Goal: Task Accomplishment & Management: Complete application form

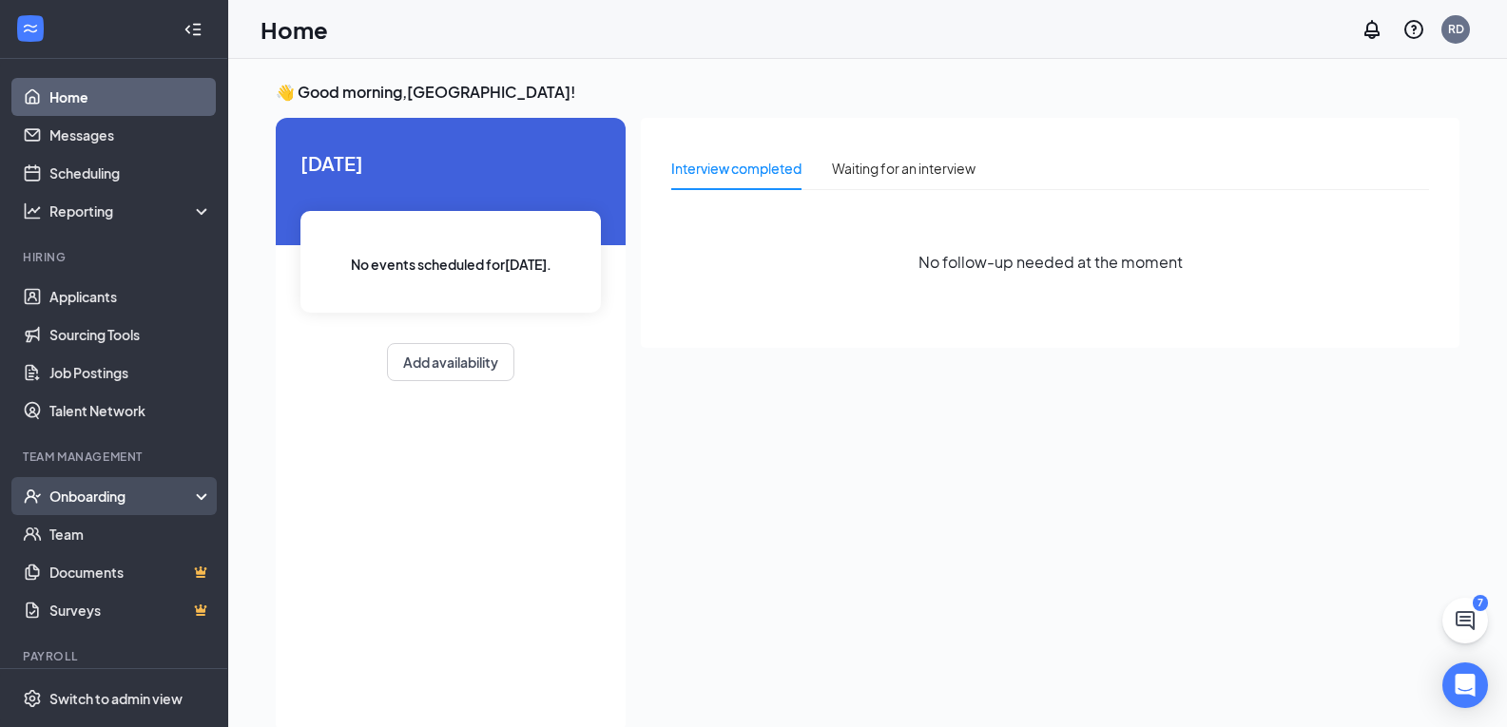
click at [106, 495] on div "Onboarding" at bounding box center [122, 496] width 146 height 19
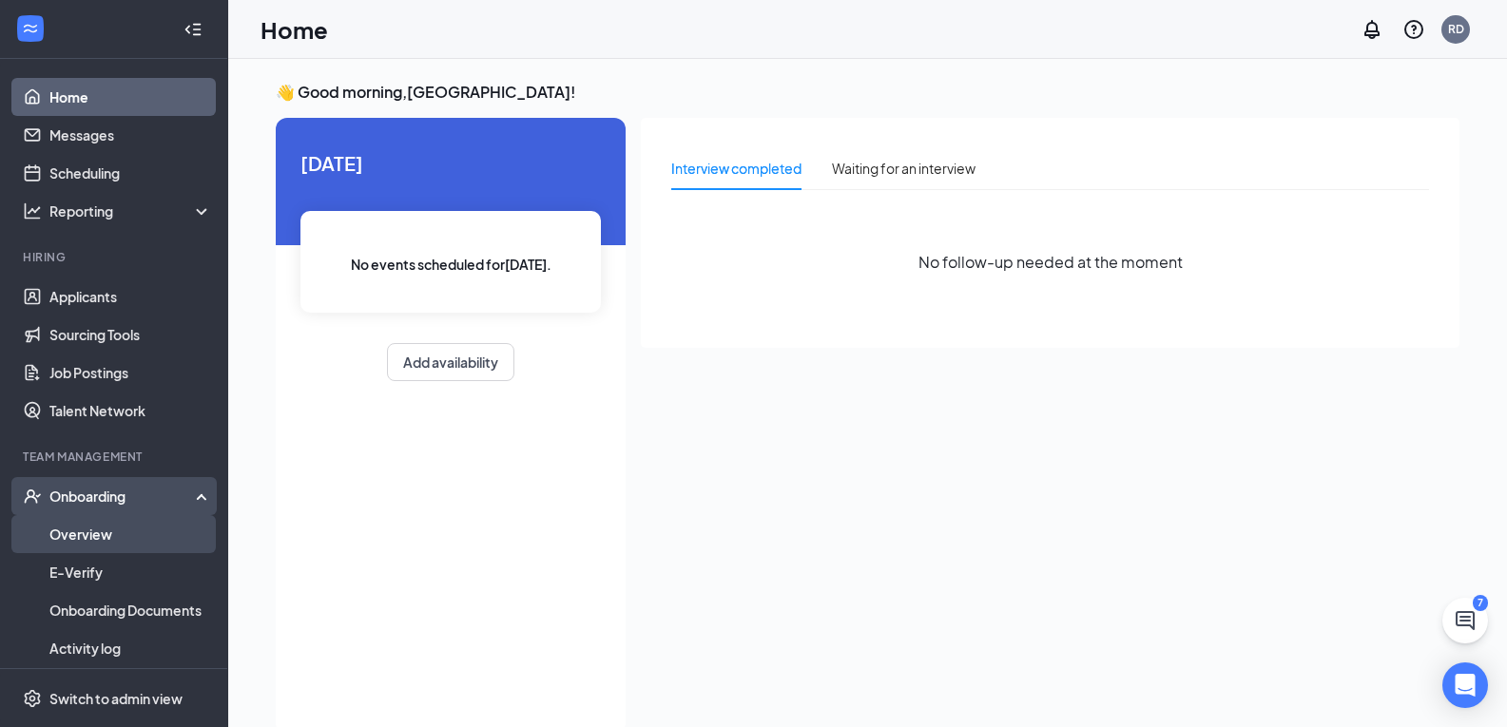
click at [99, 533] on link "Overview" at bounding box center [130, 534] width 163 height 38
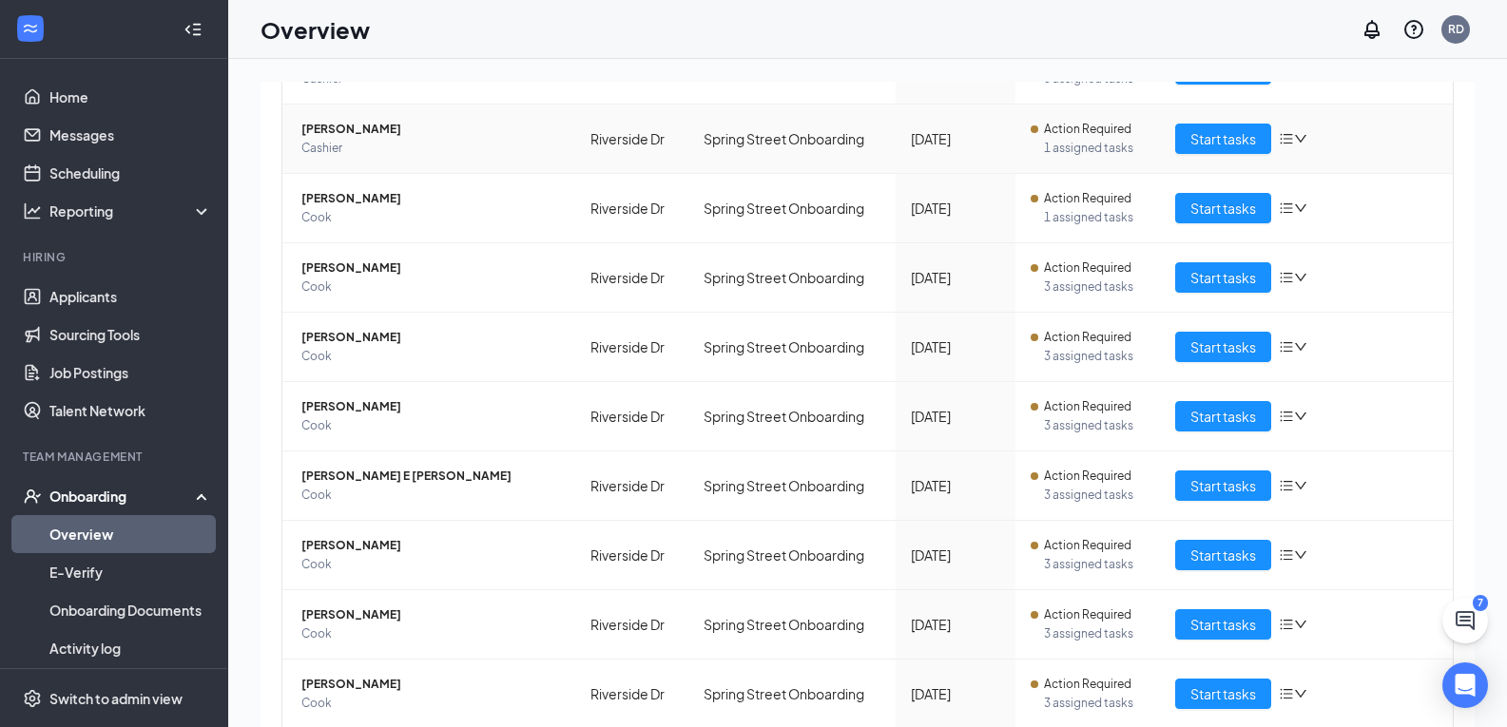
scroll to position [353, 0]
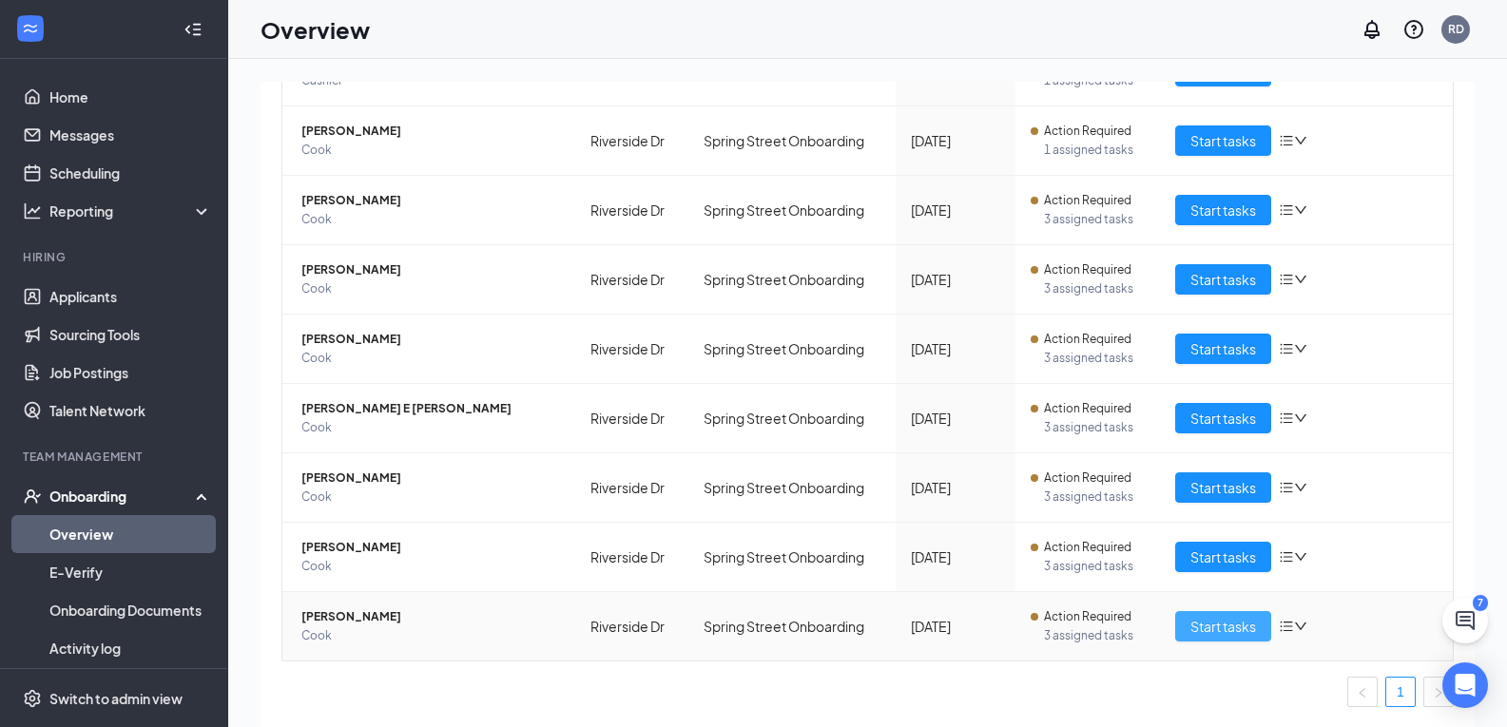
click at [1191, 626] on span "Start tasks" at bounding box center [1224, 626] width 66 height 21
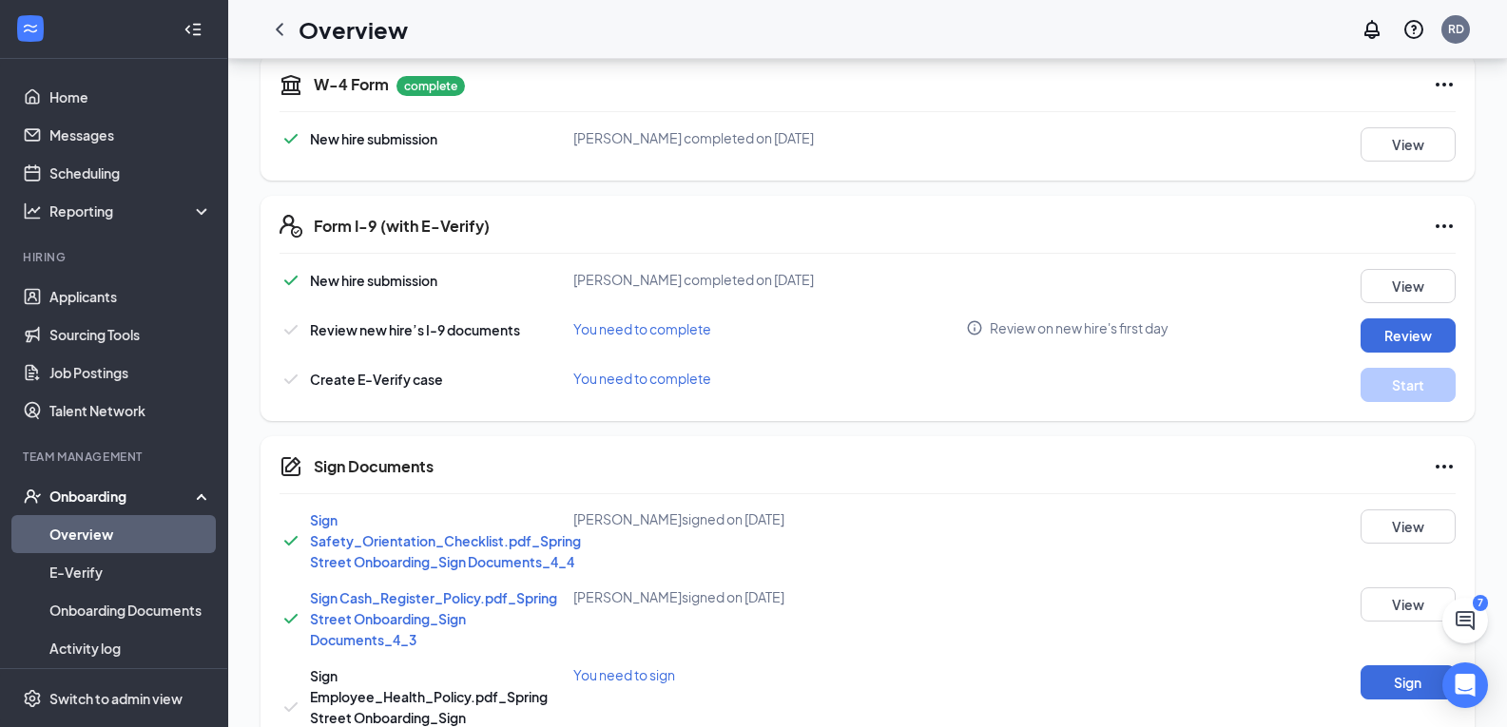
scroll to position [475, 0]
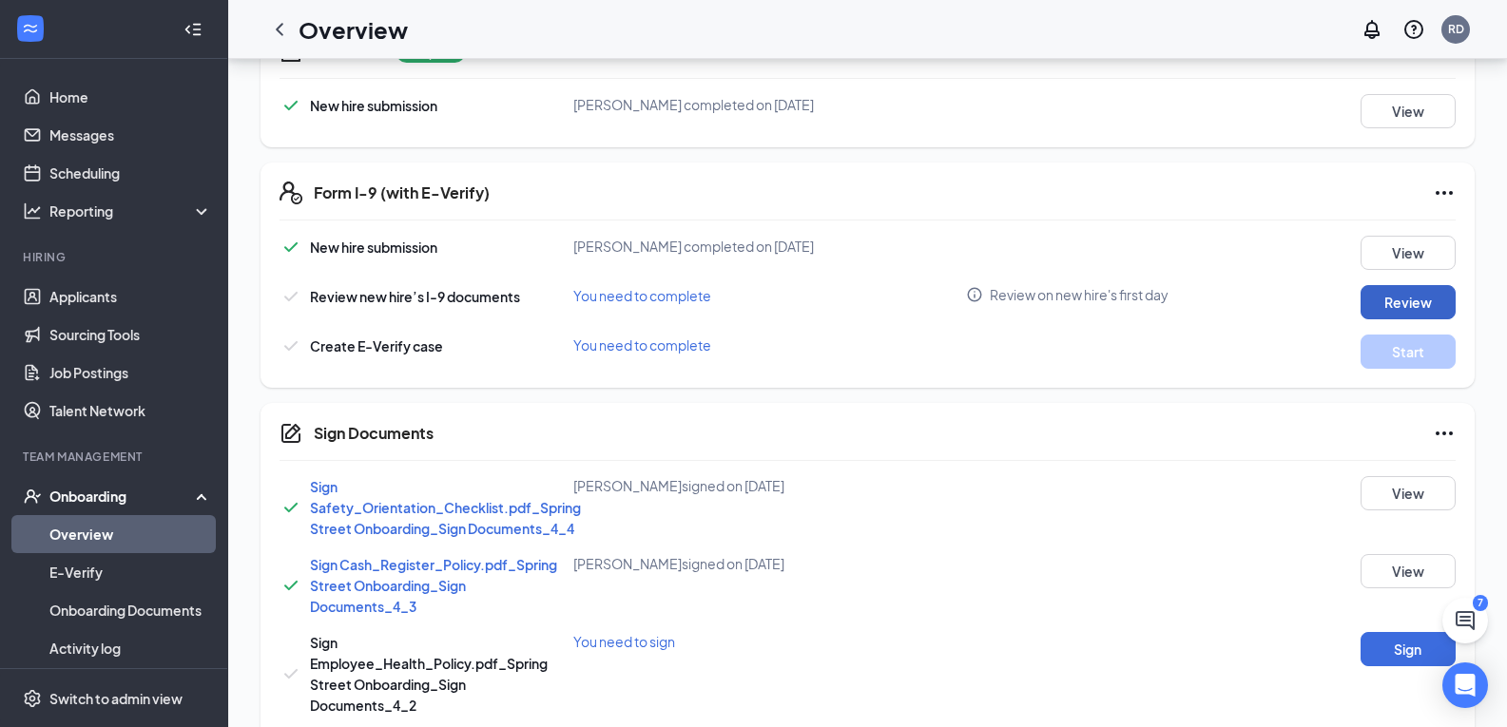
click at [1440, 313] on button "Review" at bounding box center [1408, 302] width 95 height 34
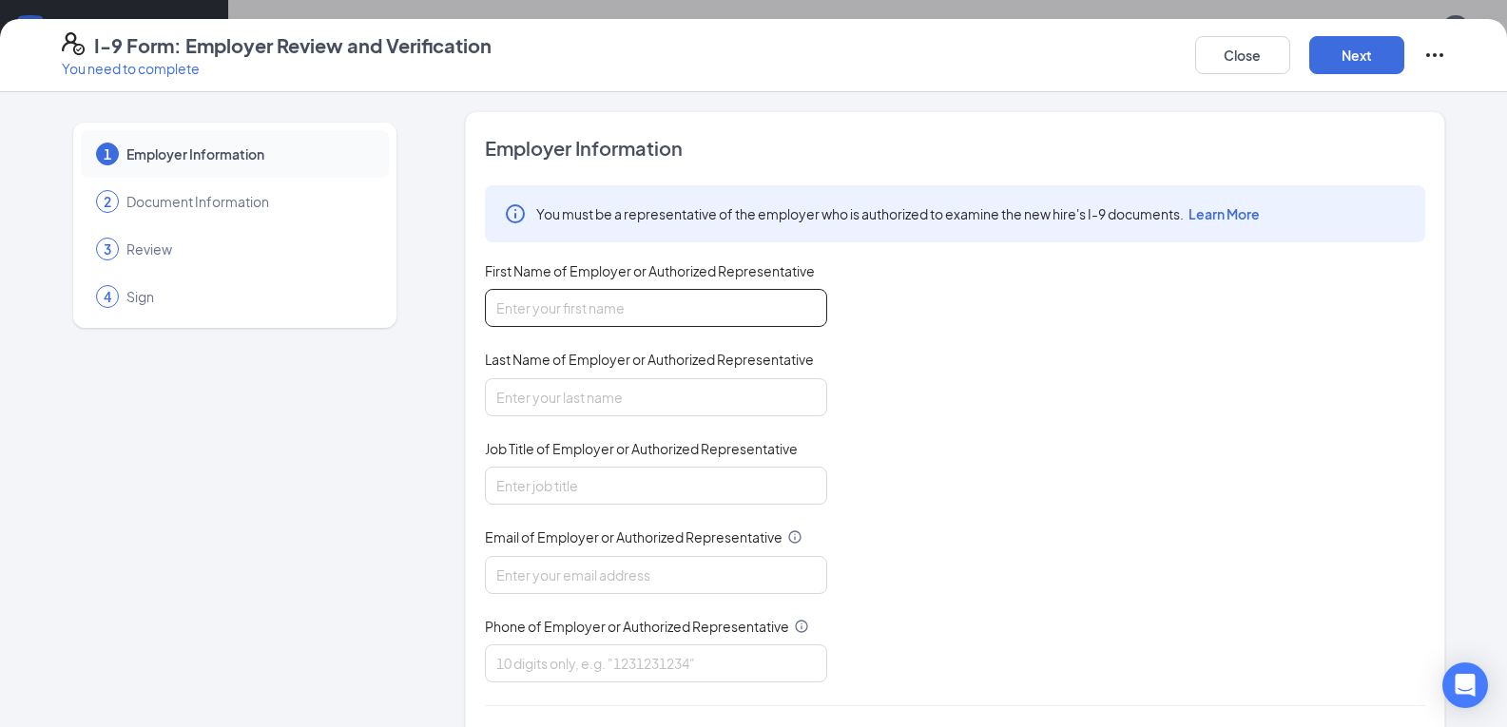
click at [650, 320] on input "First Name of Employer or Authorized Representative" at bounding box center [656, 308] width 342 height 38
type input "[PERSON_NAME]"
click at [569, 397] on input "Last Name of Employer or Authorized Representative" at bounding box center [656, 397] width 342 height 38
type input "[PERSON_NAME]"
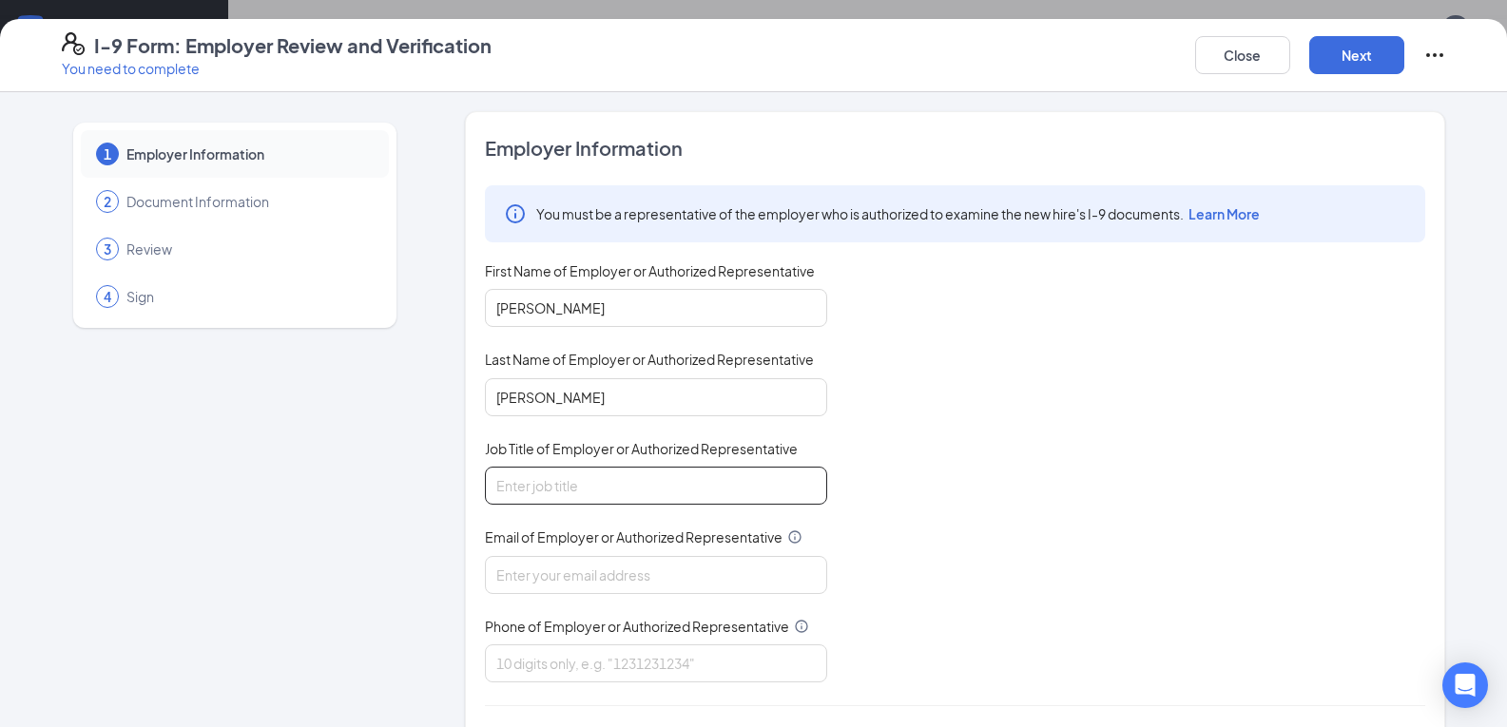
click at [557, 480] on input "Job Title of Employer or Authorized Representative" at bounding box center [656, 486] width 342 height 38
type input "Agm"
click at [569, 579] on input "Email of Employer or Authorized Representative" at bounding box center [656, 575] width 342 height 38
type input "[EMAIL_ADDRESS][DOMAIN_NAME]"
click at [599, 654] on input "Phone of Employer or Authorized Representative" at bounding box center [656, 664] width 342 height 38
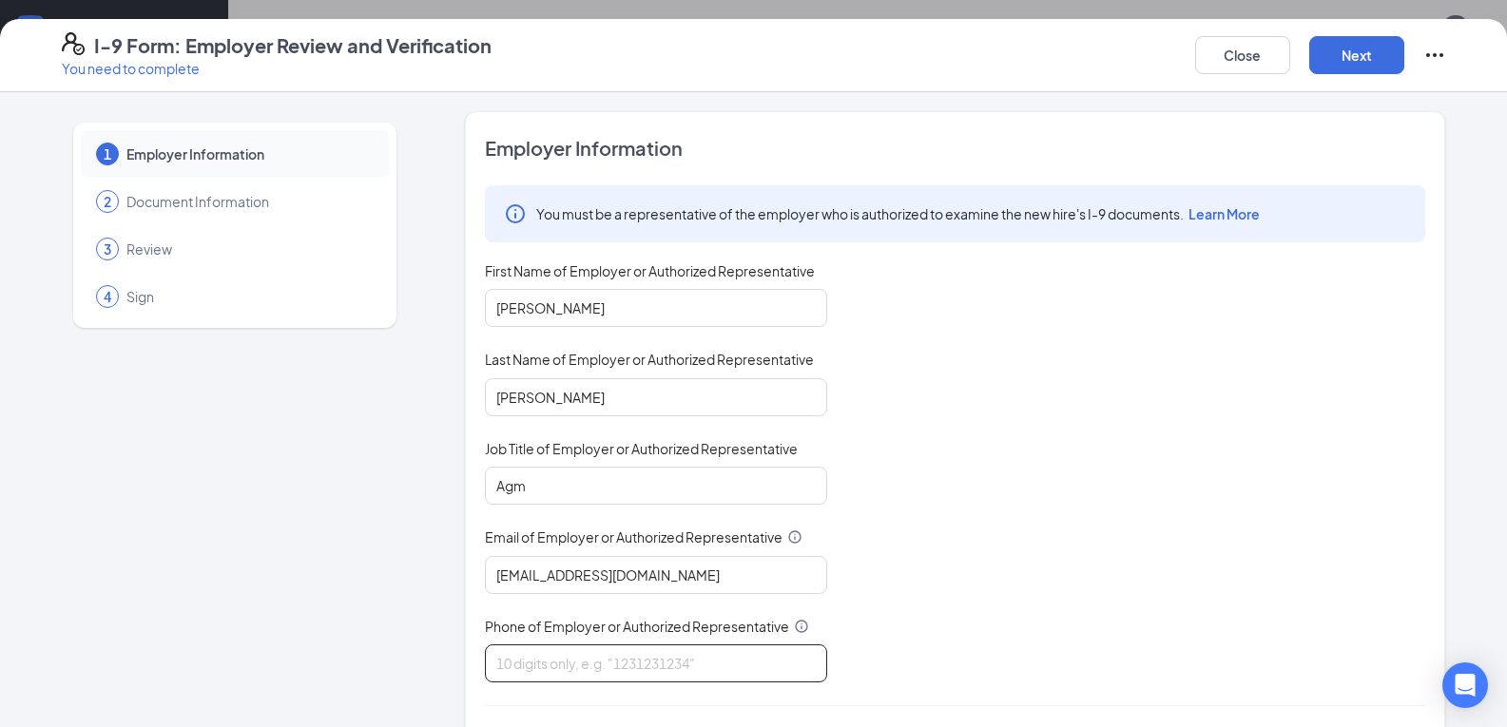
type input "4787501199"
click at [1356, 47] on button "Next" at bounding box center [1356, 55] width 95 height 38
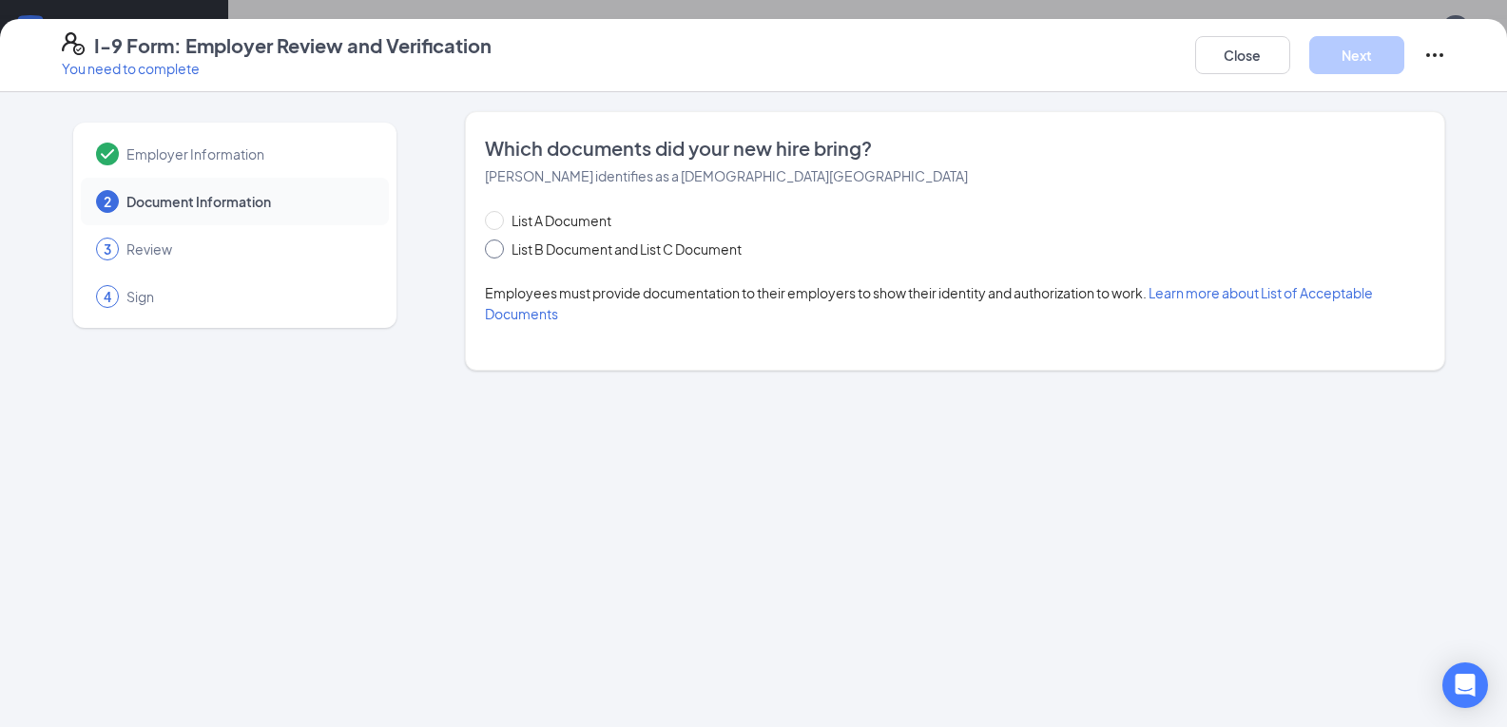
click at [496, 254] on span at bounding box center [494, 249] width 19 height 19
click at [496, 253] on input "List B Document and List C Document" at bounding box center [491, 246] width 13 height 13
radio input "true"
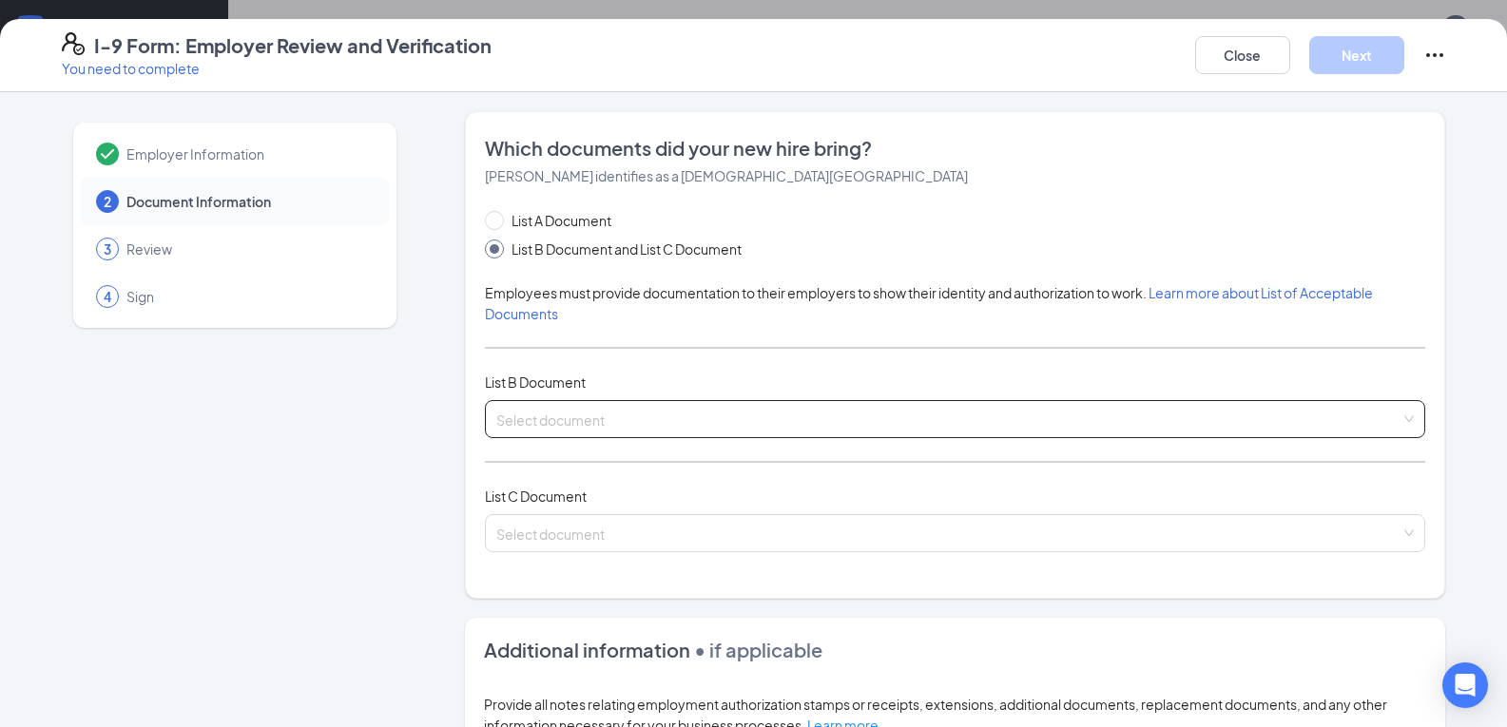
click at [552, 423] on input "search" at bounding box center [948, 415] width 904 height 29
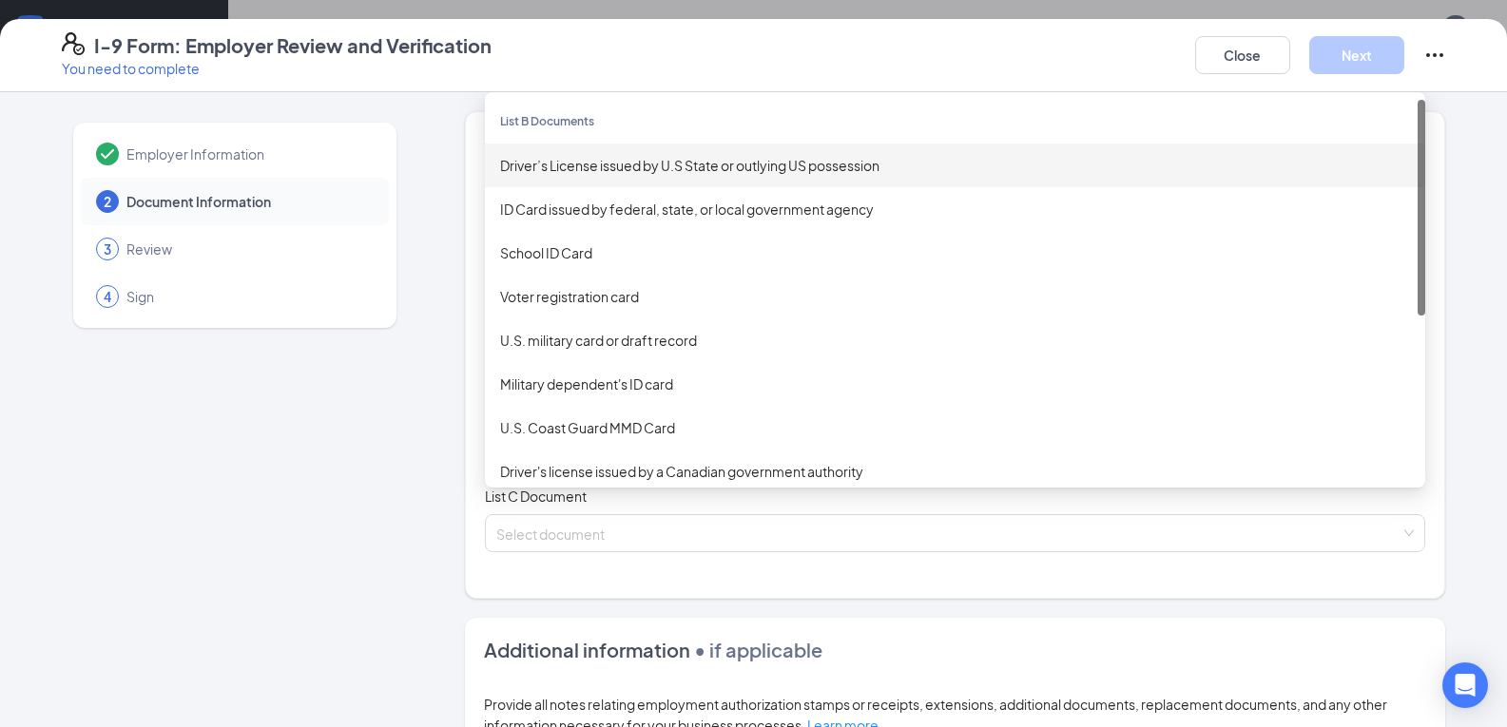
click at [683, 171] on div "Driver’s License issued by U.S State or outlying US possession" at bounding box center [955, 165] width 910 height 21
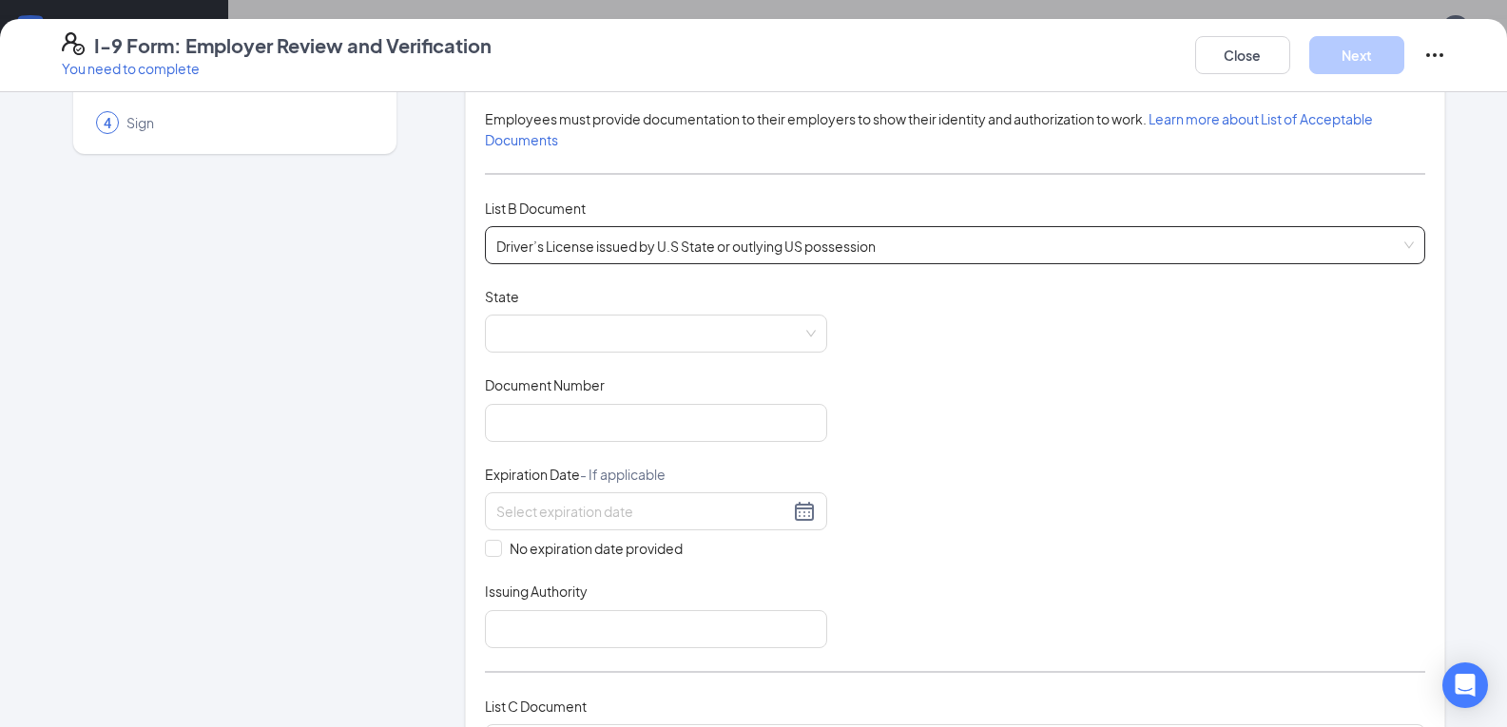
scroll to position [190, 0]
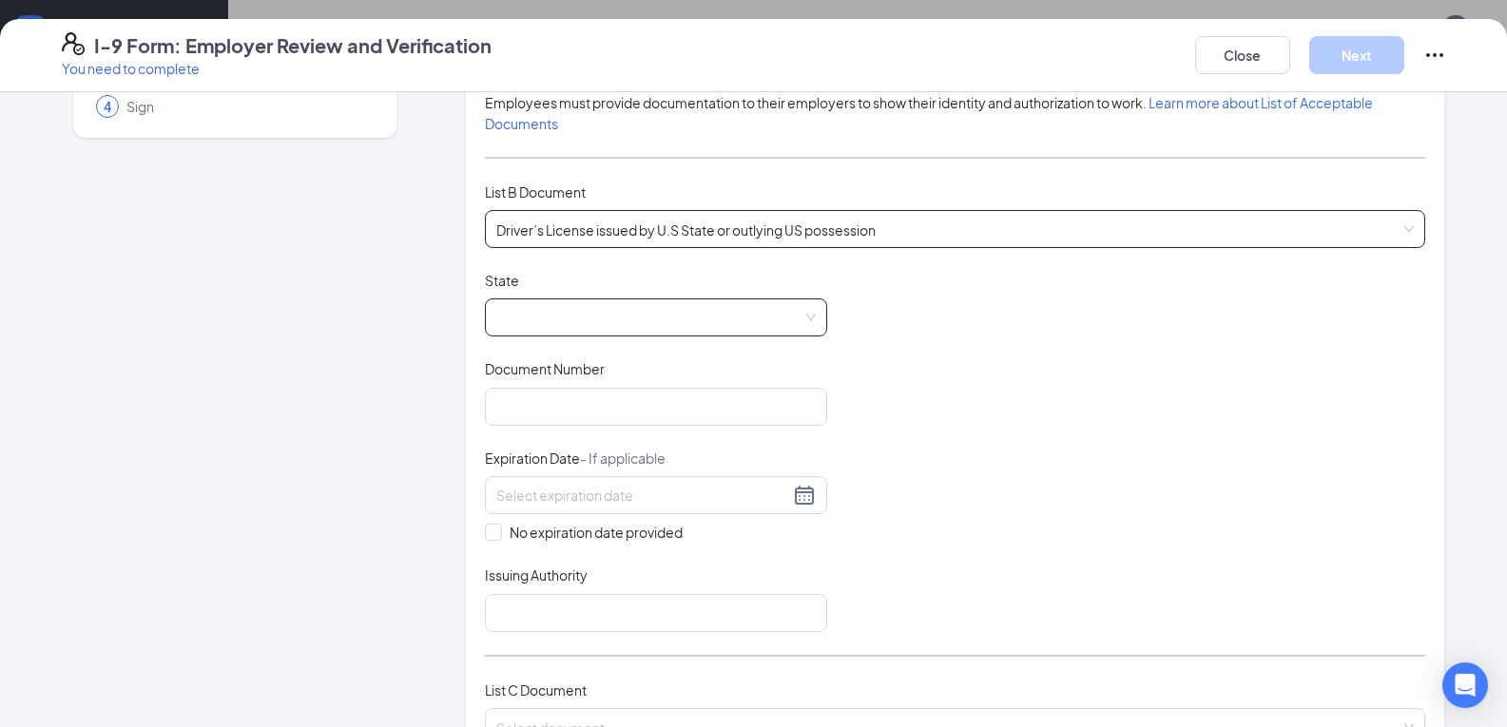
click at [806, 330] on span at bounding box center [656, 318] width 320 height 36
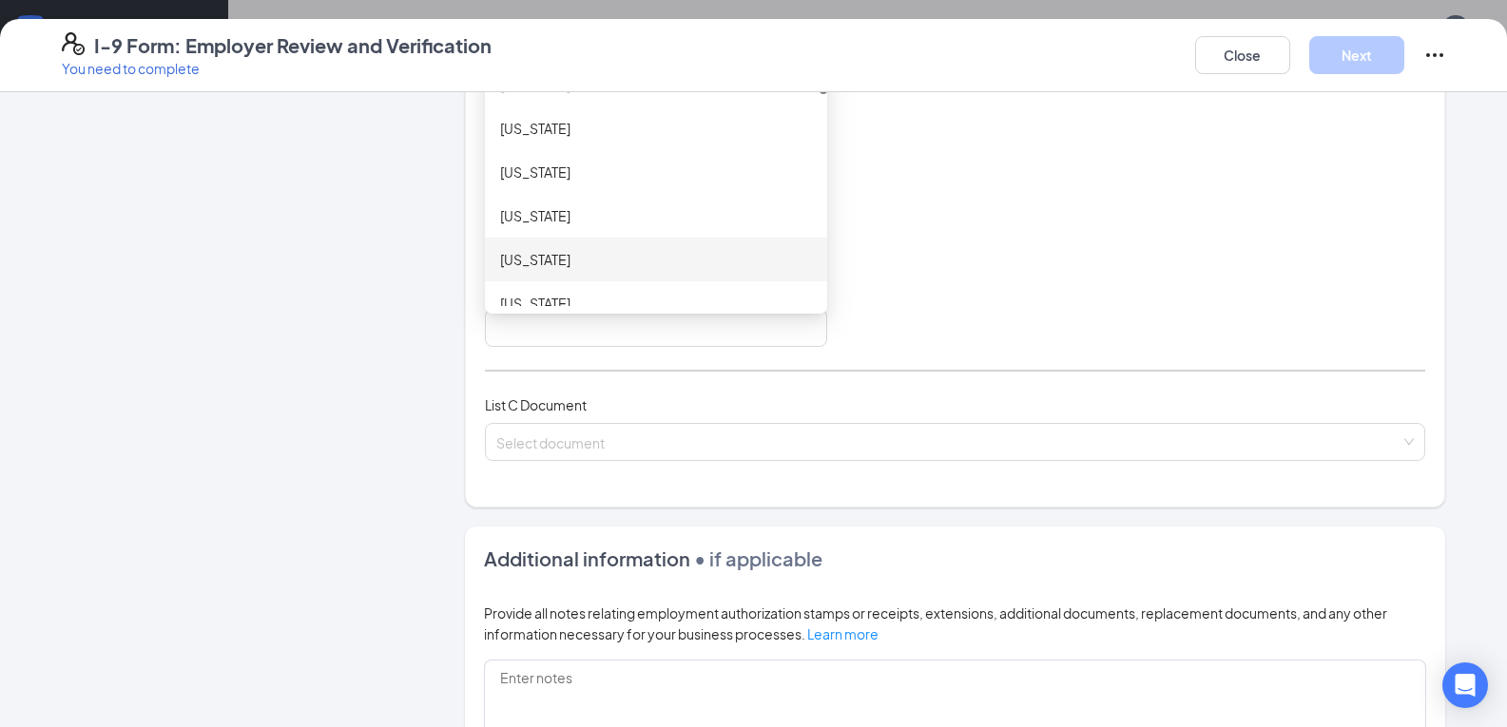
scroll to position [285, 0]
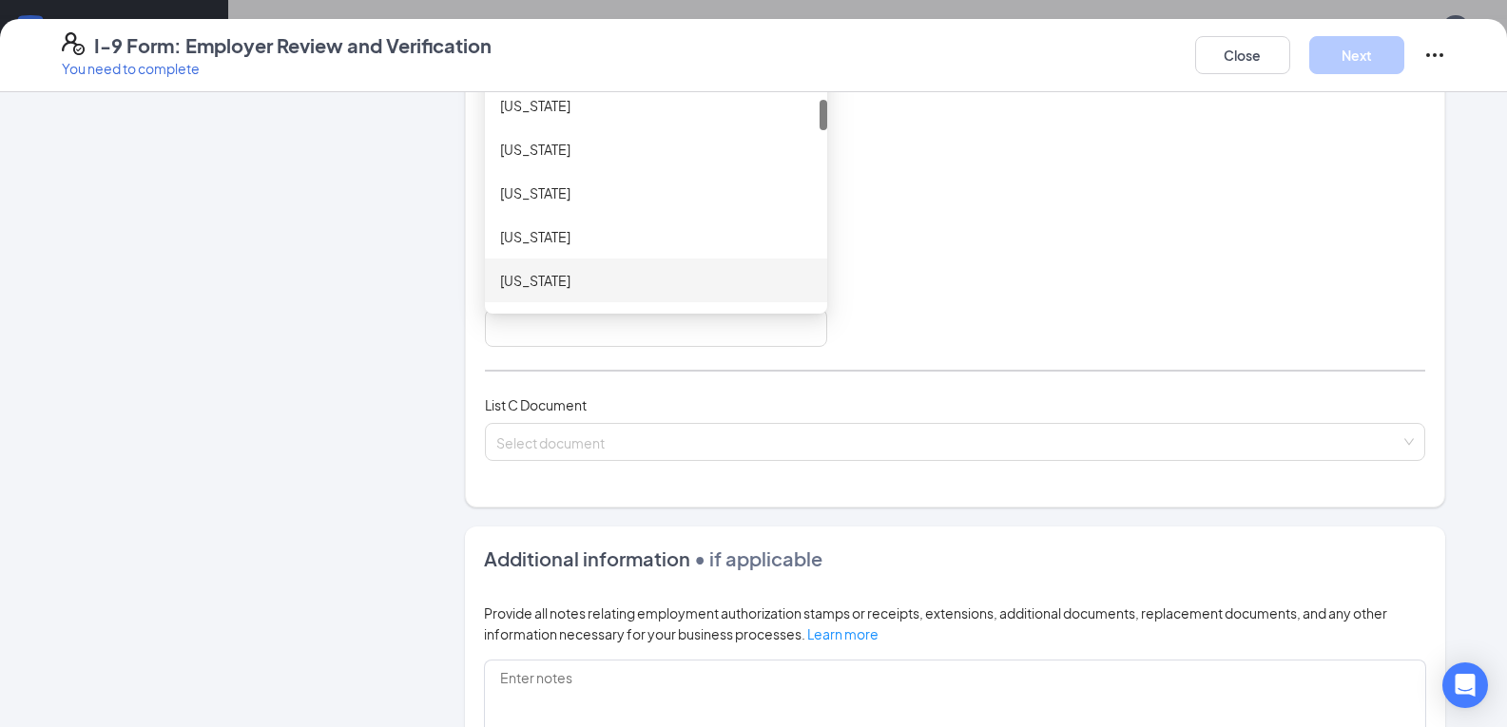
click at [514, 278] on div "[US_STATE]" at bounding box center [656, 280] width 312 height 21
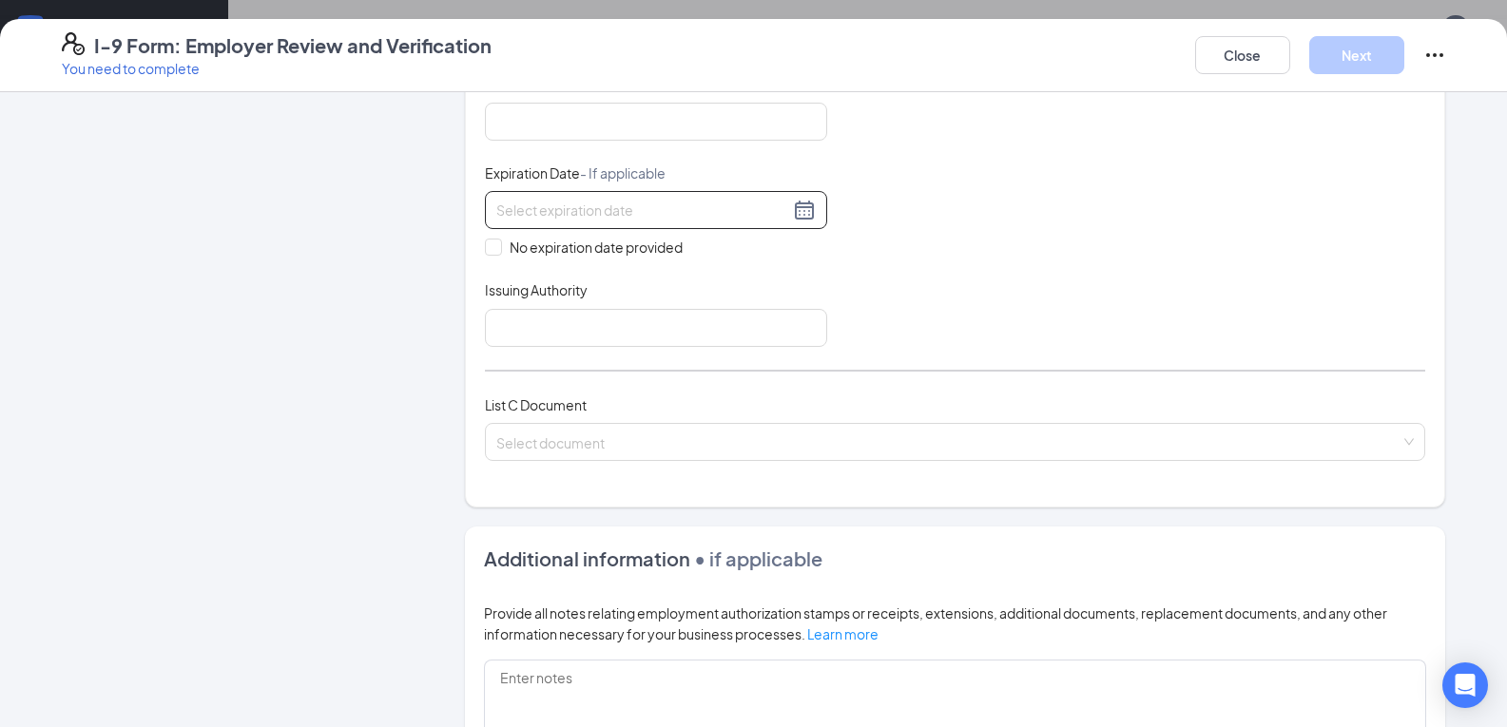
click at [804, 210] on div at bounding box center [656, 210] width 320 height 23
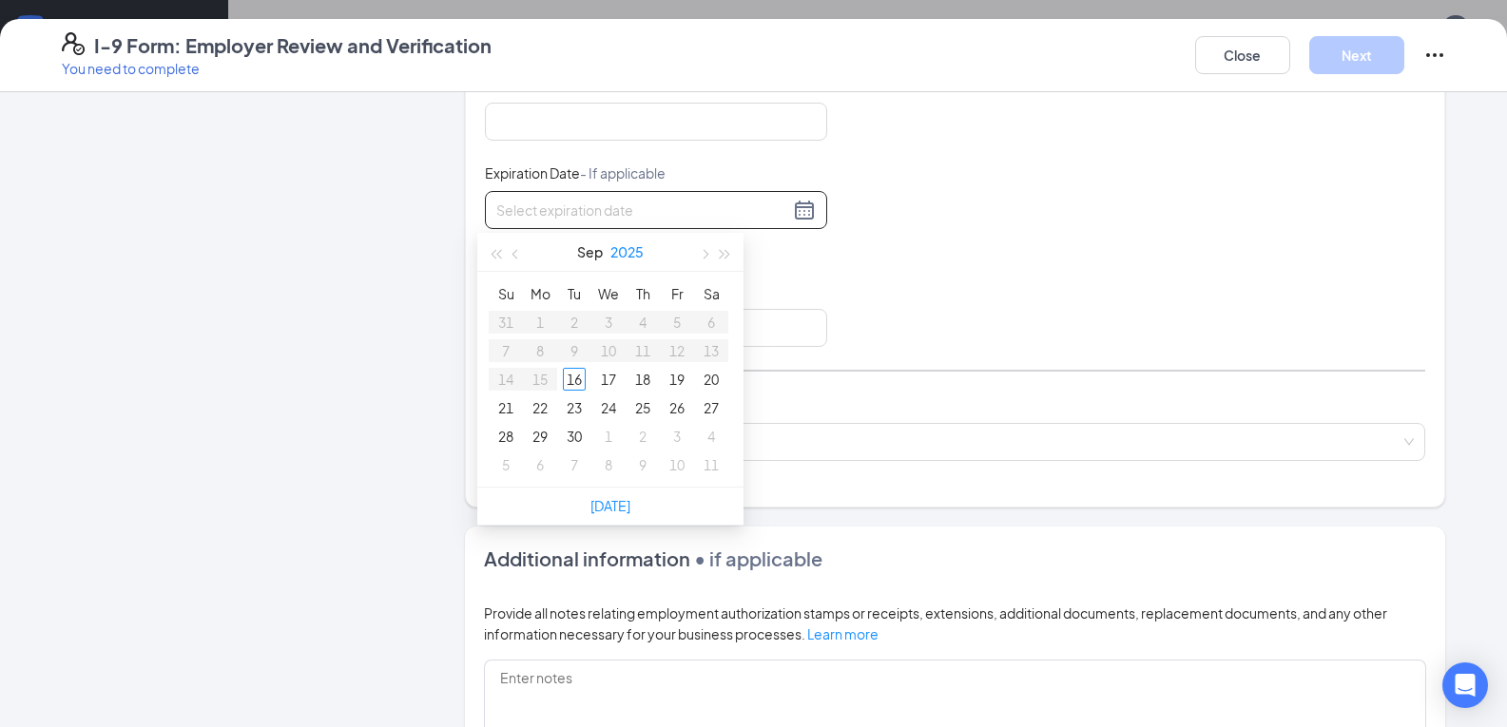
click at [640, 252] on button "2025" at bounding box center [626, 252] width 33 height 38
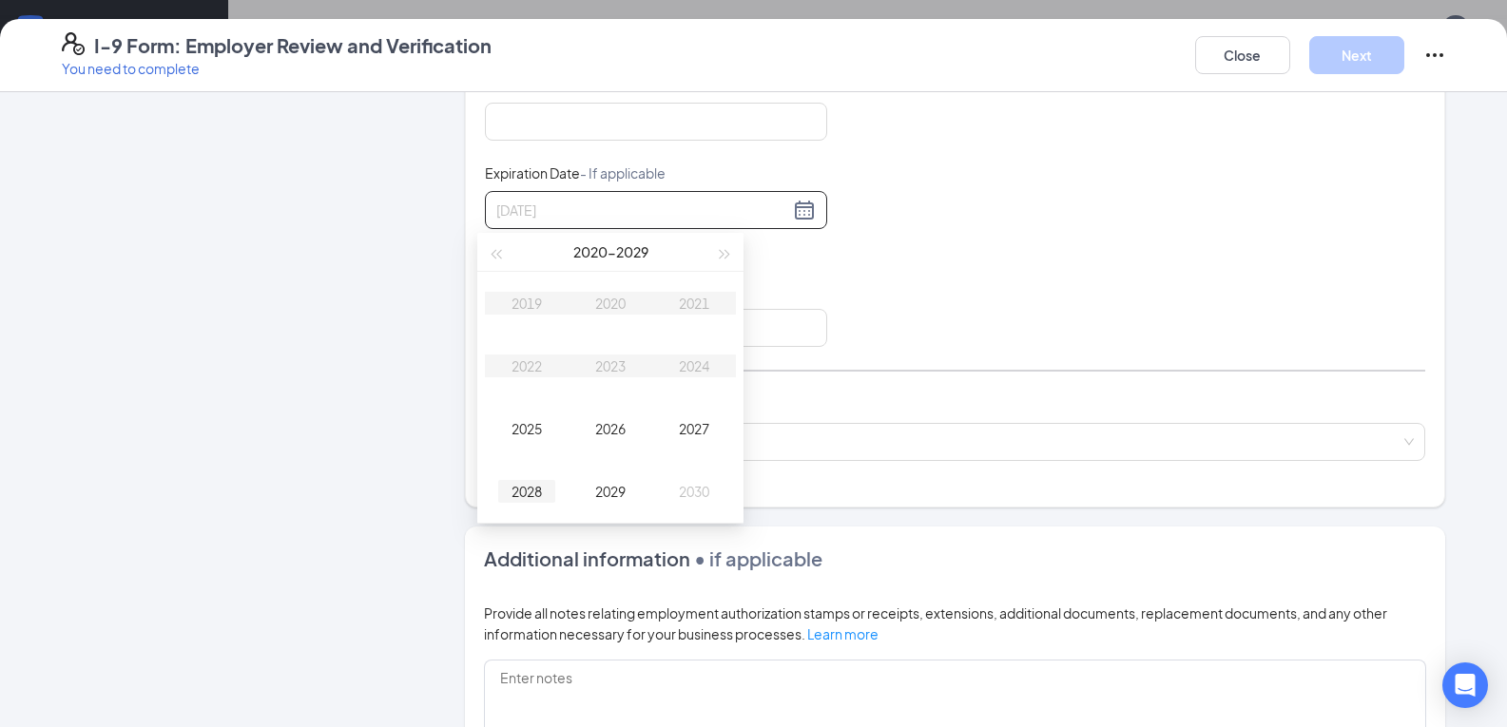
type input "[DATE]"
click at [515, 494] on div "2028" at bounding box center [526, 491] width 57 height 23
type input "[DATE]"
click at [588, 256] on button "Sep" at bounding box center [590, 252] width 26 height 38
click at [522, 309] on div "Jan" at bounding box center [526, 303] width 57 height 23
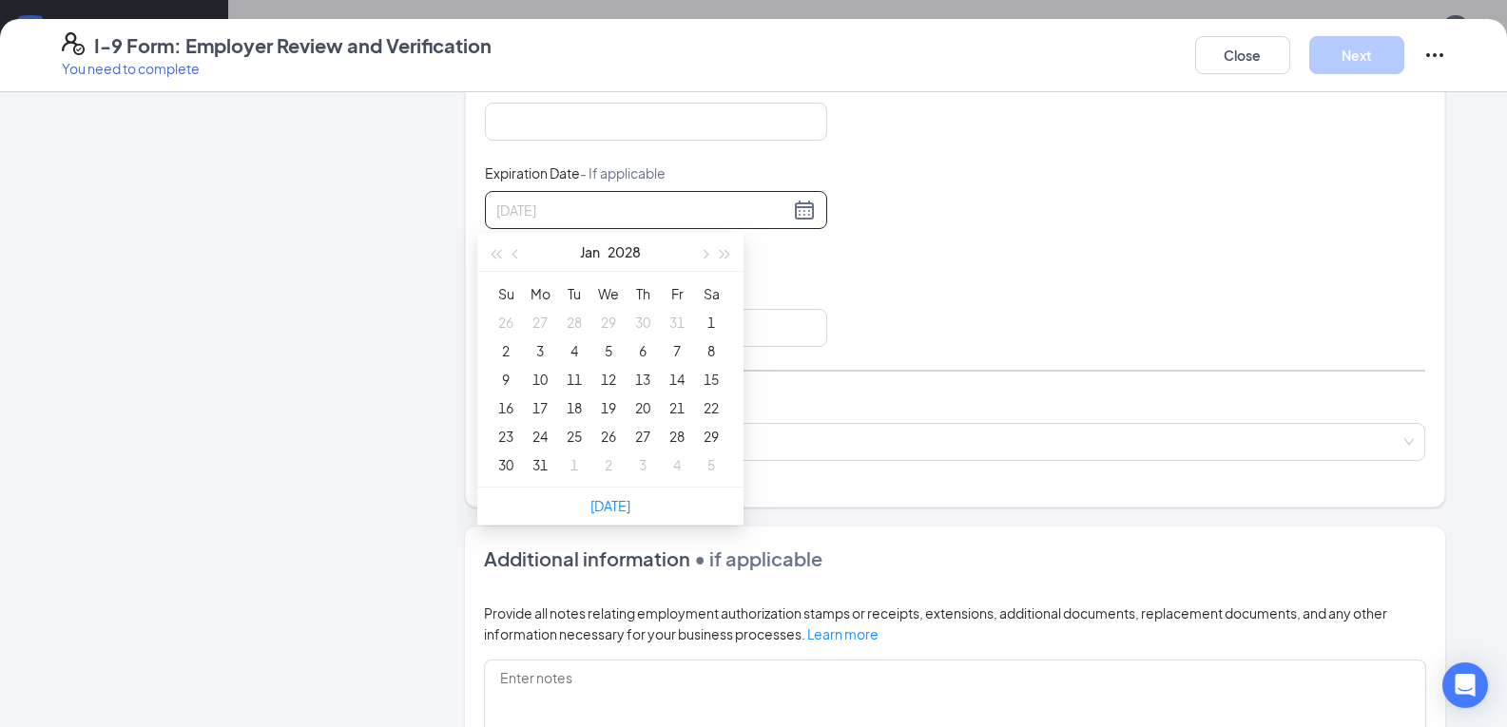
type input "[DATE]"
click at [643, 413] on div "20" at bounding box center [642, 408] width 23 height 23
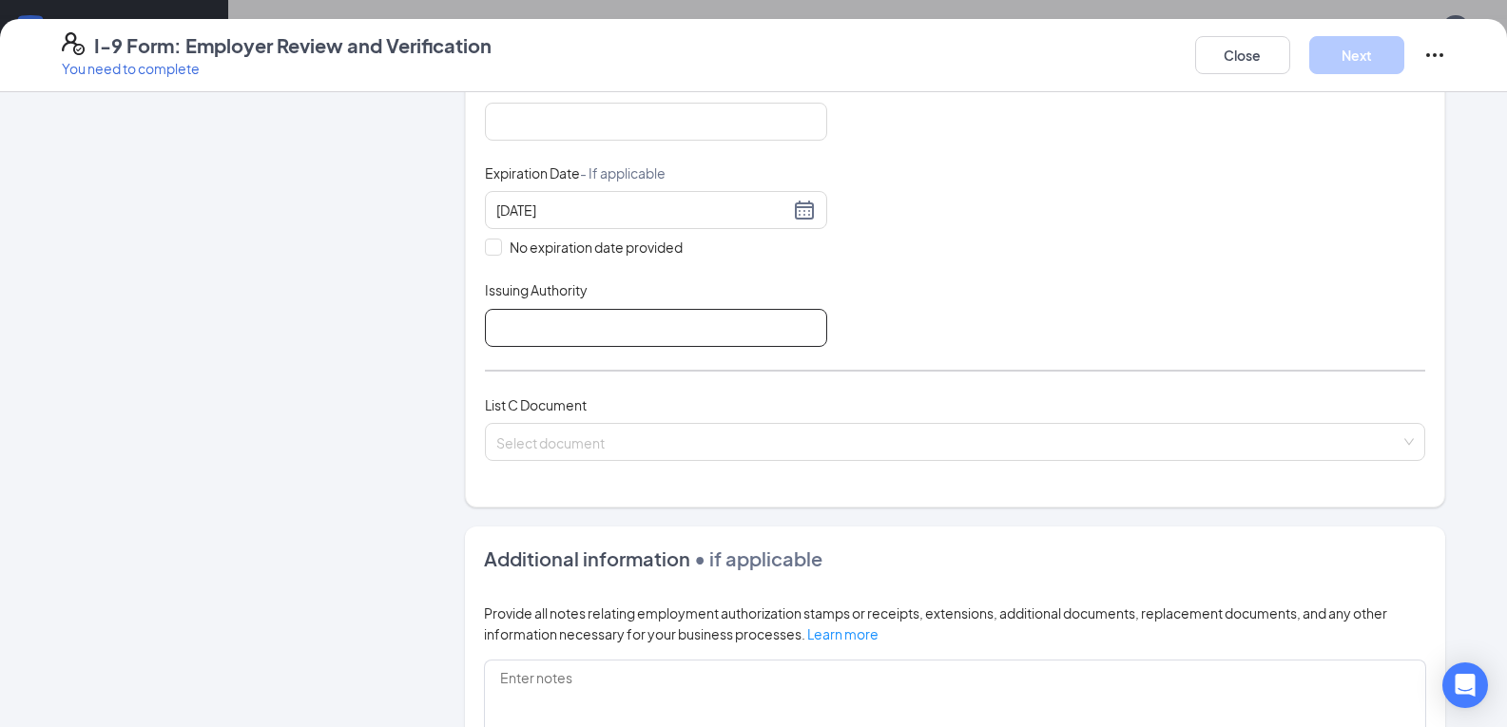
click at [513, 320] on input "Issuing Authority" at bounding box center [656, 328] width 342 height 38
type input "GA"
click at [578, 443] on input "search" at bounding box center [948, 438] width 904 height 29
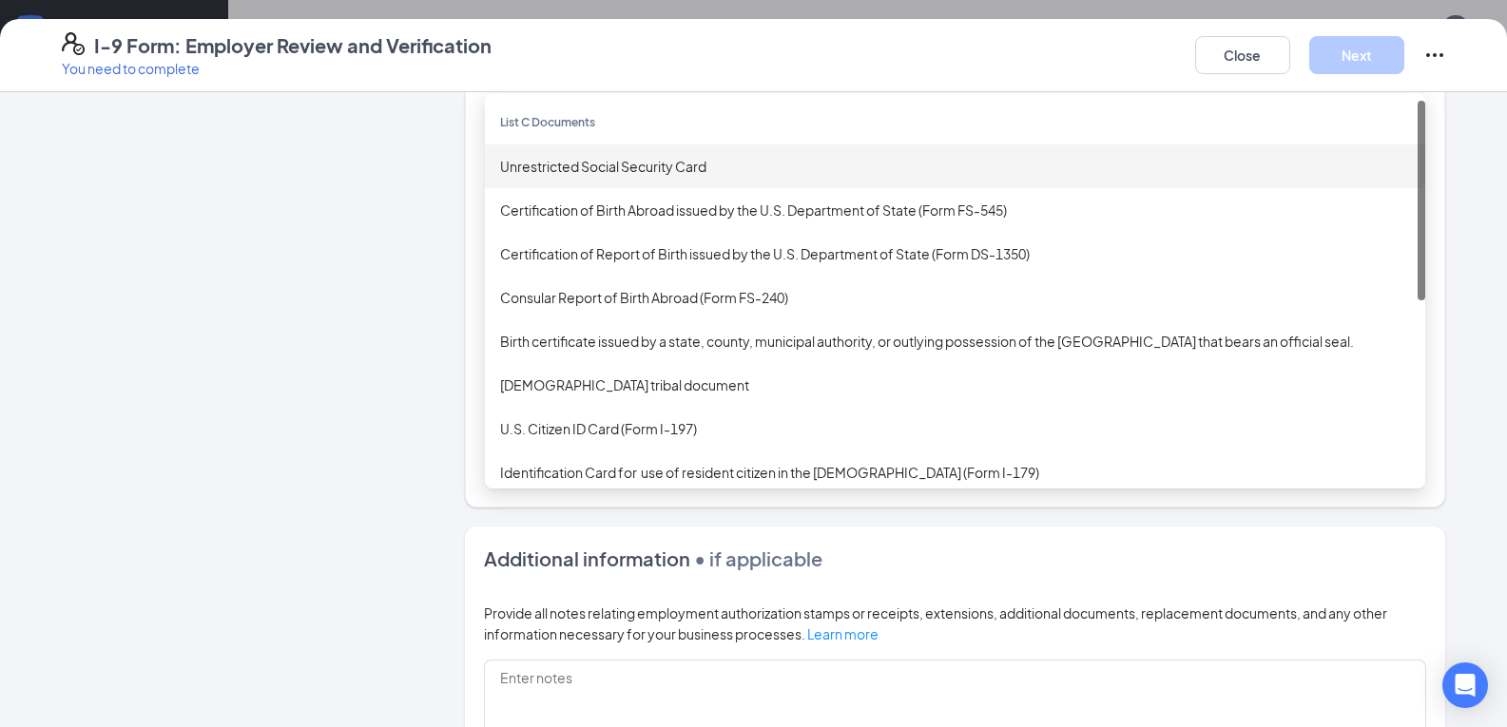
click at [556, 178] on div "Unrestricted Social Security Card" at bounding box center [955, 167] width 940 height 44
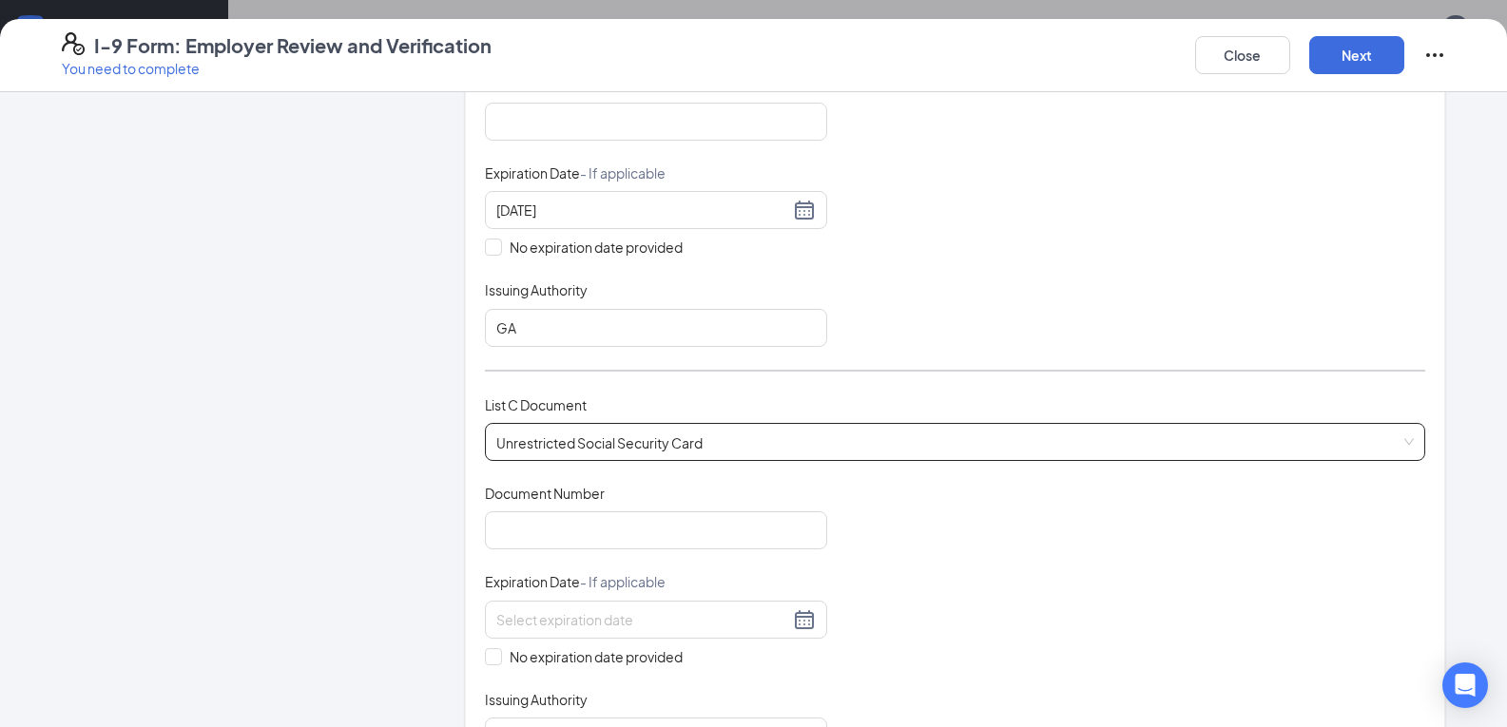
scroll to position [666, 0]
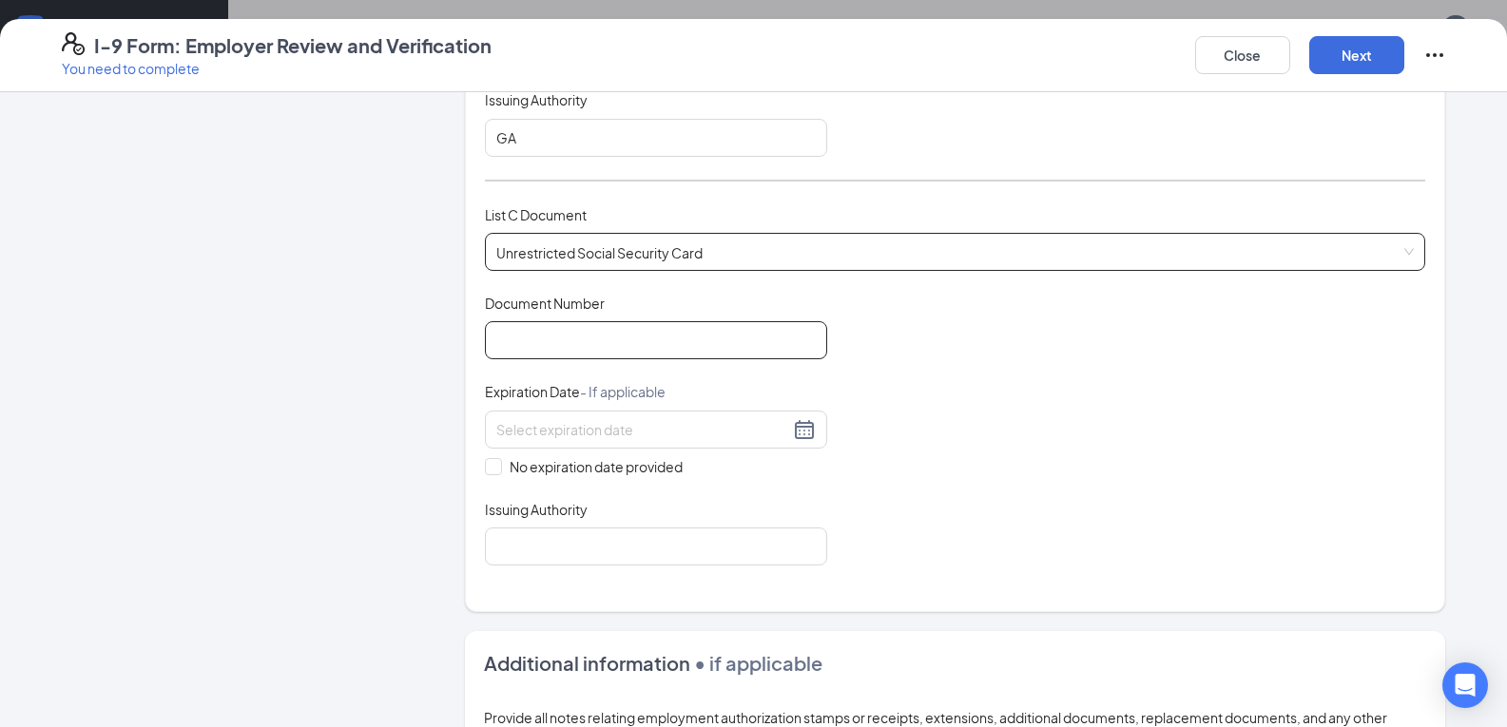
click at [509, 339] on input "Document Number" at bounding box center [656, 340] width 342 height 38
type input "253274574"
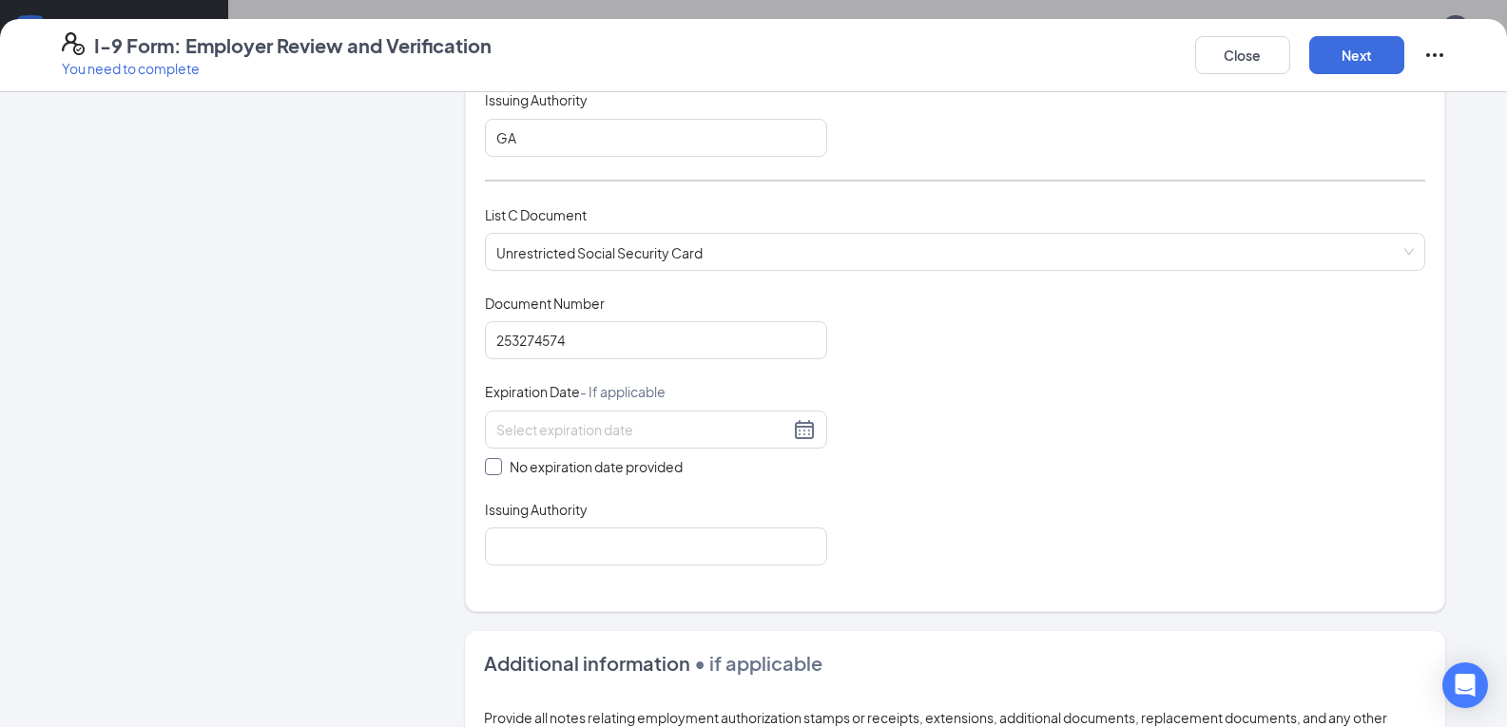
click at [485, 472] on span at bounding box center [493, 466] width 17 height 17
click at [485, 472] on input "No expiration date provided" at bounding box center [491, 464] width 13 height 13
checkbox input "true"
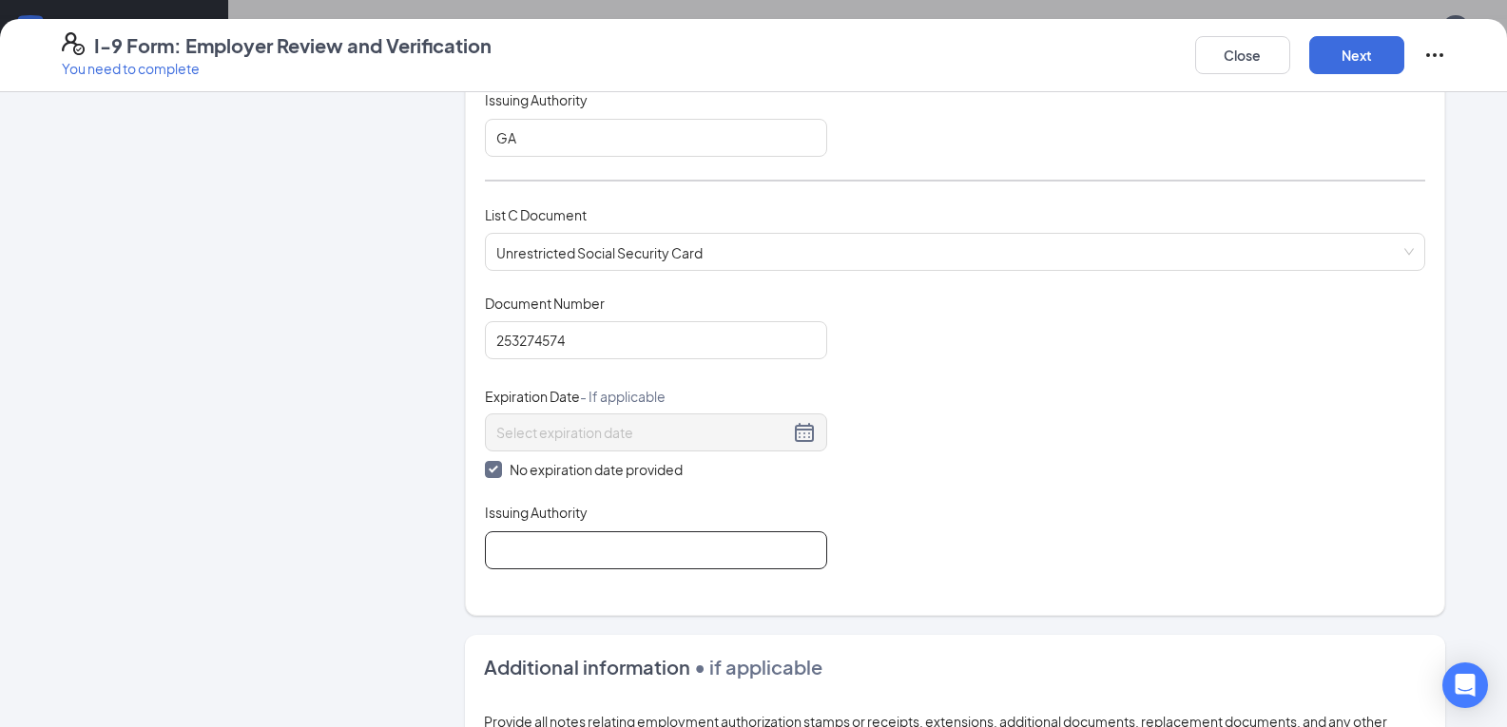
click at [546, 560] on input "Issuing Authority" at bounding box center [656, 551] width 342 height 38
type input "GA"
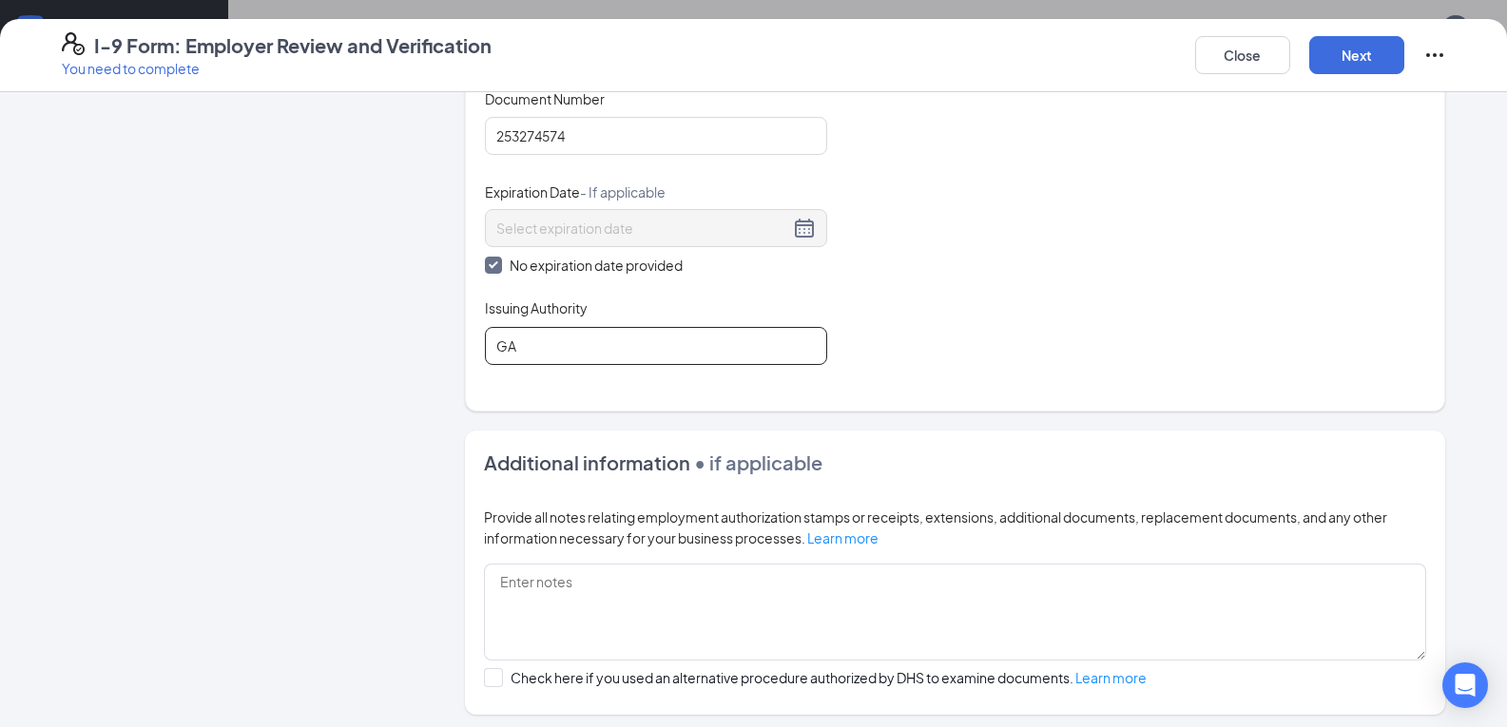
scroll to position [951, 0]
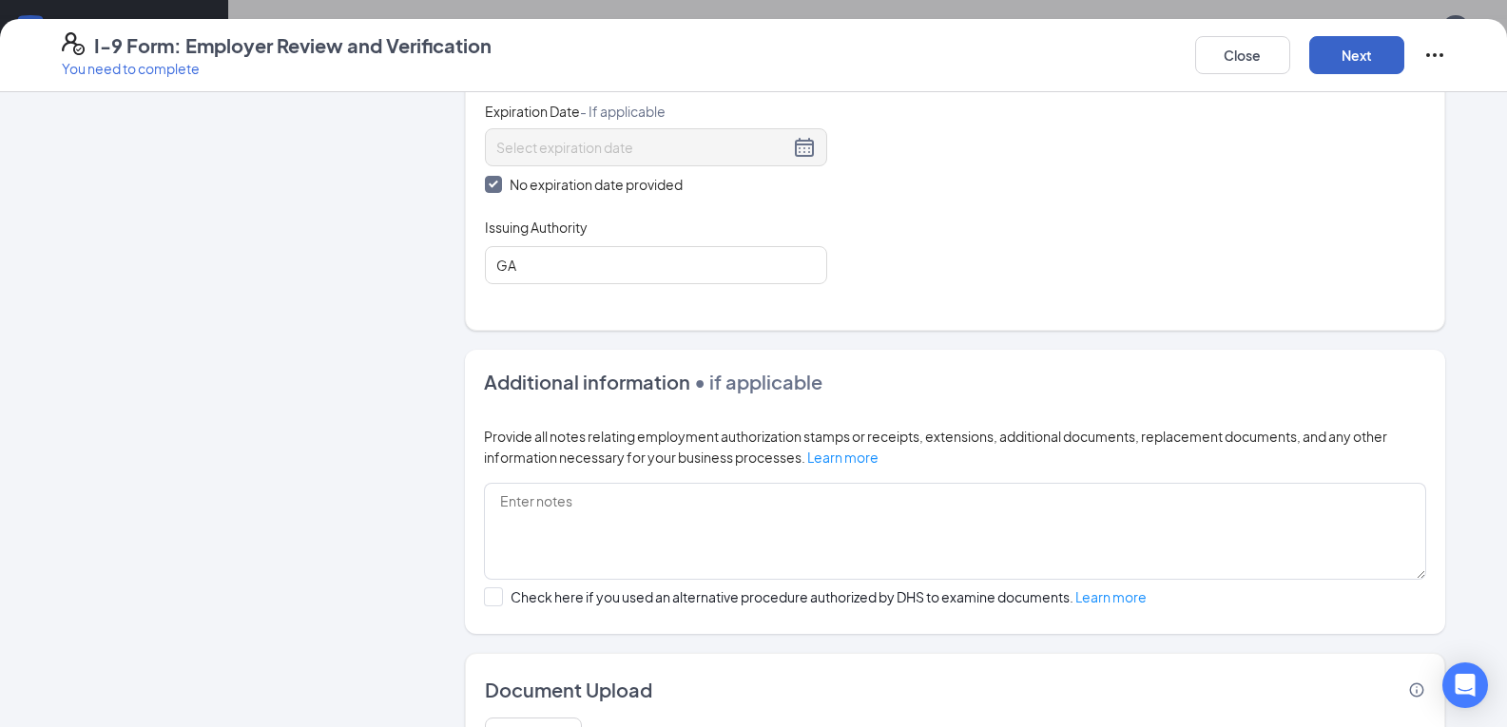
click at [1369, 45] on button "Next" at bounding box center [1356, 55] width 95 height 38
click at [1385, 48] on button "Next" at bounding box center [1356, 55] width 95 height 38
click at [1345, 60] on button "Next" at bounding box center [1356, 55] width 95 height 38
click at [1344, 60] on button "Next" at bounding box center [1356, 55] width 95 height 38
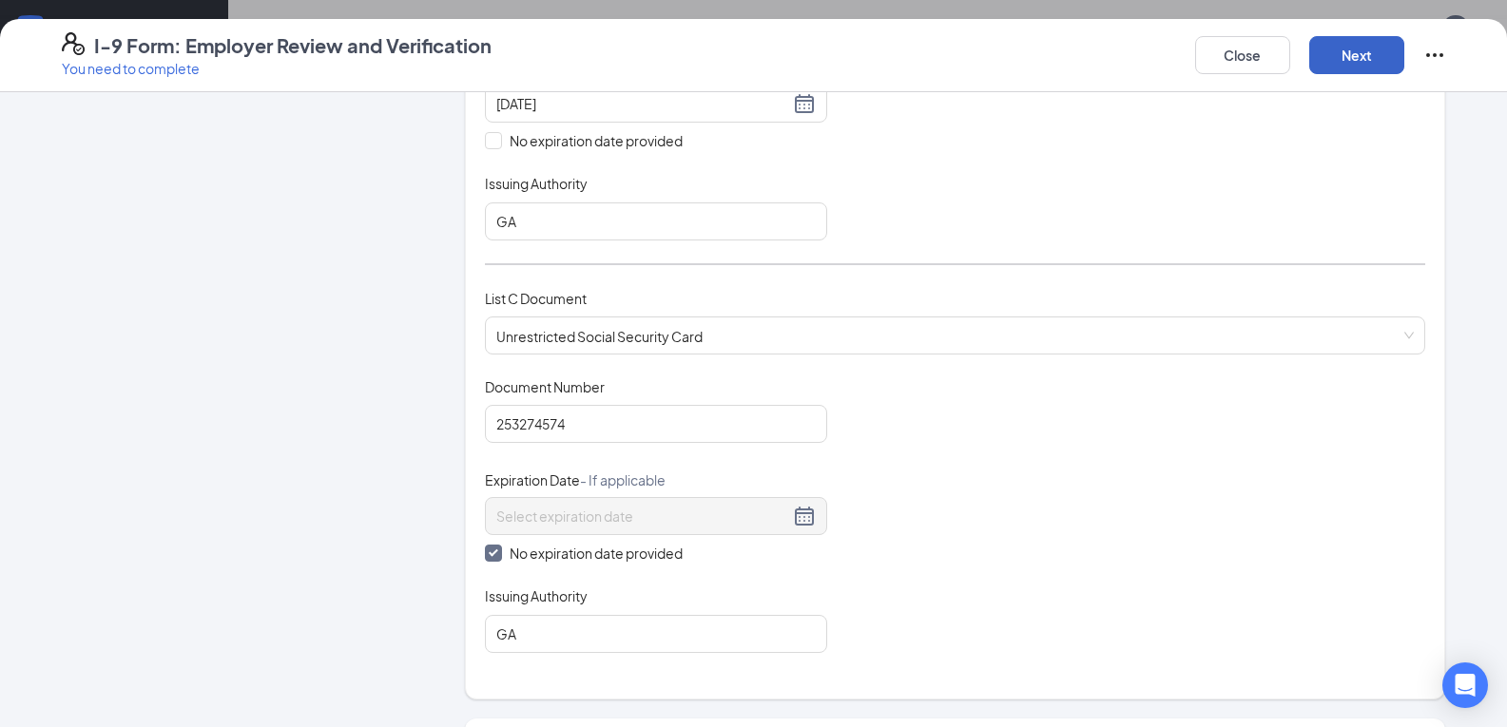
scroll to position [297, 0]
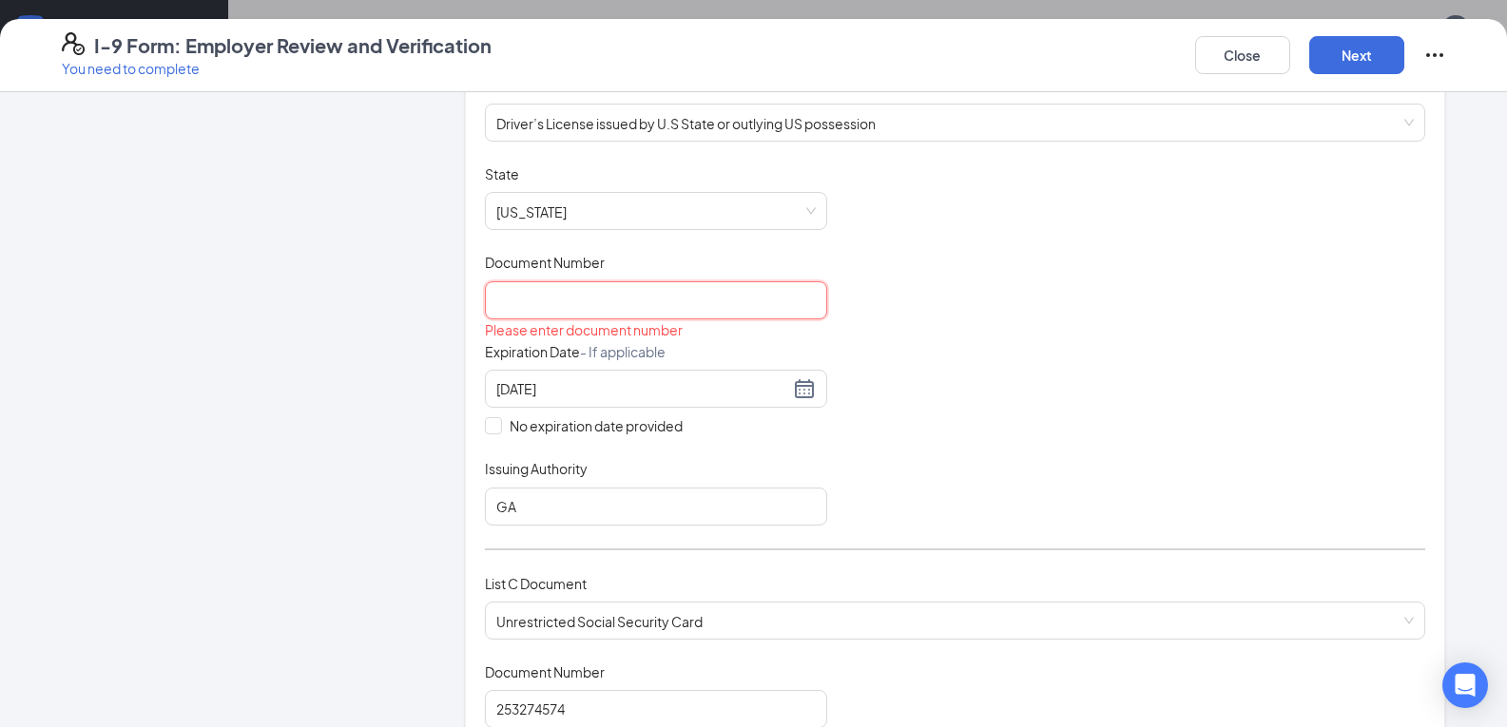
click at [533, 292] on input "Document Number" at bounding box center [656, 300] width 342 height 38
type input "056787180"
click at [1358, 54] on button "Next" at bounding box center [1356, 55] width 95 height 38
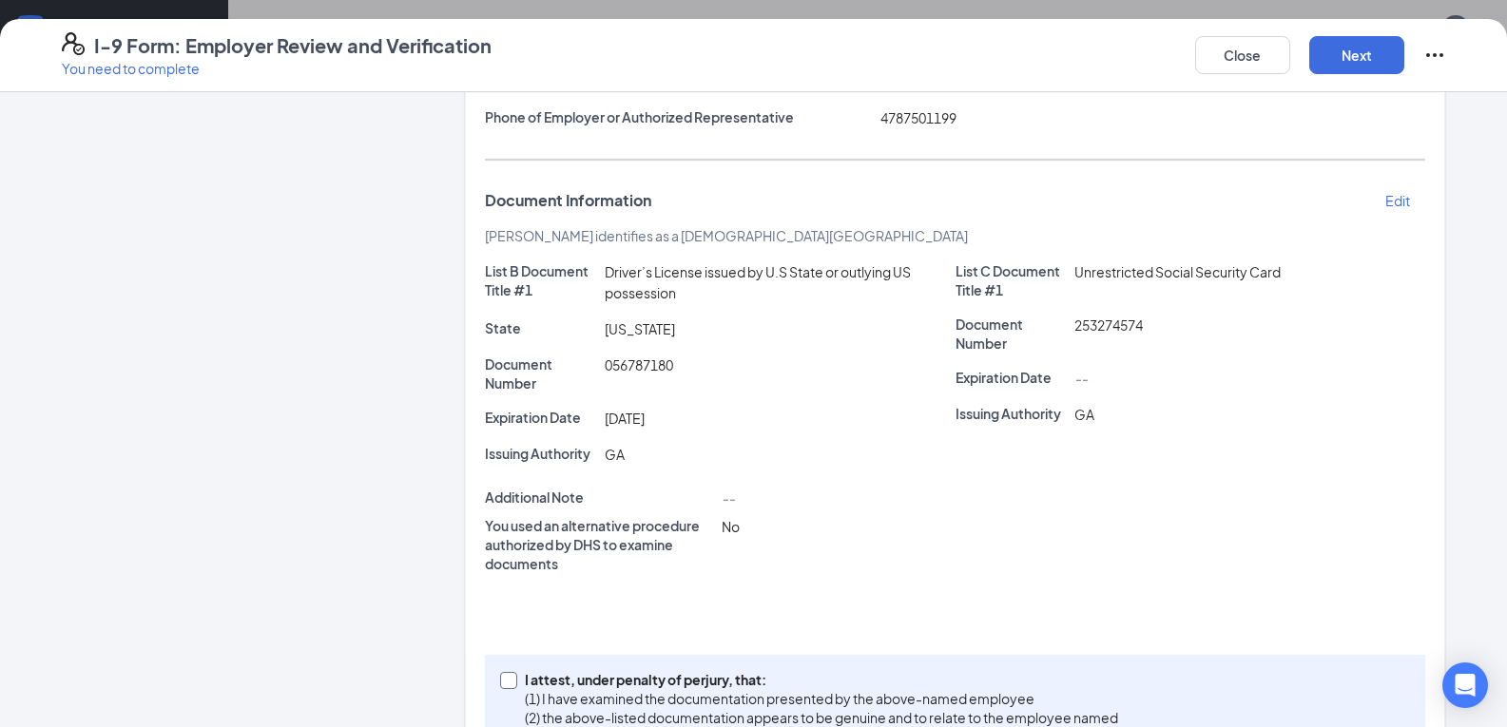
click at [500, 678] on input "I attest, under penalty of [PERSON_NAME], that: (1) I have examined the documen…" at bounding box center [506, 678] width 13 height 13
checkbox input "true"
click at [1332, 65] on button "Next" at bounding box center [1356, 55] width 95 height 38
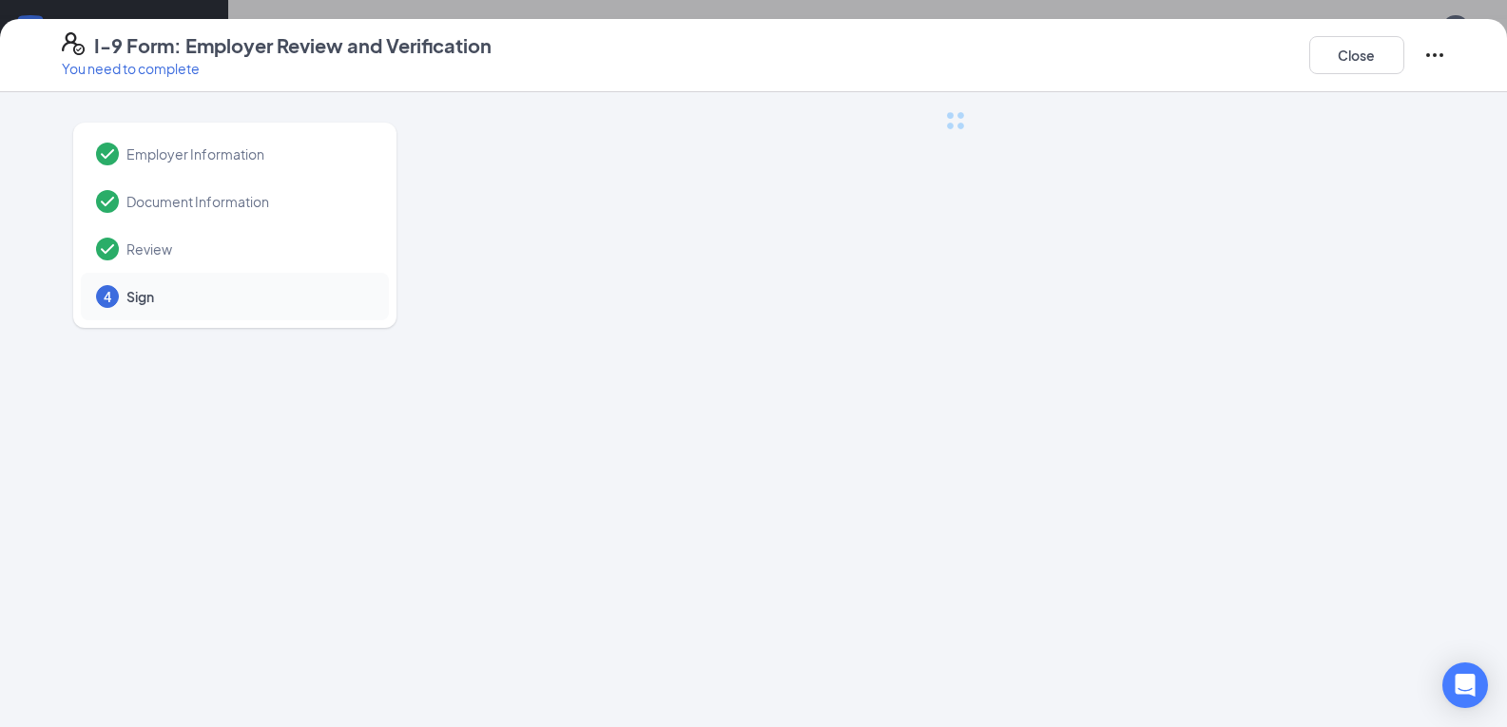
scroll to position [0, 0]
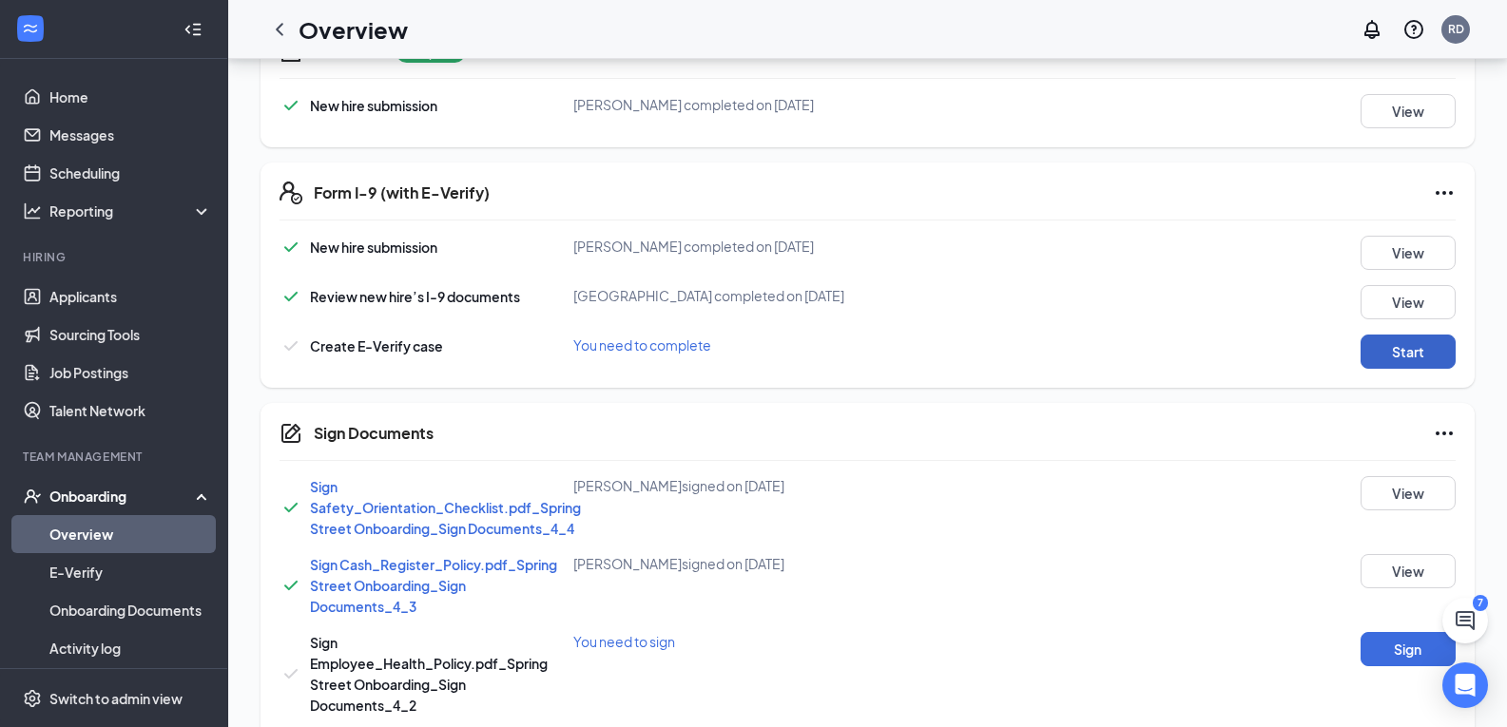
click at [1412, 346] on button "Start" at bounding box center [1408, 352] width 95 height 34
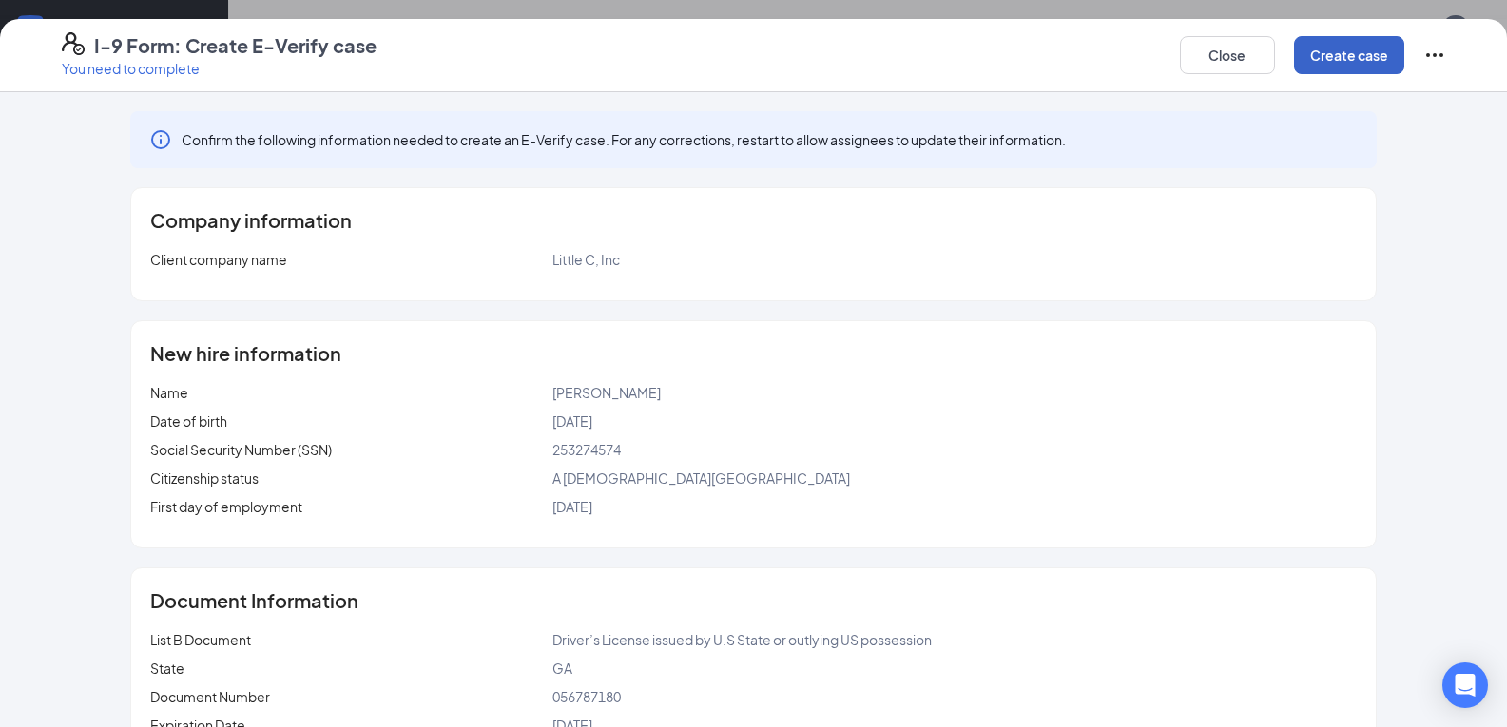
click at [1362, 66] on button "Create case" at bounding box center [1349, 55] width 110 height 38
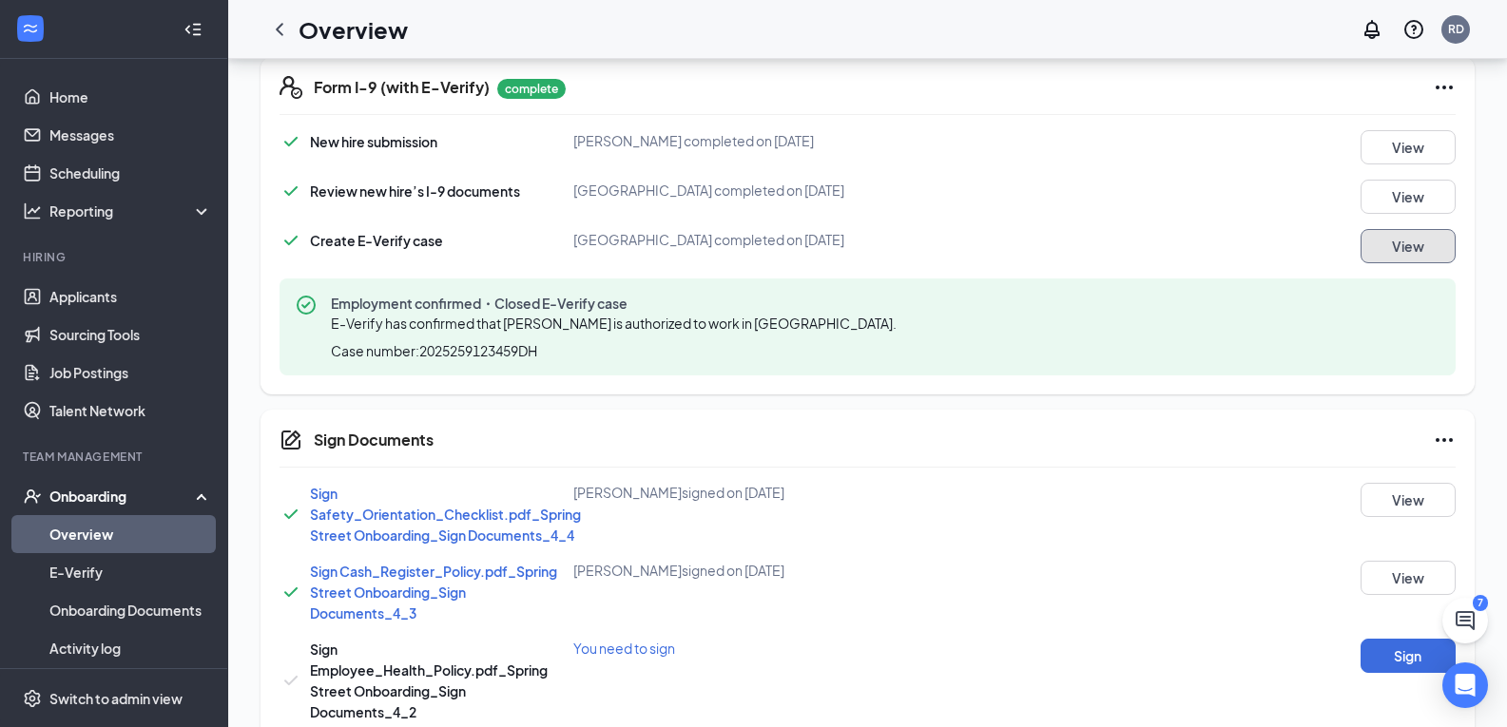
scroll to position [725, 0]
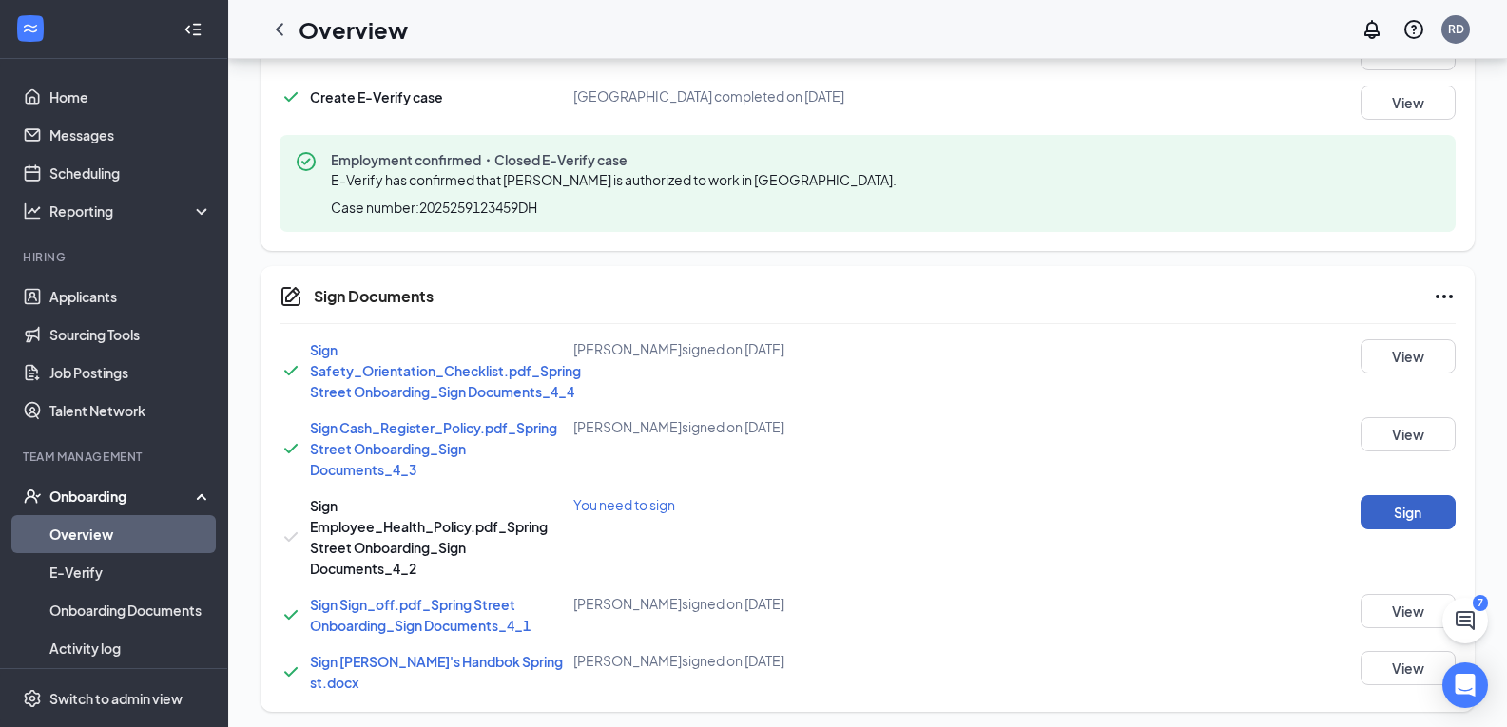
click at [1398, 521] on button "Sign" at bounding box center [1408, 512] width 95 height 34
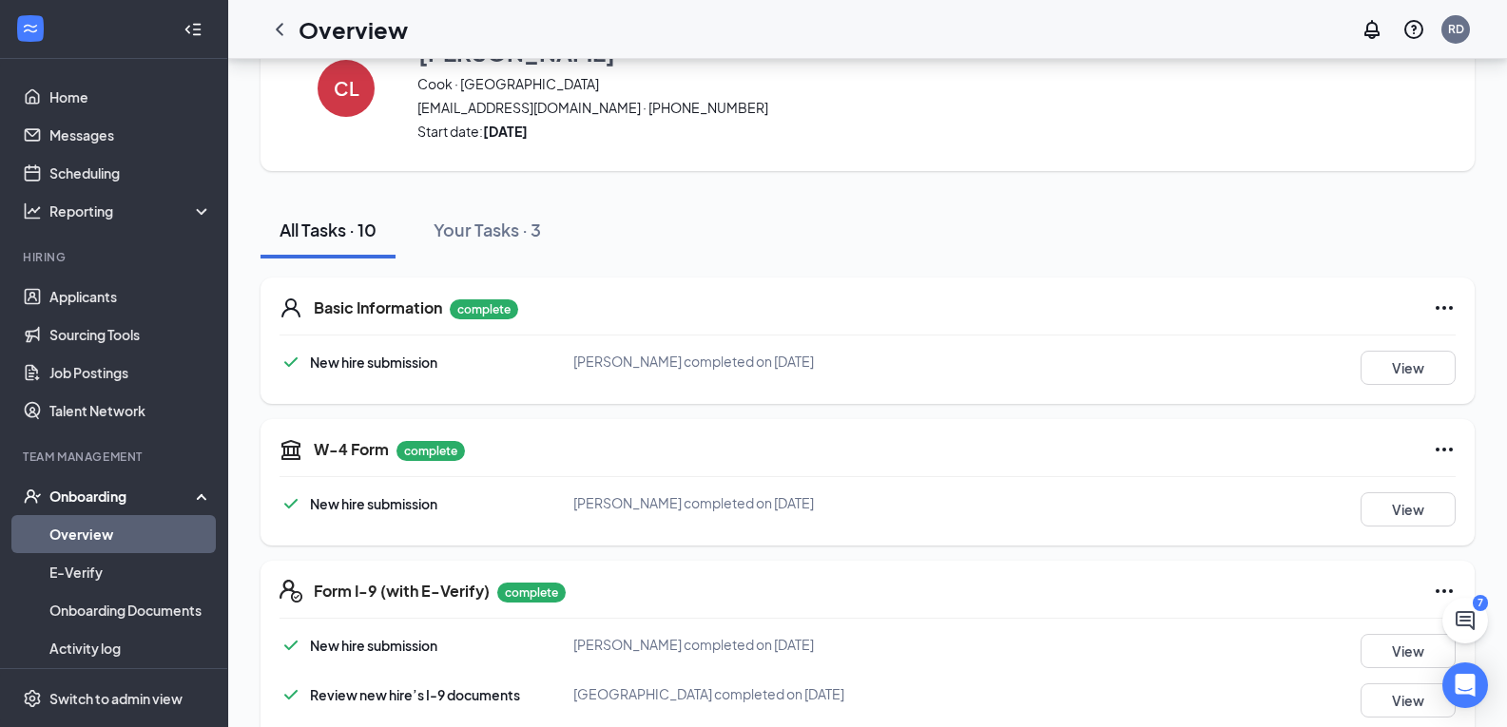
scroll to position [0, 0]
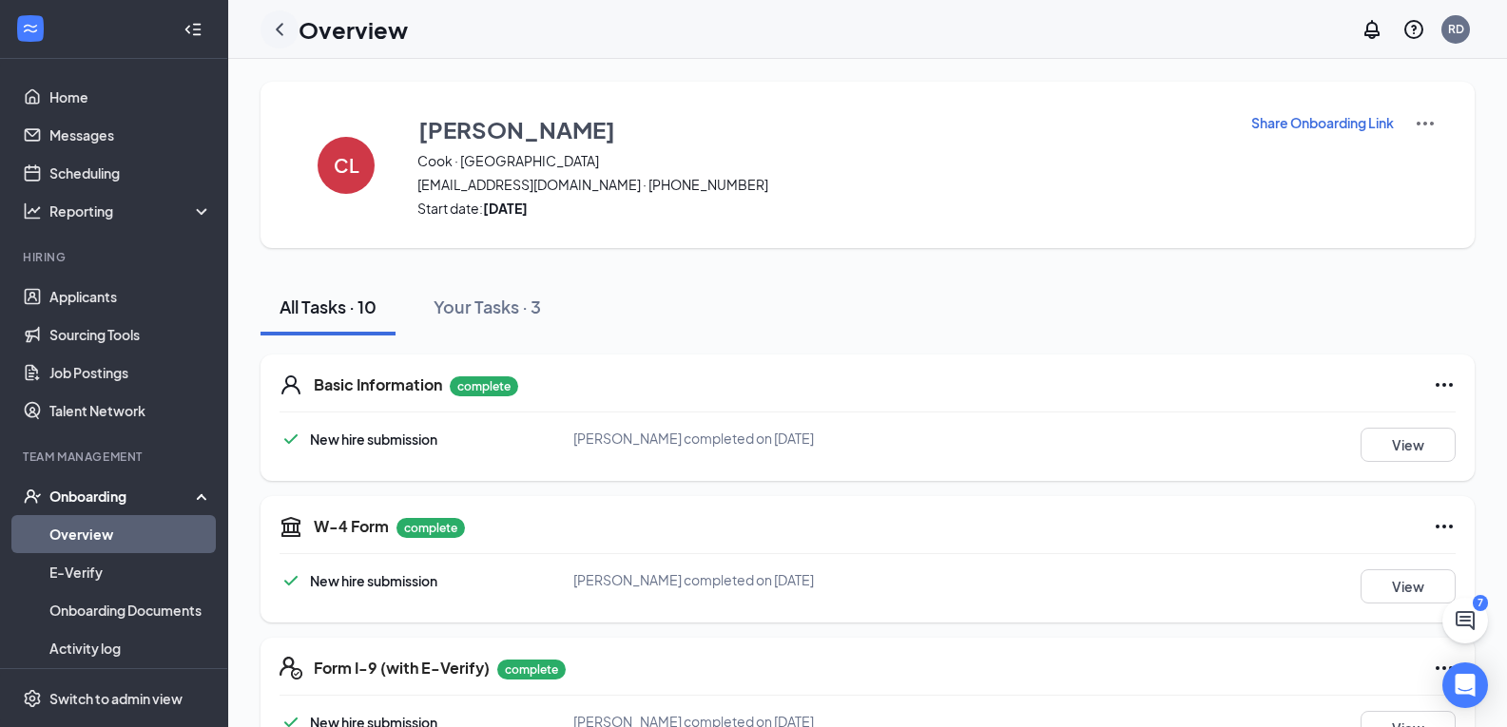
click at [282, 32] on icon "ChevronLeft" at bounding box center [279, 29] width 23 height 23
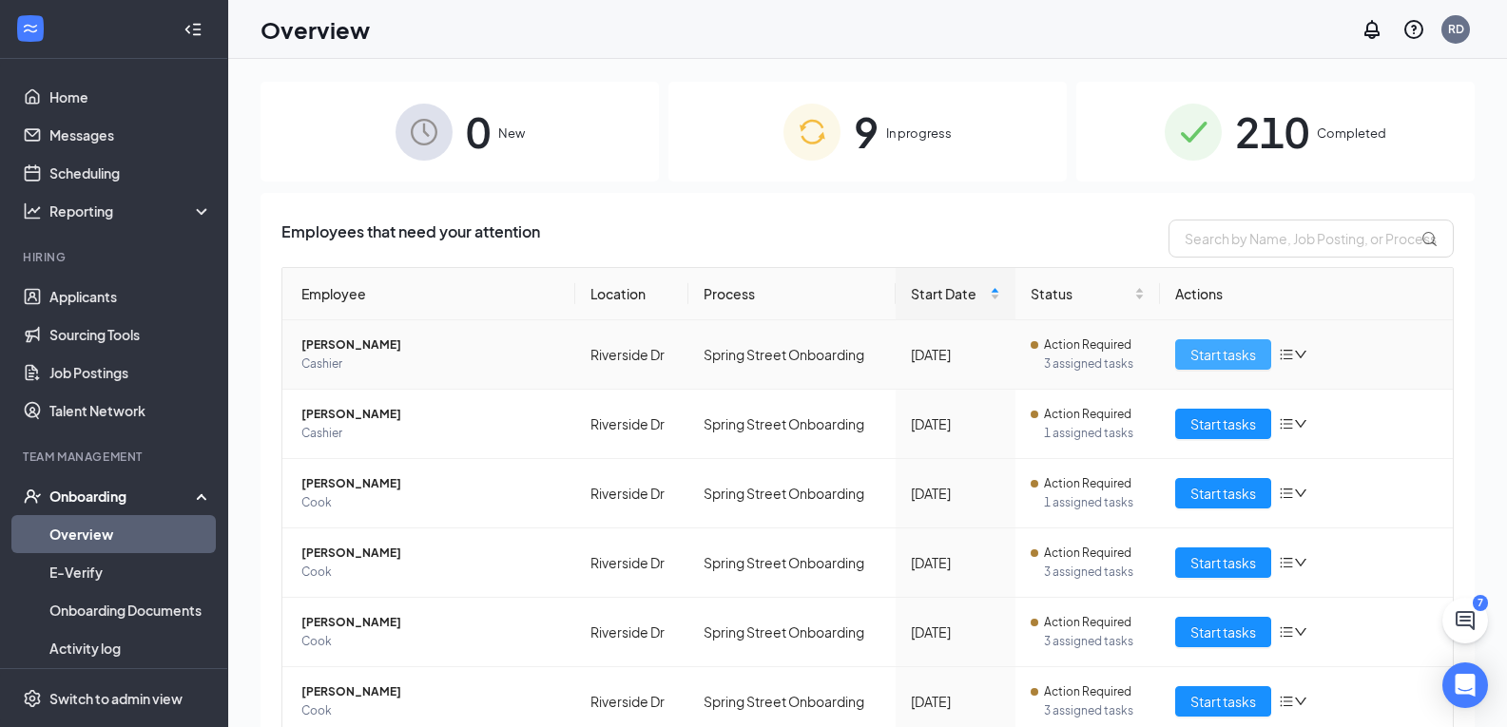
click at [1238, 357] on span "Start tasks" at bounding box center [1224, 354] width 66 height 21
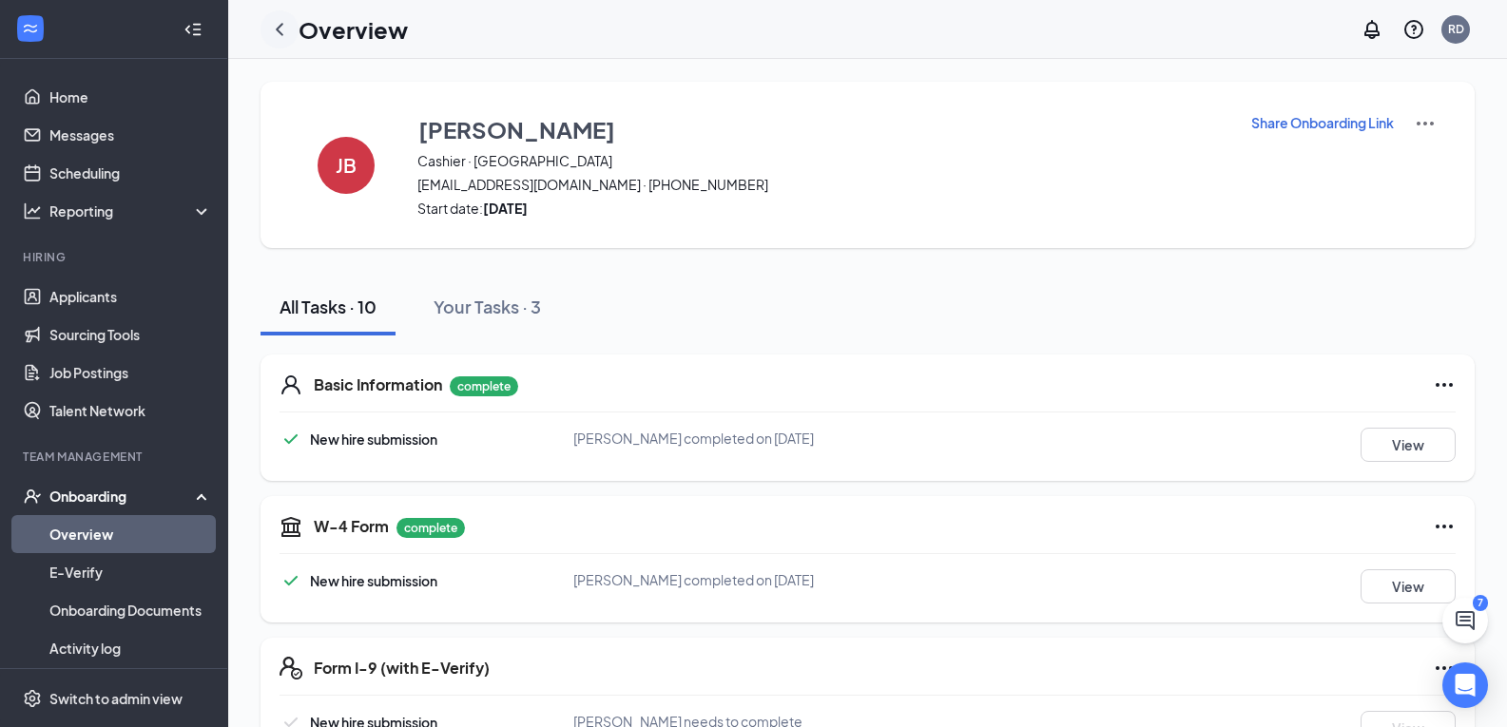
click at [294, 26] on div at bounding box center [280, 29] width 38 height 38
click at [275, 25] on icon "ChevronLeft" at bounding box center [279, 29] width 23 height 23
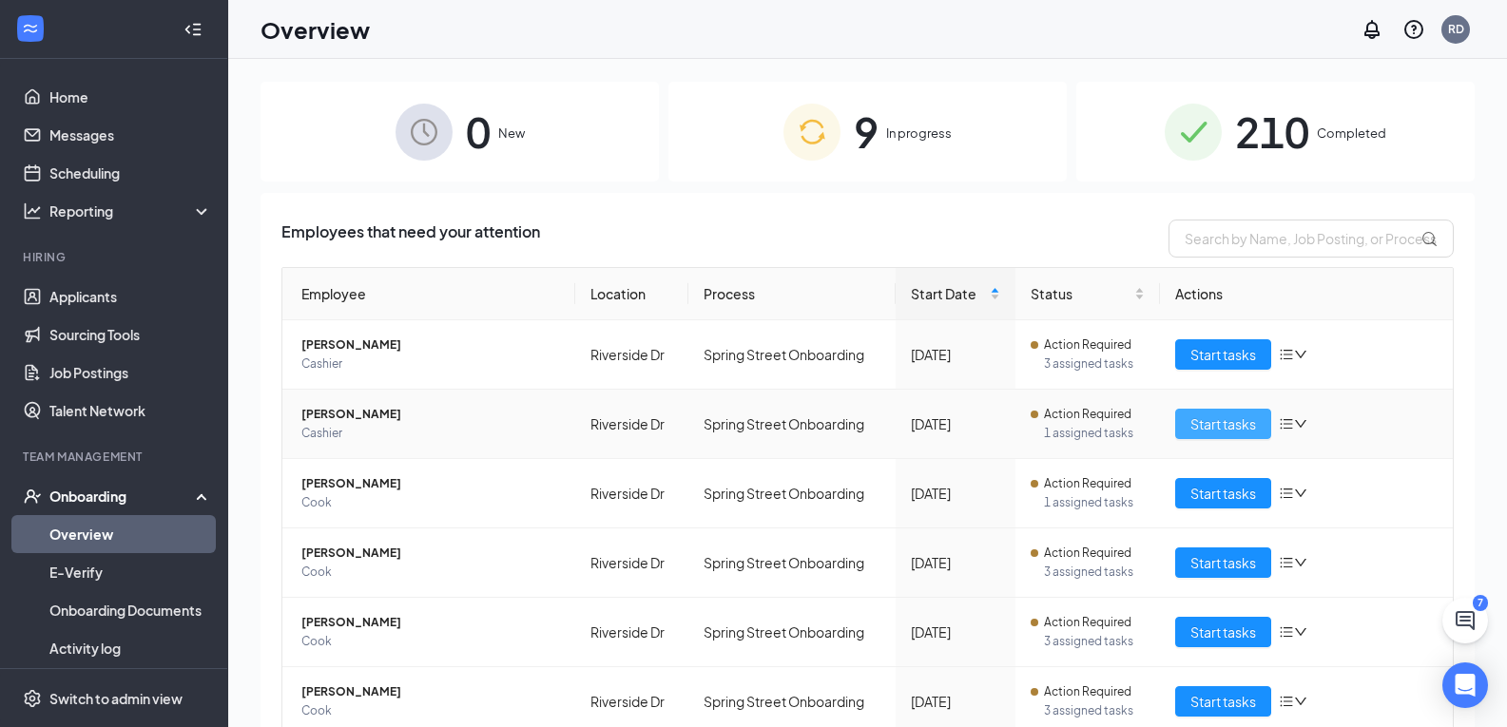
click at [1216, 430] on span "Start tasks" at bounding box center [1224, 424] width 66 height 21
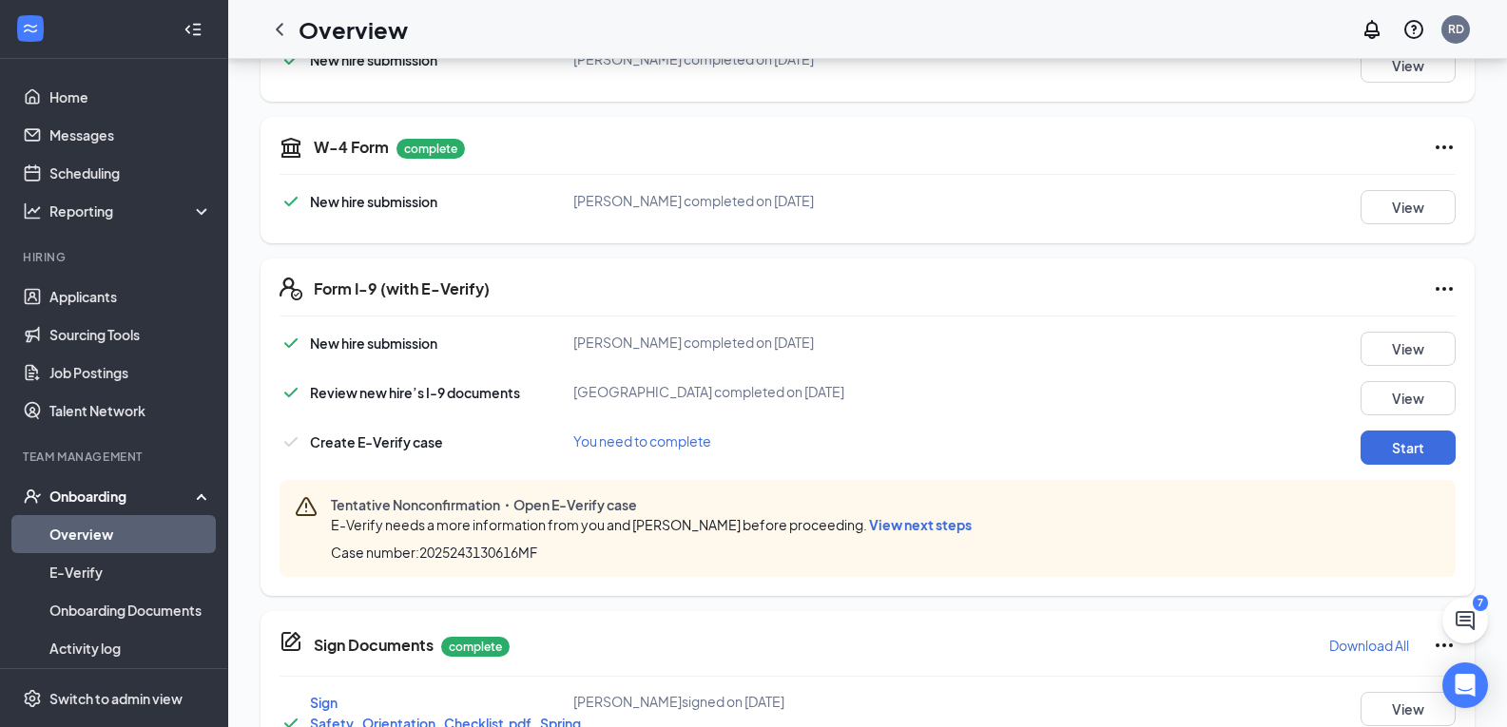
scroll to position [380, 0]
click at [274, 29] on icon "ChevronLeft" at bounding box center [279, 29] width 23 height 23
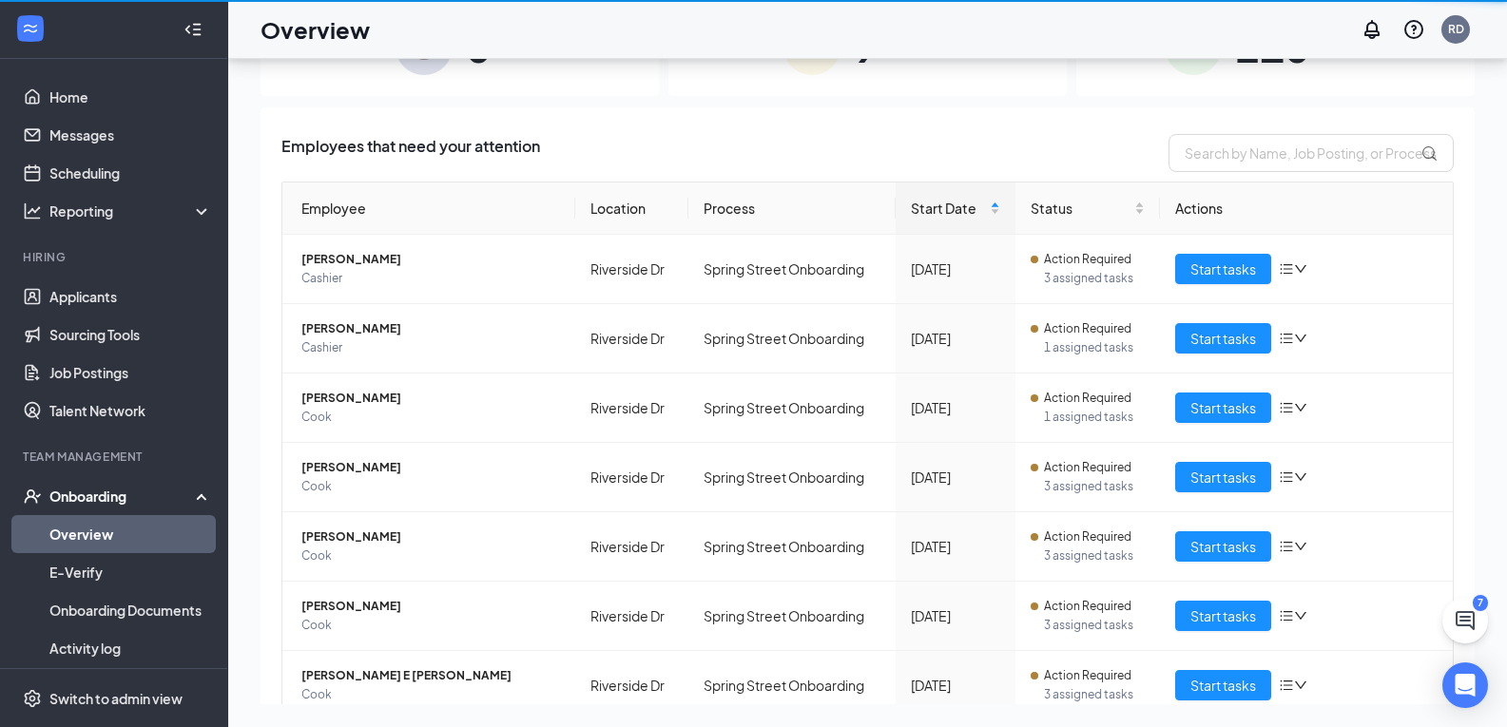
scroll to position [86, 0]
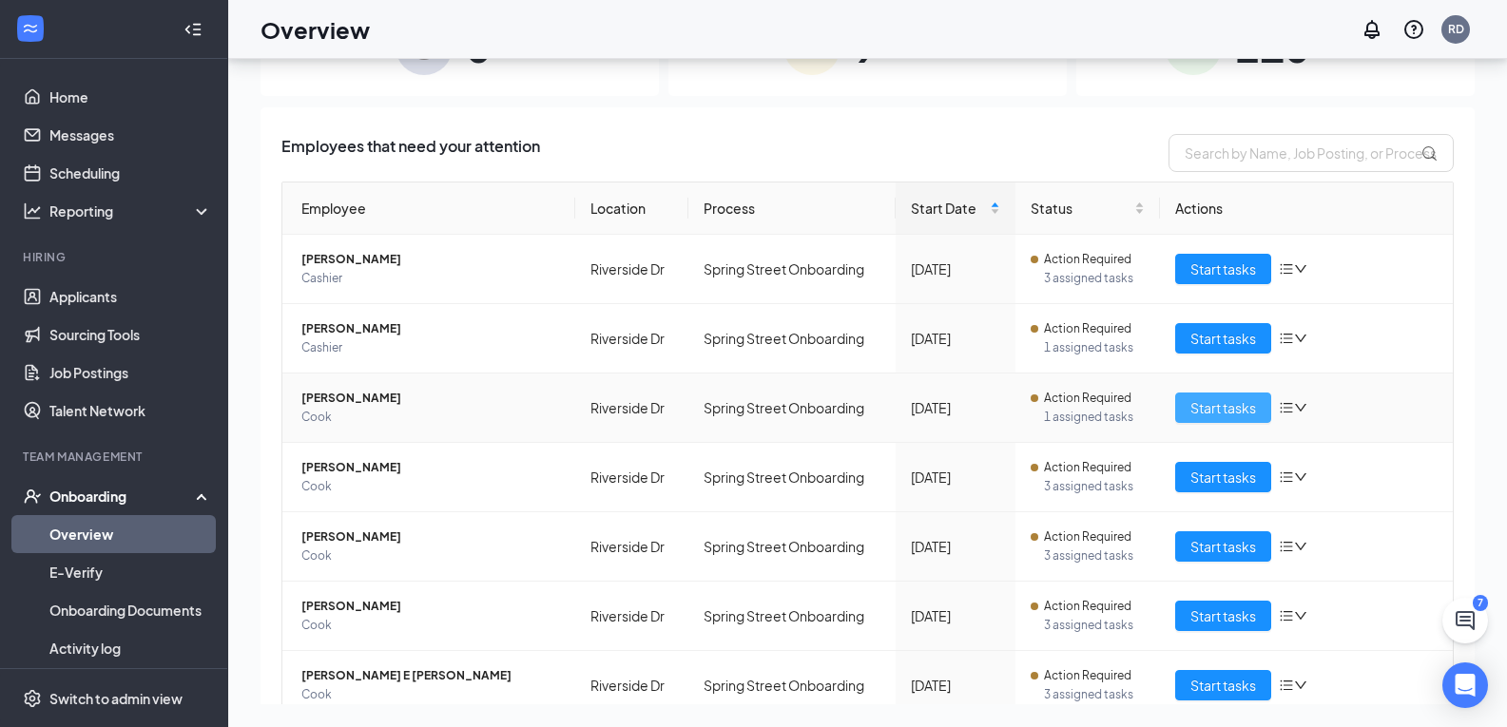
click at [1220, 416] on span "Start tasks" at bounding box center [1224, 407] width 66 height 21
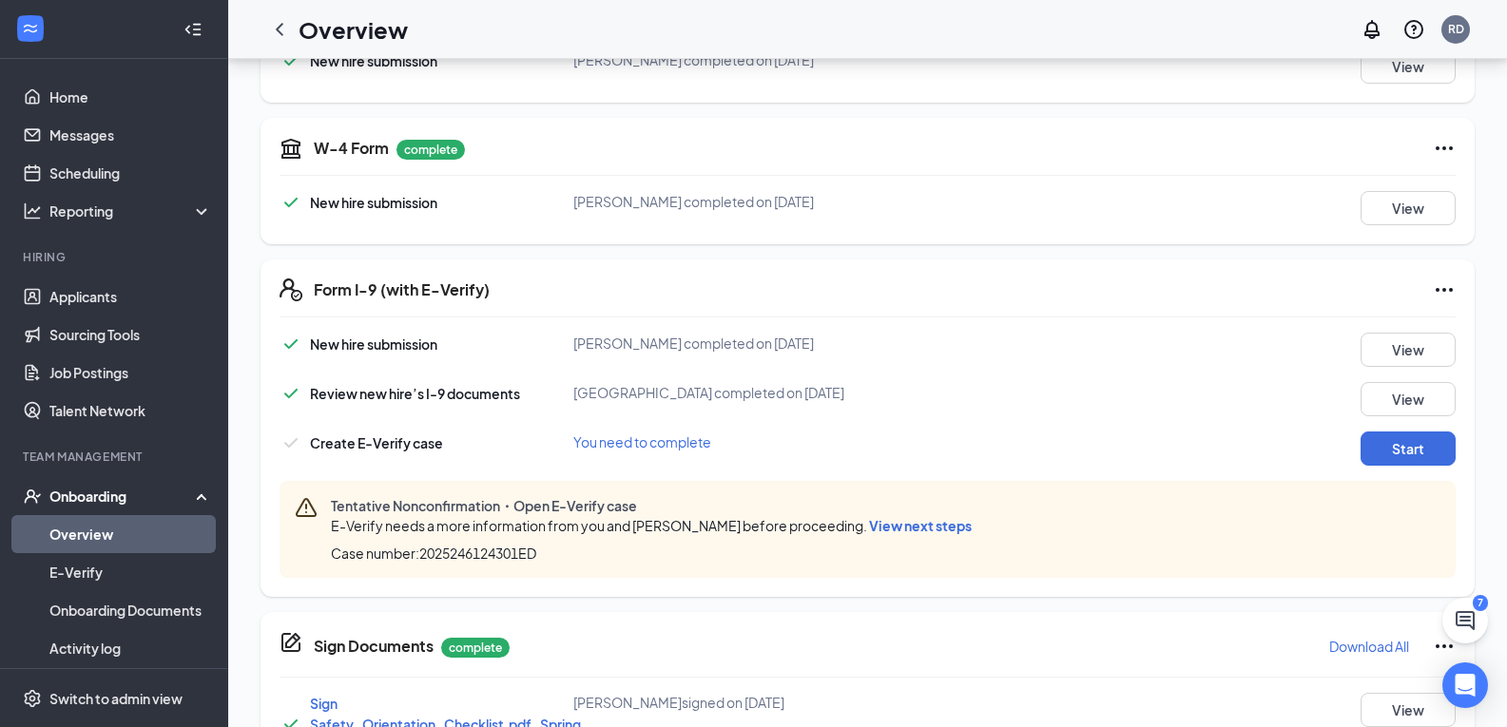
scroll to position [380, 0]
click at [280, 36] on icon "ChevronLeft" at bounding box center [279, 29] width 23 height 23
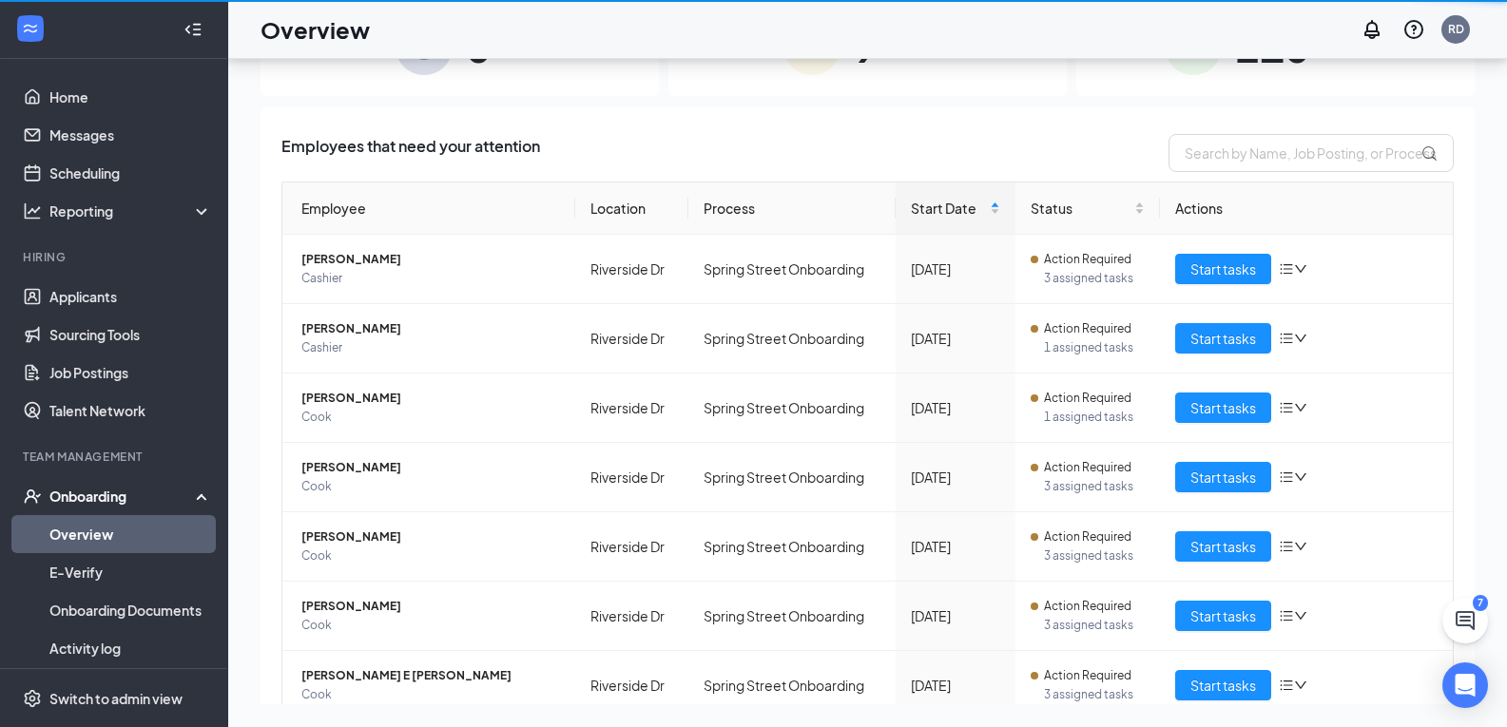
scroll to position [86, 0]
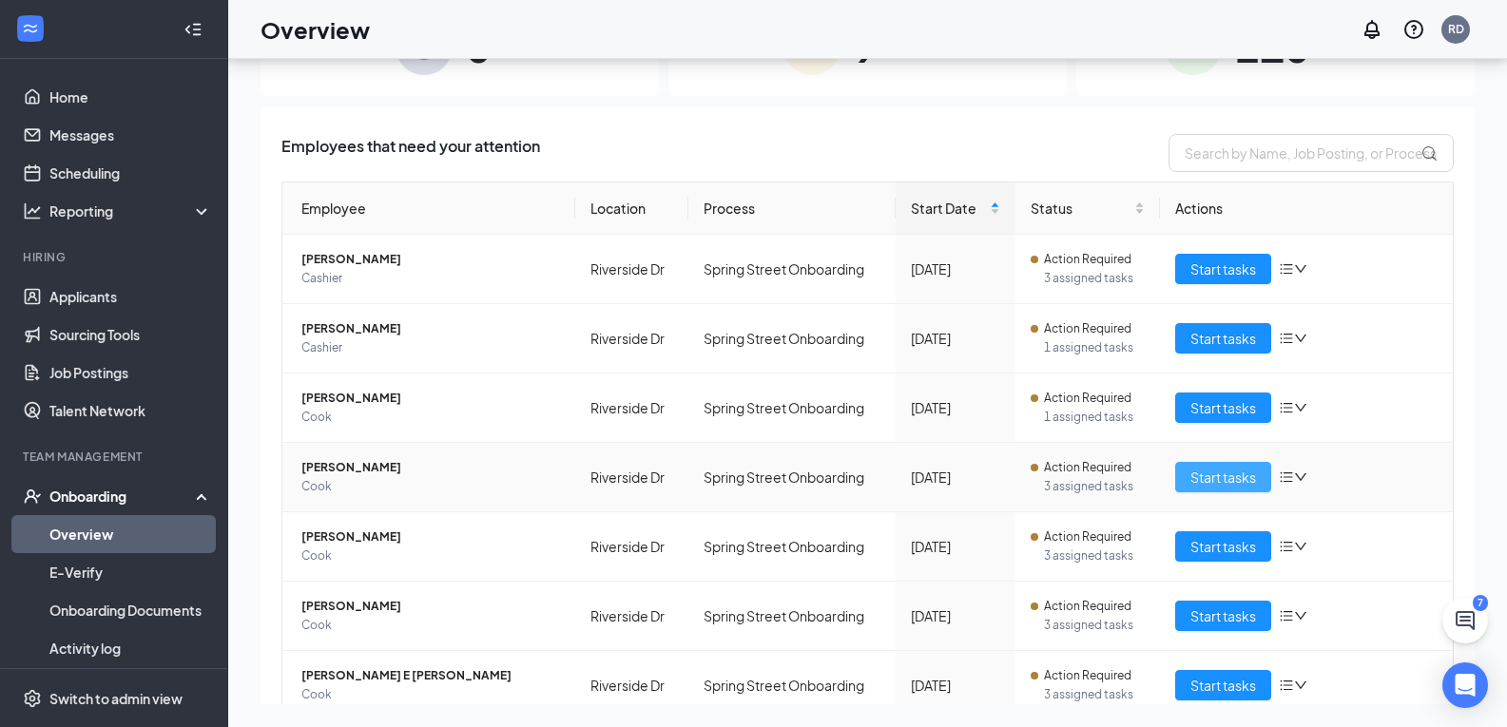
click at [1196, 471] on span "Start tasks" at bounding box center [1224, 477] width 66 height 21
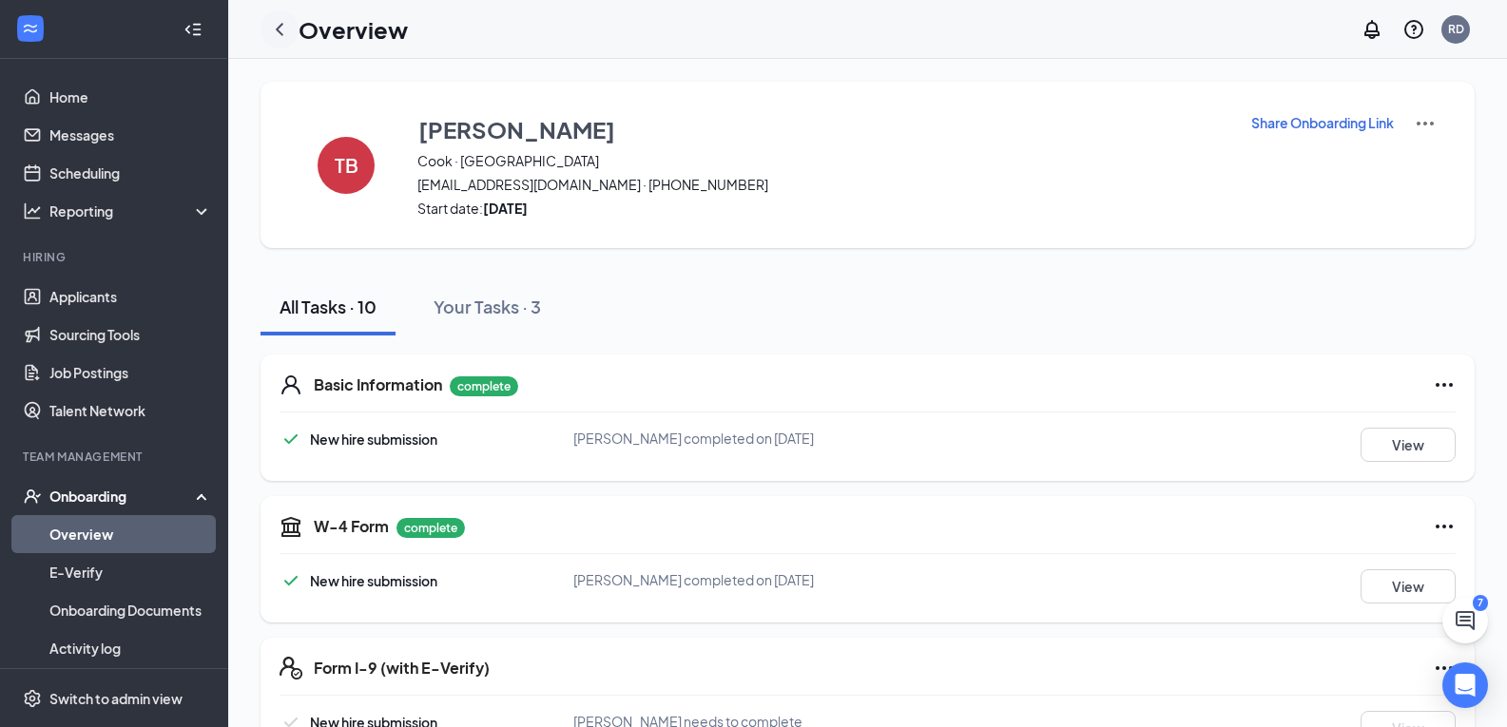
click at [278, 32] on icon "ChevronLeft" at bounding box center [279, 29] width 23 height 23
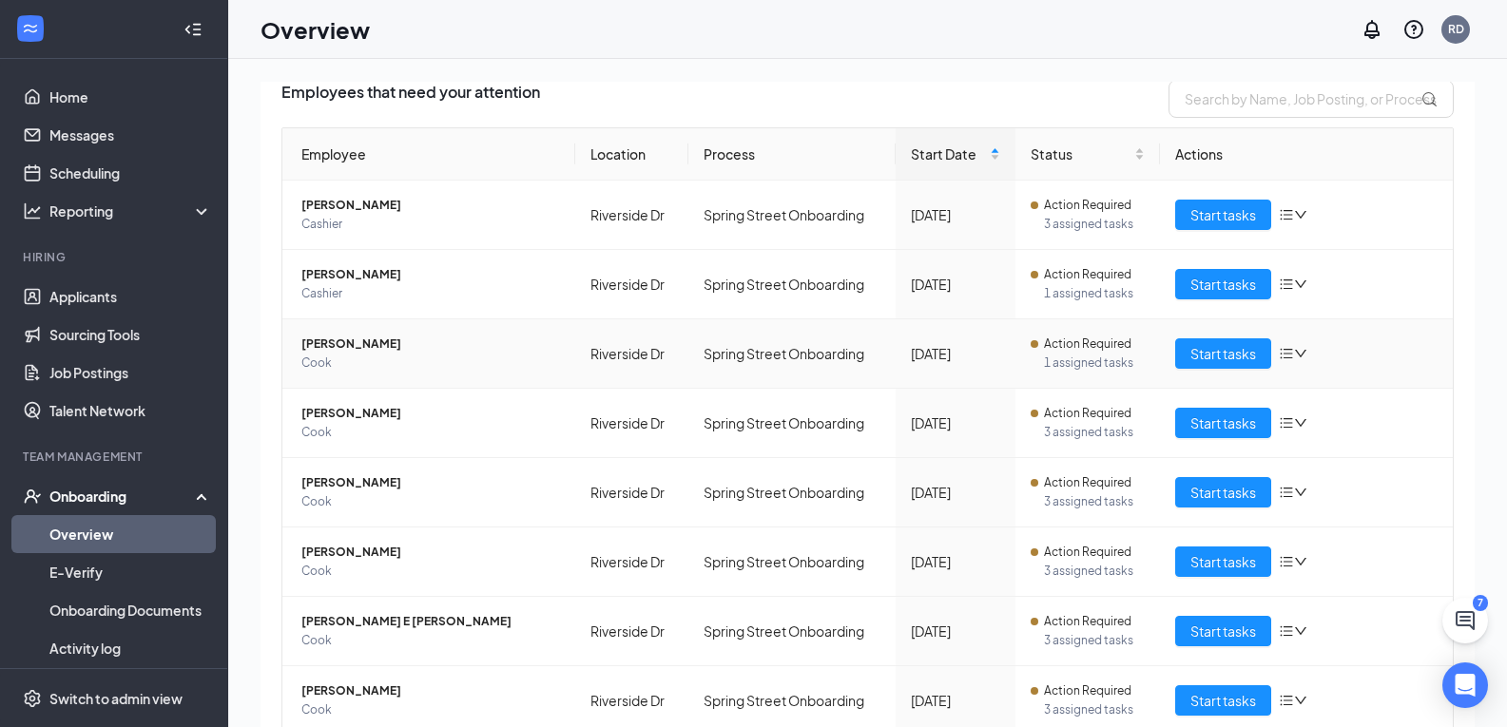
scroll to position [190, 0]
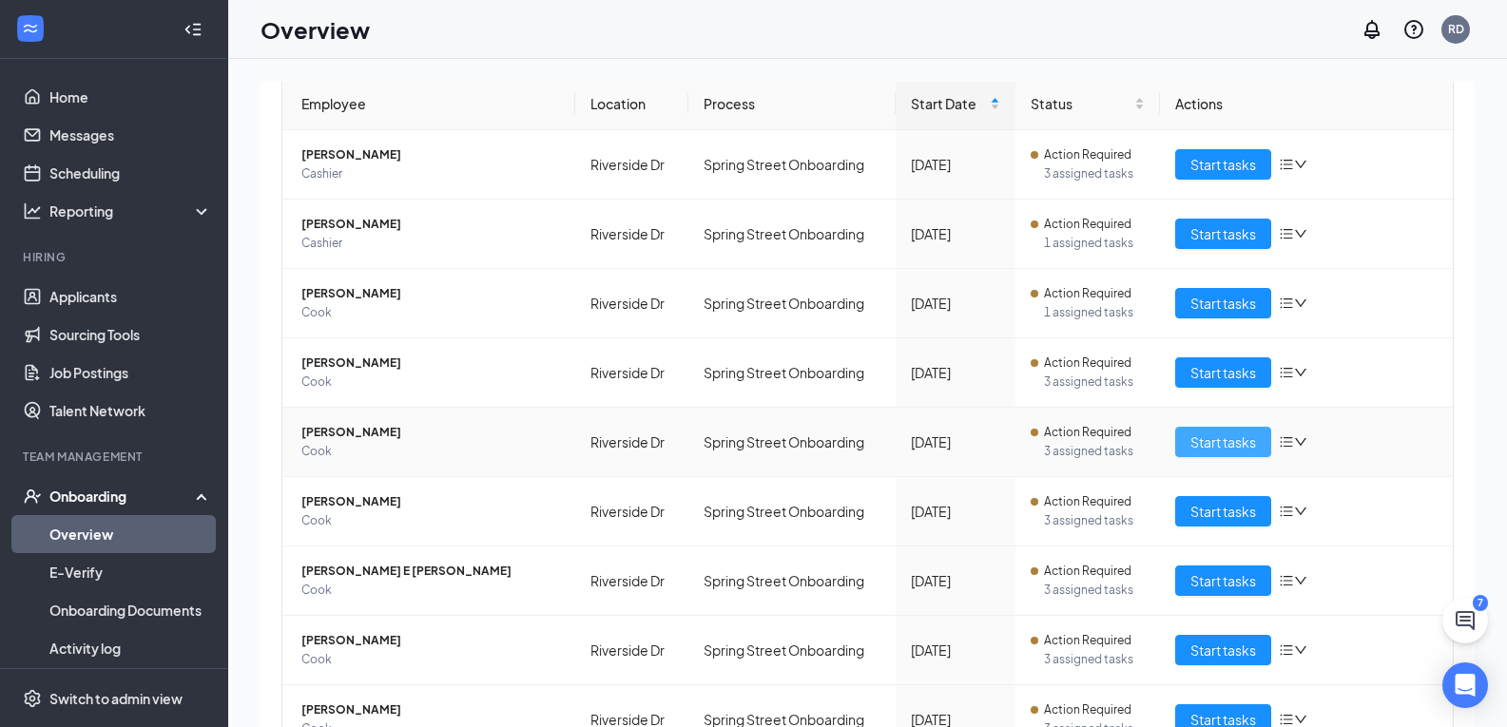
click at [1200, 444] on span "Start tasks" at bounding box center [1224, 442] width 66 height 21
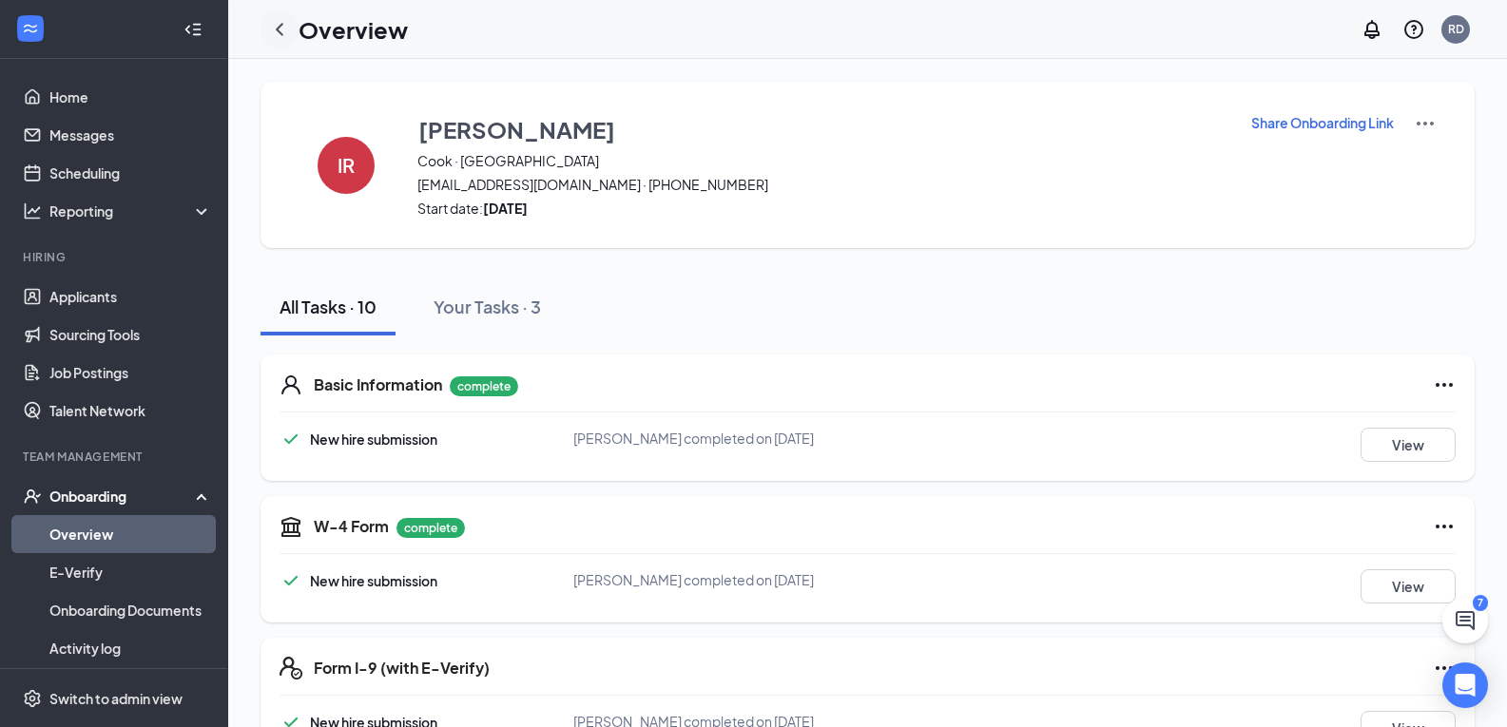
click at [274, 27] on icon "ChevronLeft" at bounding box center [279, 29] width 23 height 23
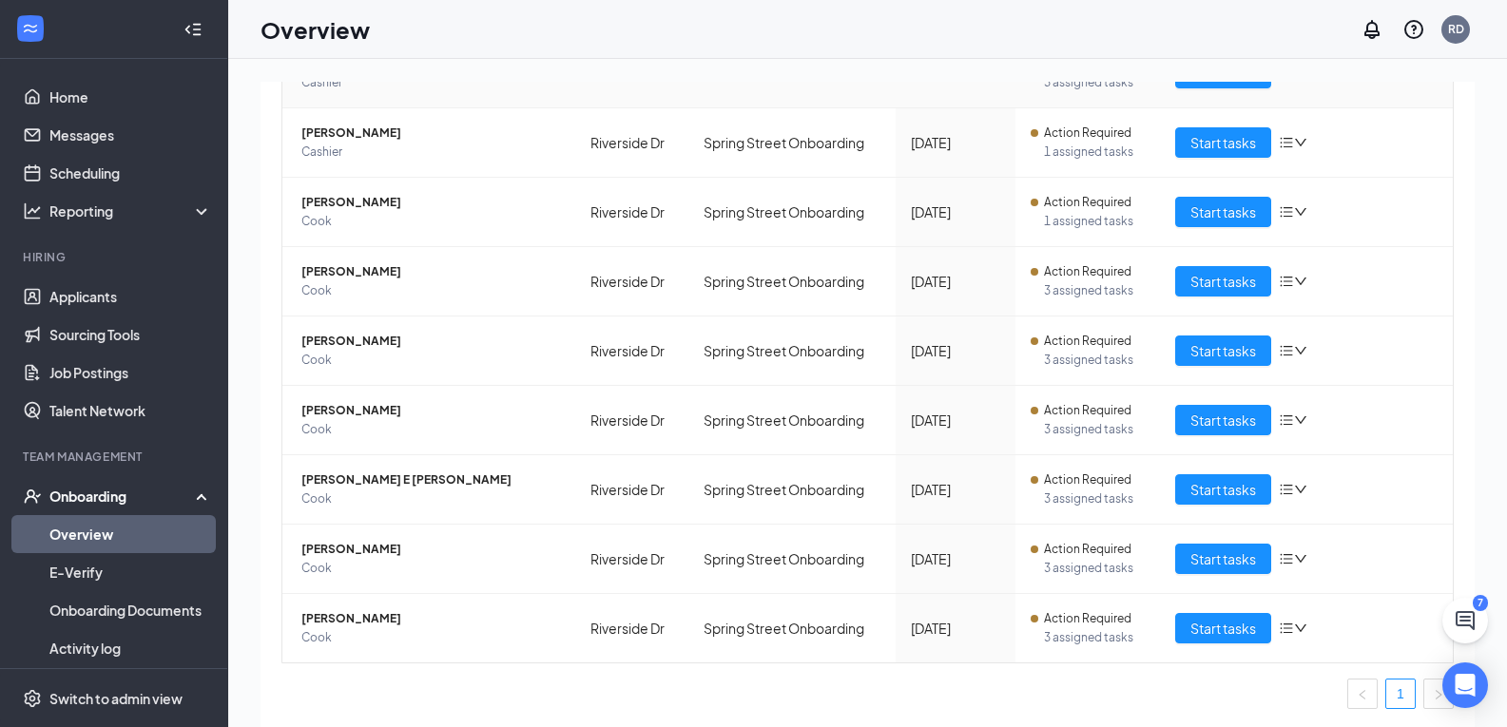
scroll to position [283, 0]
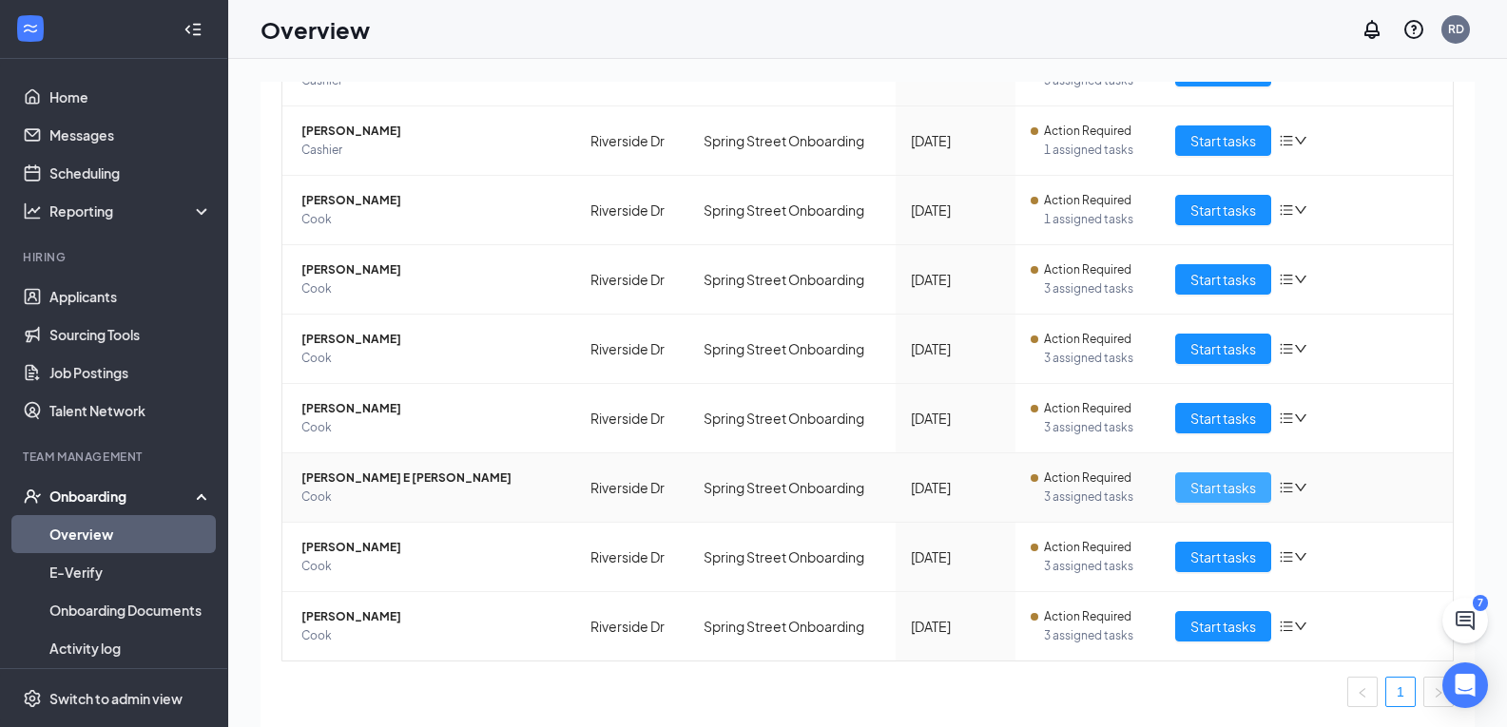
click at [1213, 487] on span "Start tasks" at bounding box center [1224, 487] width 66 height 21
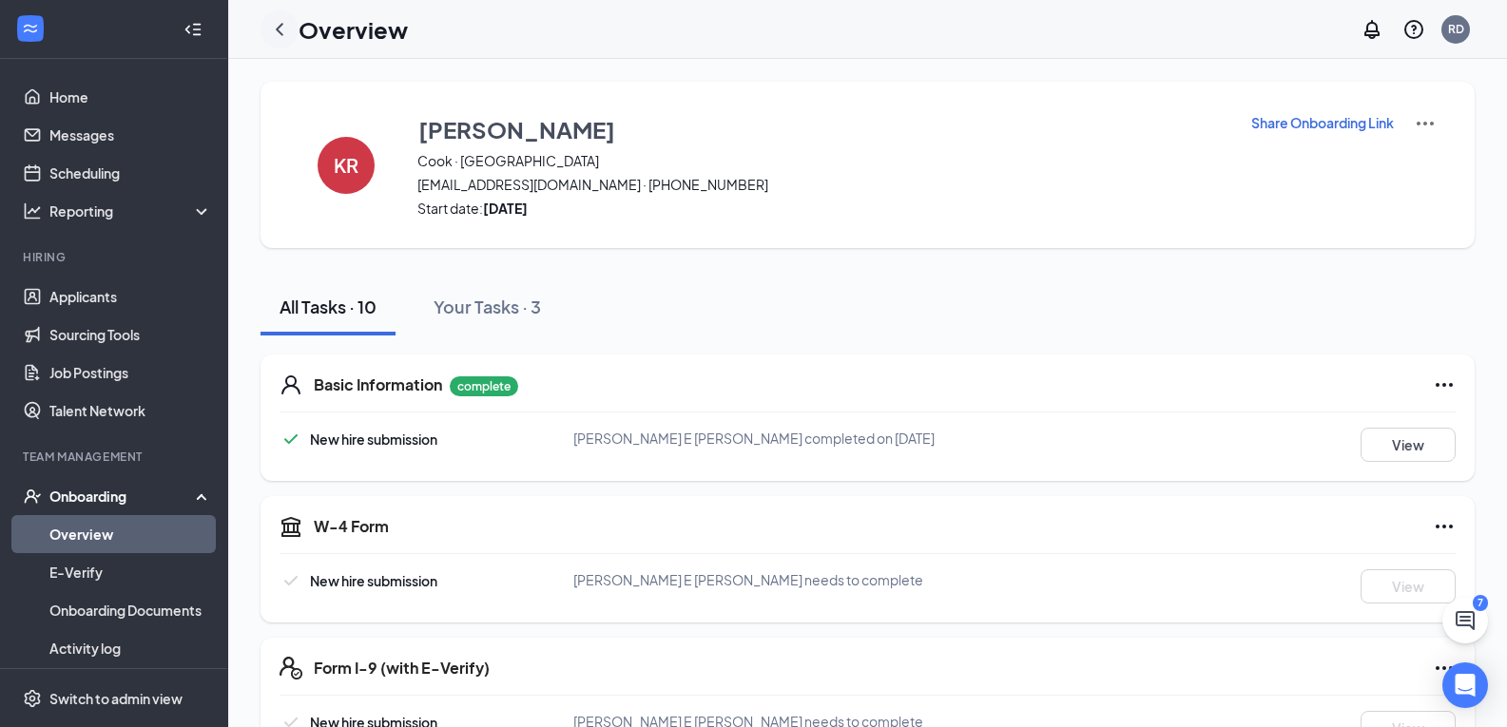
click at [285, 35] on icon "ChevronLeft" at bounding box center [279, 29] width 23 height 23
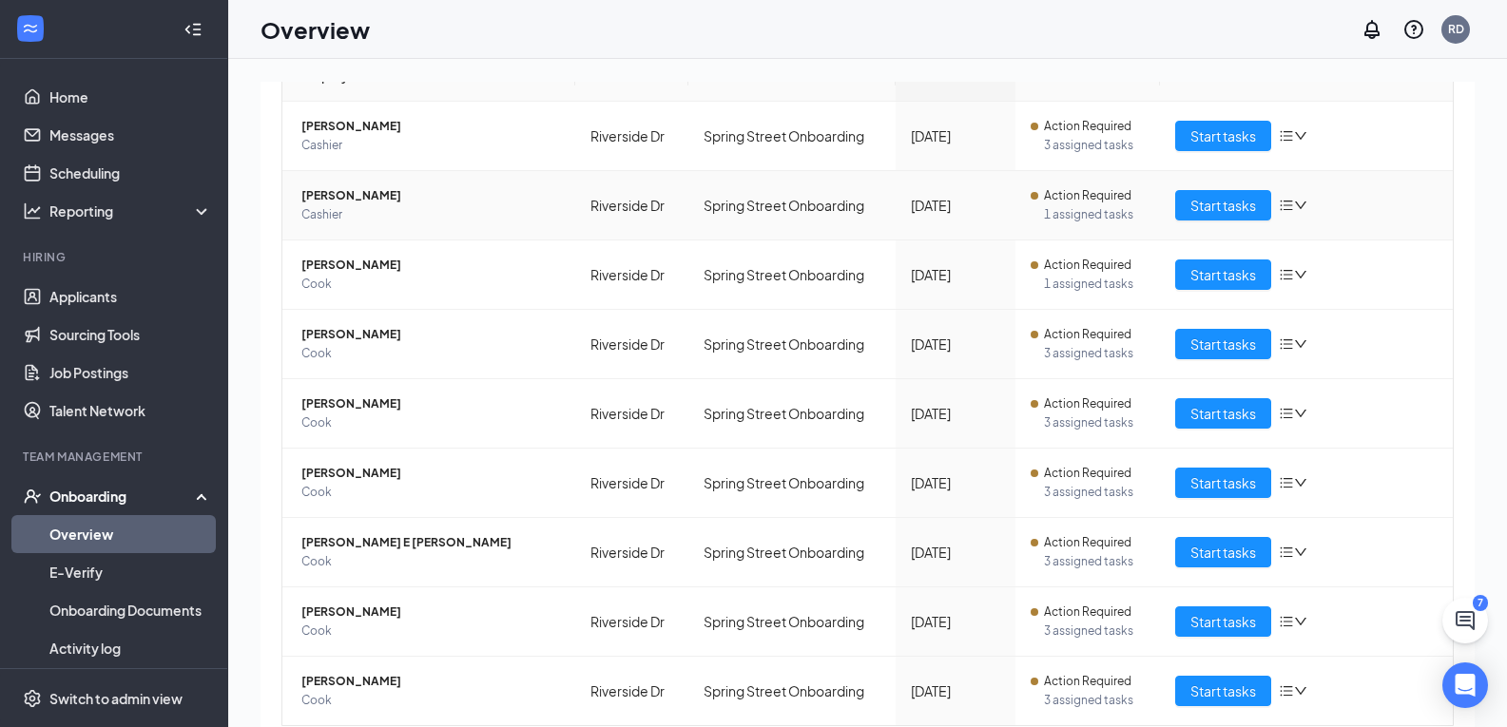
scroll to position [283, 0]
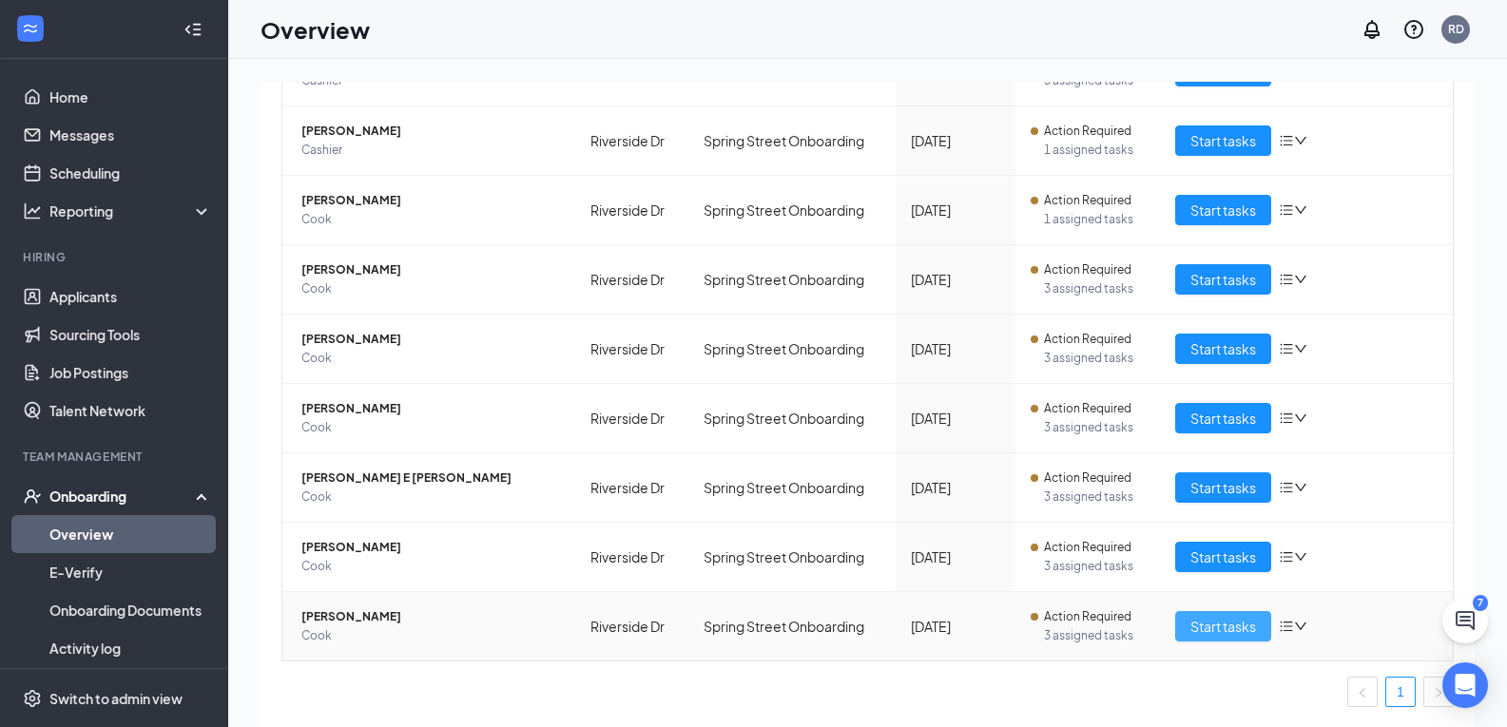
click at [1191, 626] on span "Start tasks" at bounding box center [1224, 626] width 66 height 21
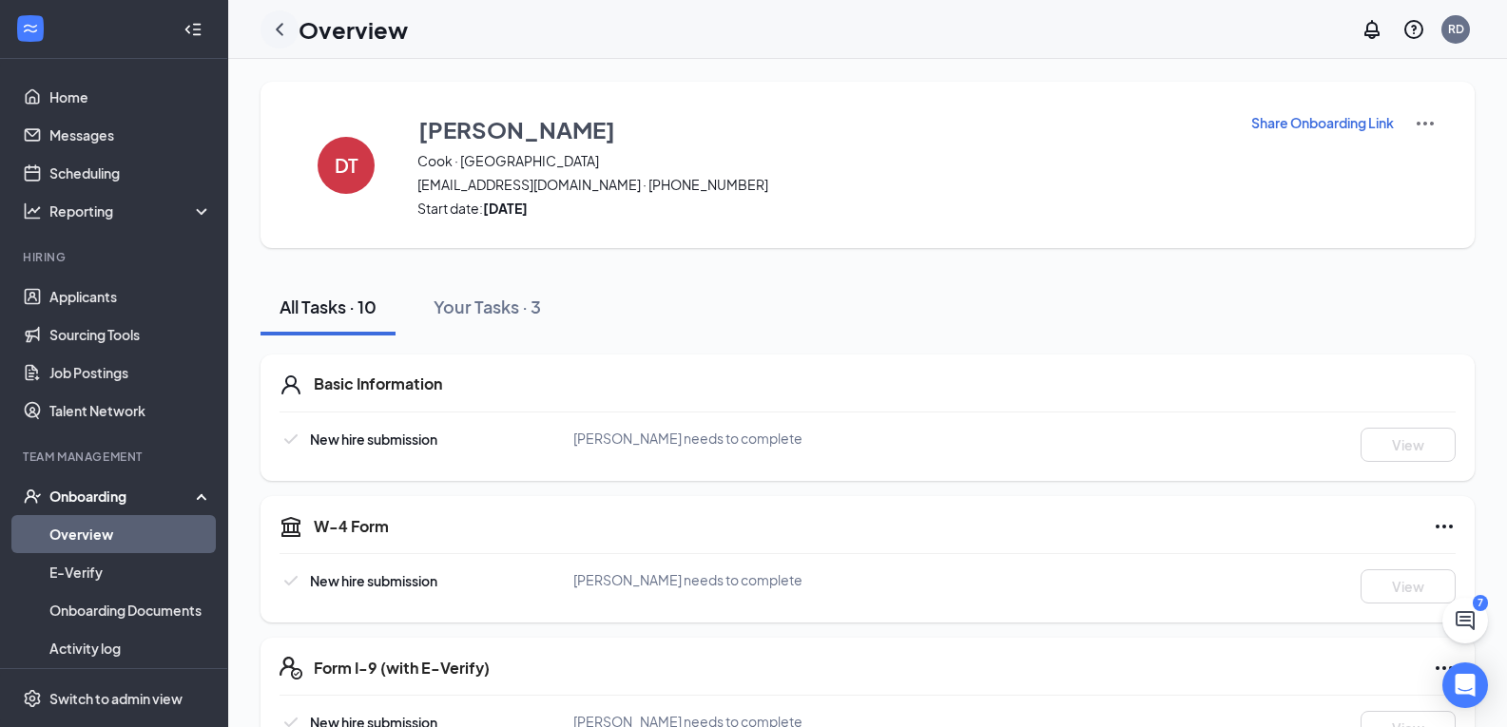
click at [288, 35] on icon "ChevronLeft" at bounding box center [279, 29] width 23 height 23
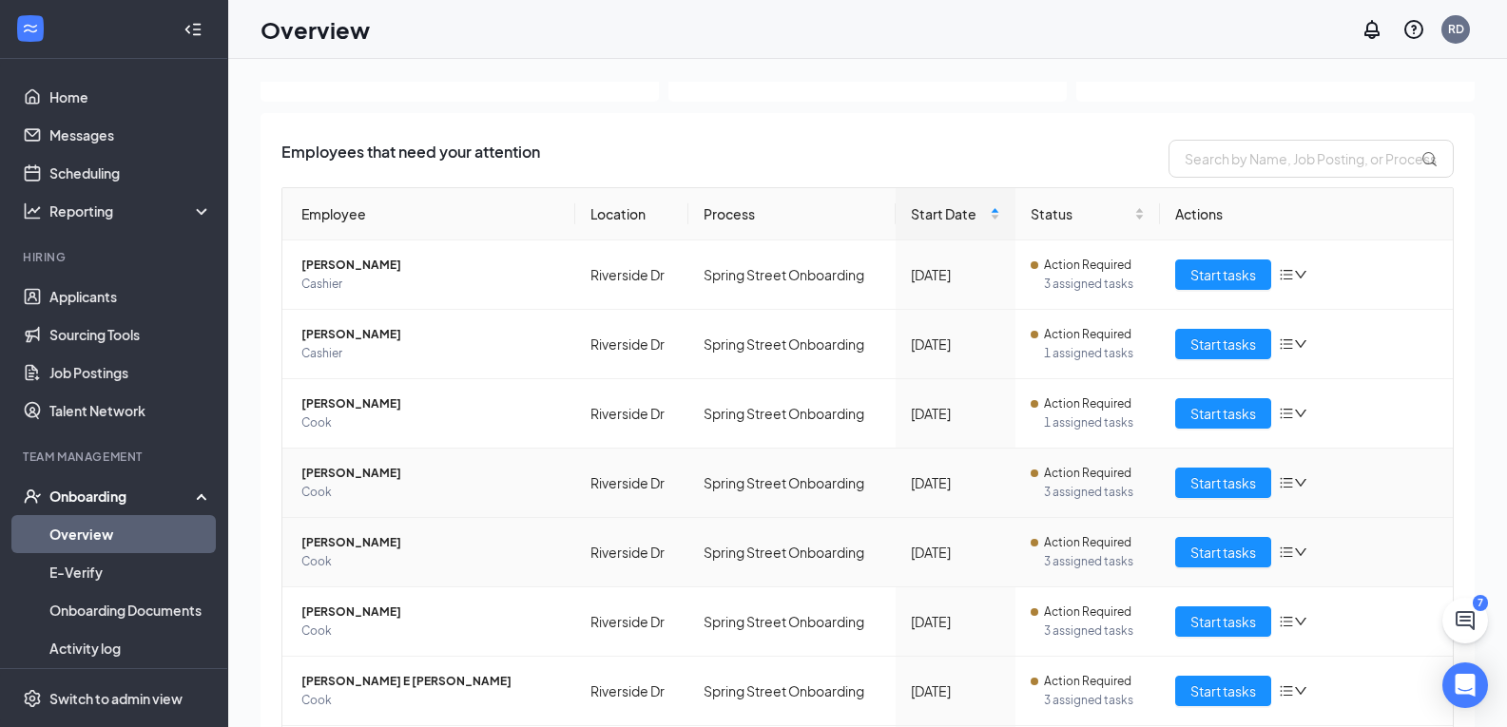
scroll to position [190, 0]
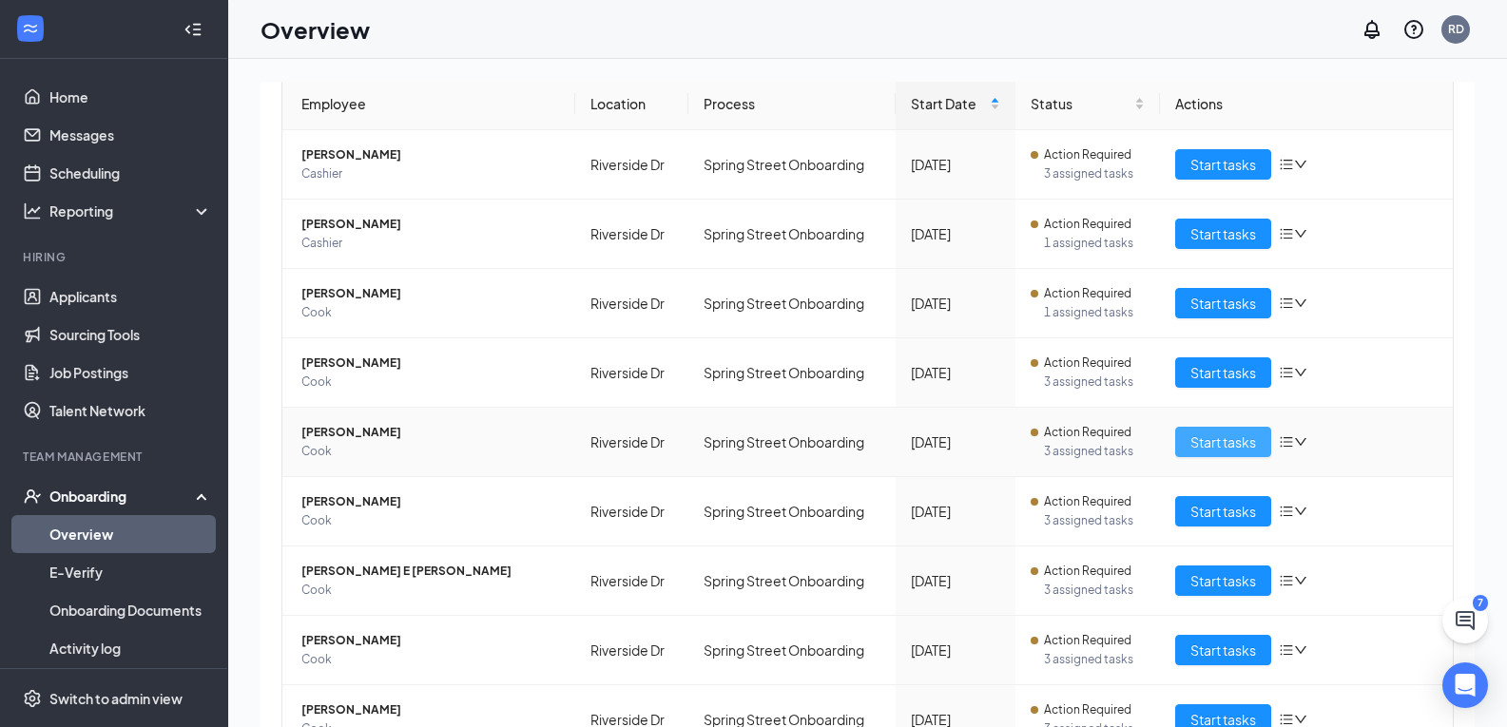
click at [1191, 448] on span "Start tasks" at bounding box center [1224, 442] width 66 height 21
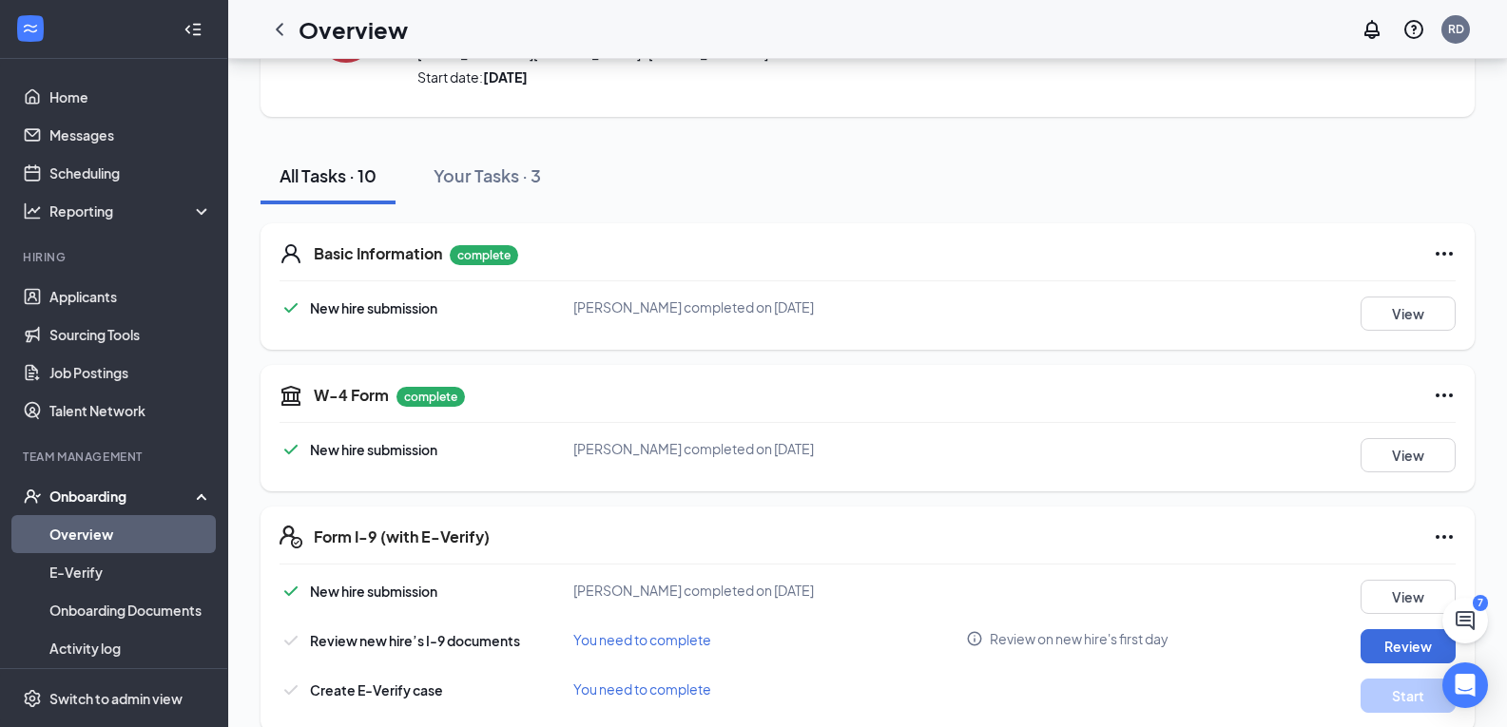
scroll to position [380, 0]
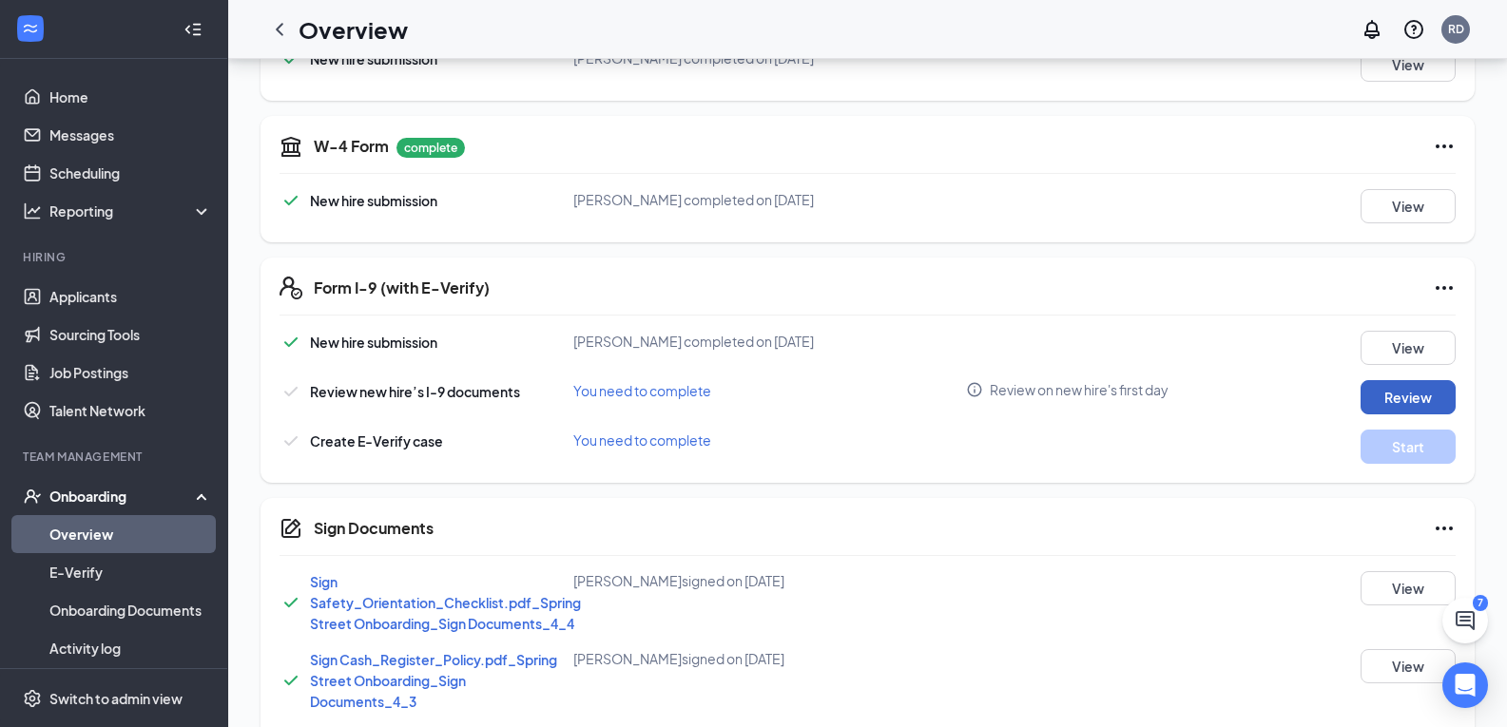
click at [1392, 408] on button "Review" at bounding box center [1408, 397] width 95 height 34
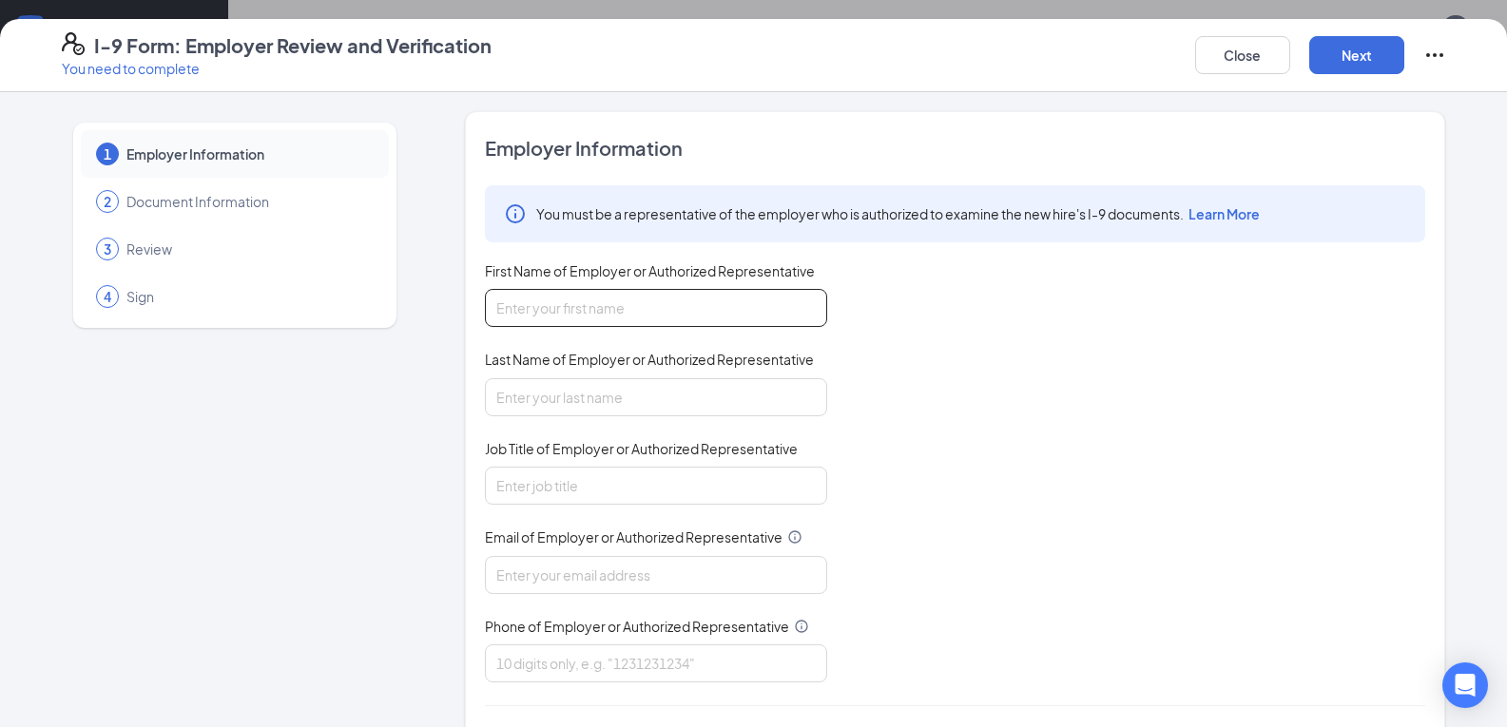
click at [641, 307] on input "First Name of Employer or Authorized Representative" at bounding box center [656, 308] width 342 height 38
type input "[PERSON_NAME]"
click at [597, 406] on input "Last Name of Employer or Authorized Representative" at bounding box center [656, 397] width 342 height 38
type input "[PERSON_NAME]"
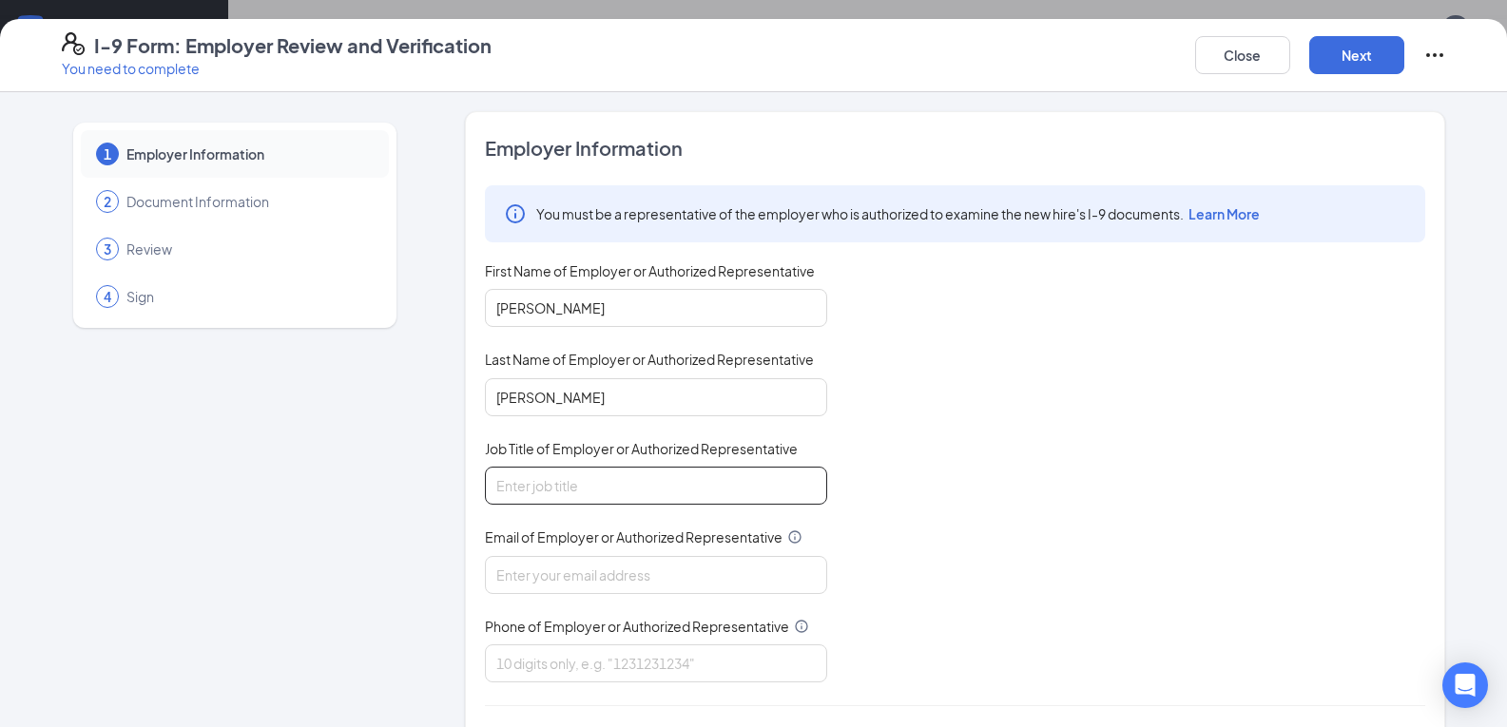
click at [602, 490] on input "Job Title of Employer or Authorized Representative" at bounding box center [656, 486] width 342 height 38
type input "Agm"
click at [583, 576] on input "Email of Employer or Authorized Representative" at bounding box center [656, 575] width 342 height 38
type input "[EMAIL_ADDRESS][DOMAIN_NAME]"
click at [606, 664] on input "Phone of Employer or Authorized Representative" at bounding box center [656, 664] width 342 height 38
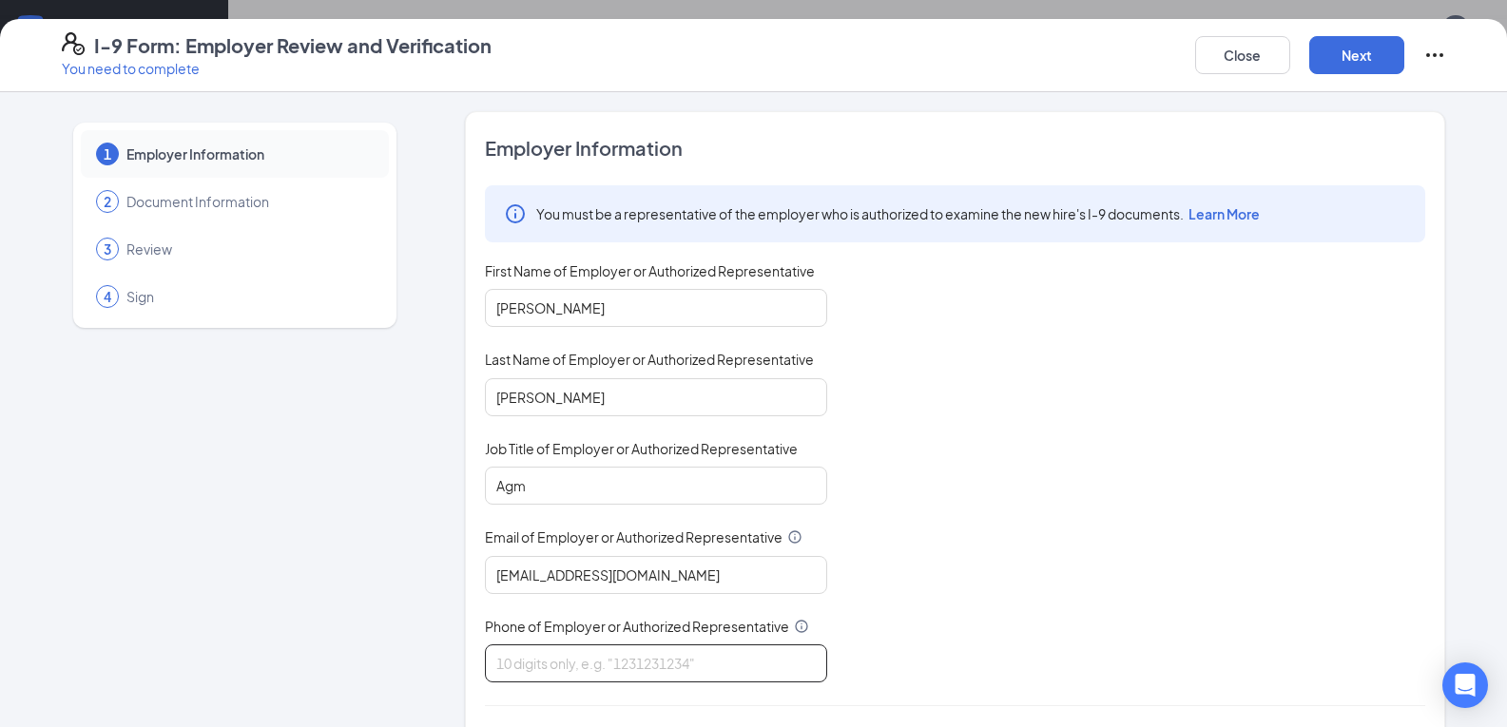
type input "4787501199"
click at [1375, 39] on button "Next" at bounding box center [1356, 55] width 95 height 38
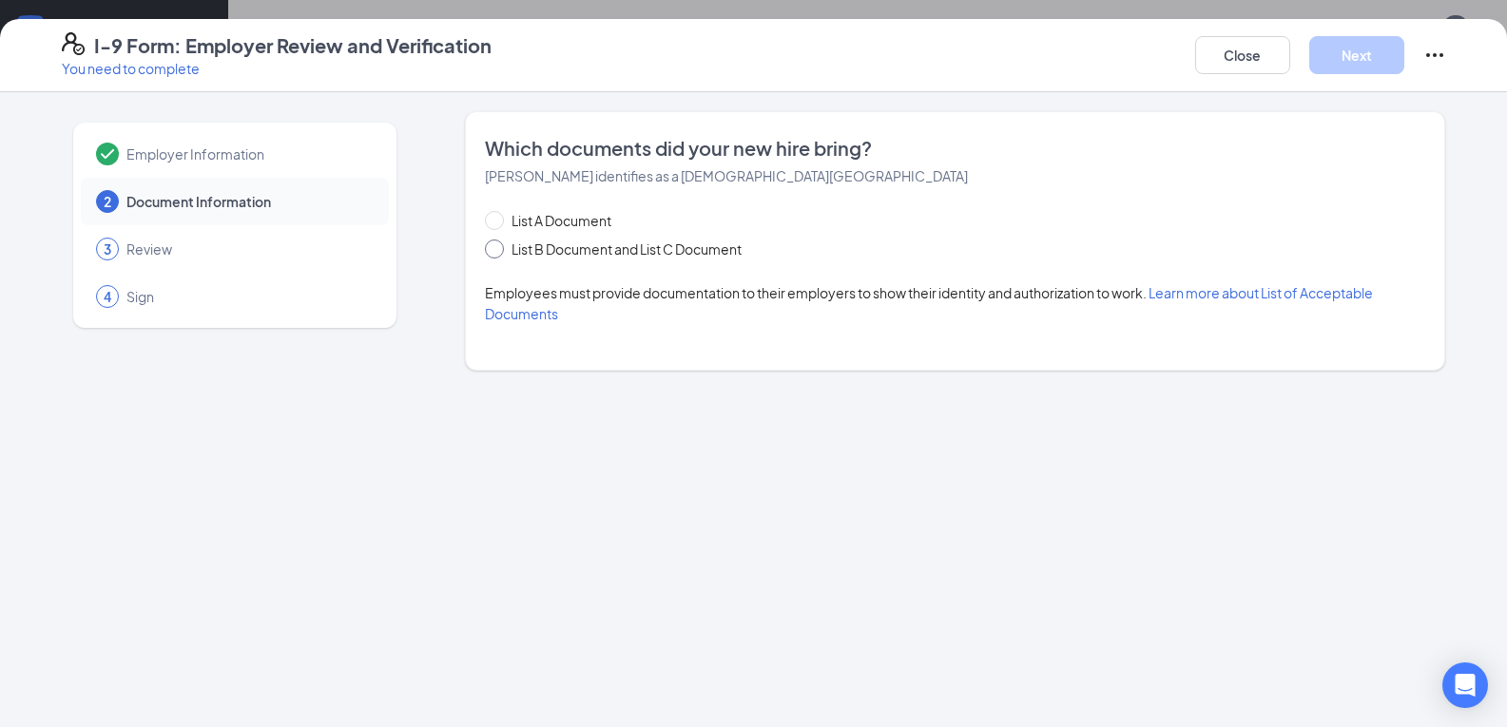
click at [499, 246] on span at bounding box center [494, 249] width 19 height 19
click at [498, 246] on input "List B Document and List C Document" at bounding box center [491, 246] width 13 height 13
radio input "true"
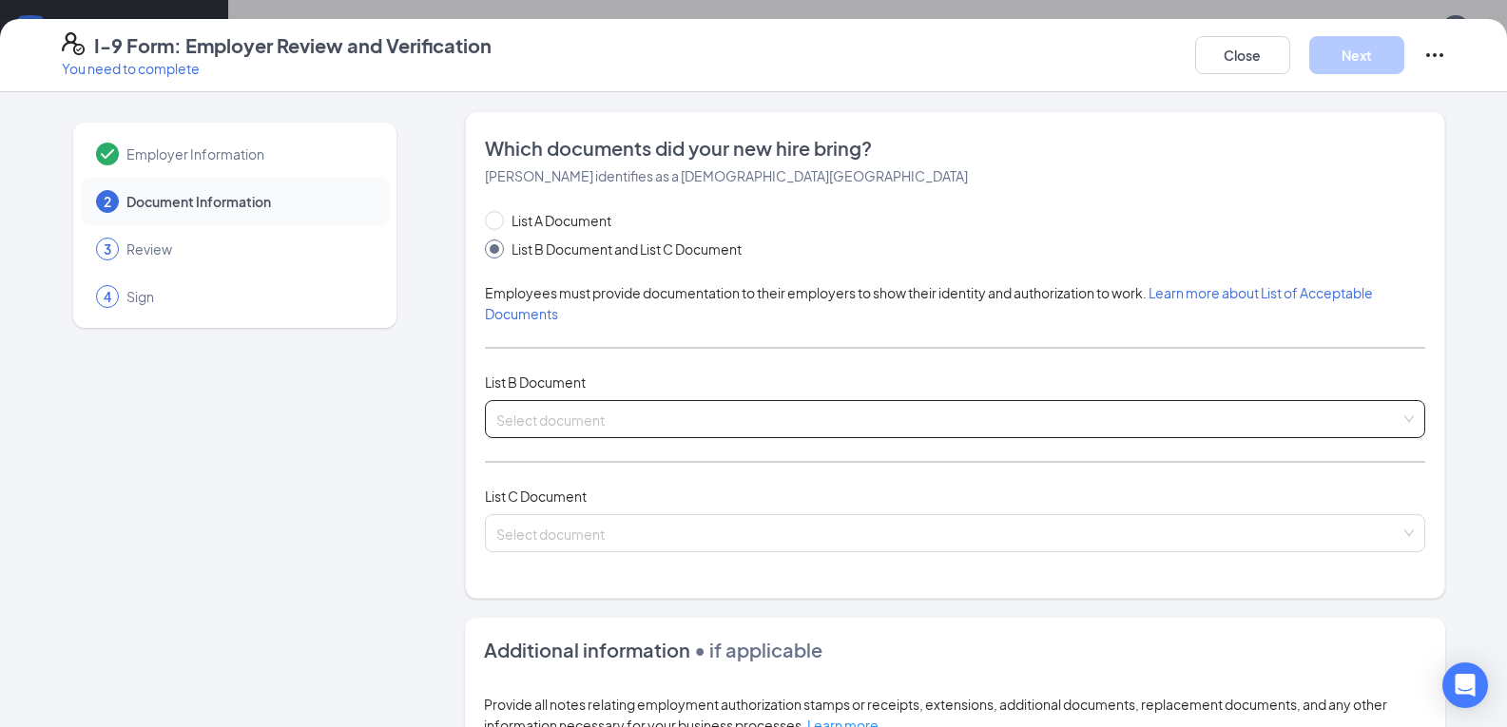
click at [633, 427] on input "search" at bounding box center [948, 415] width 904 height 29
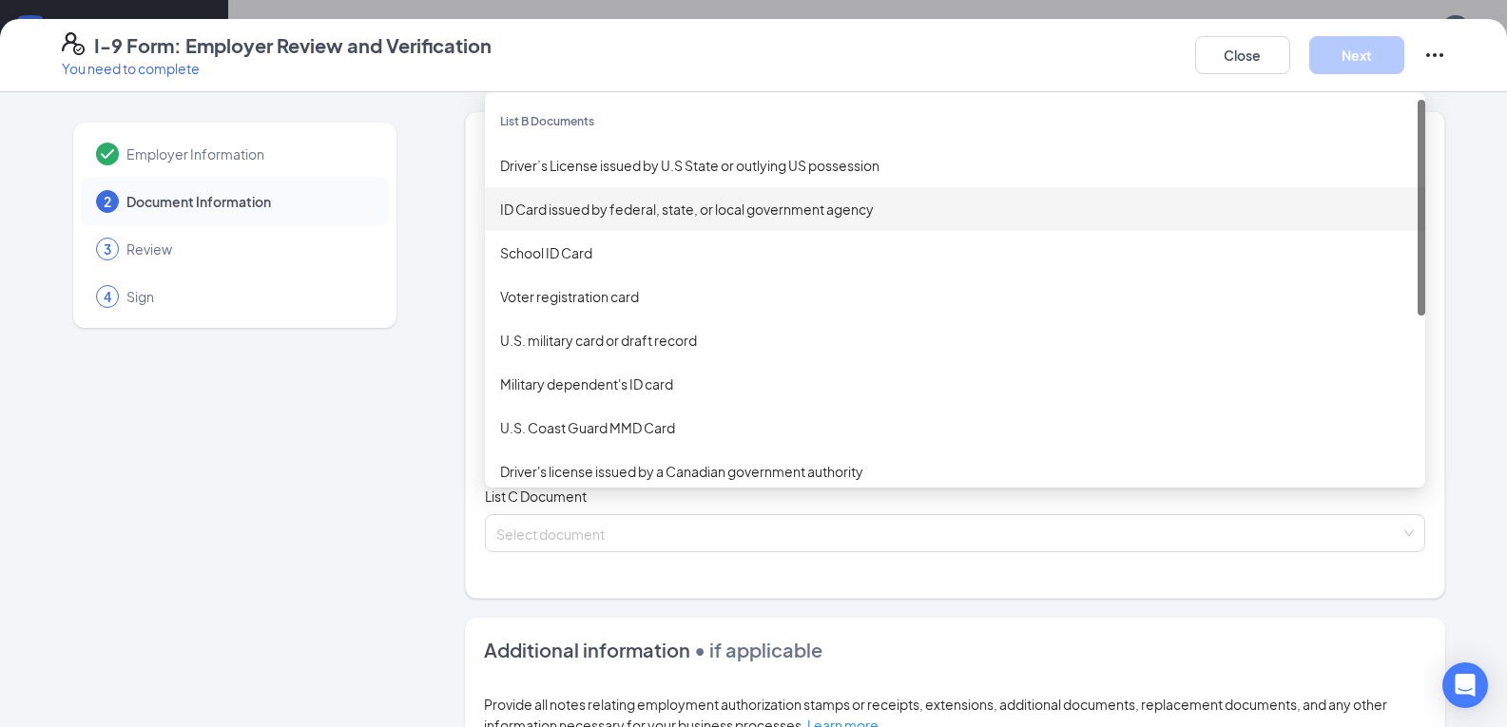
click at [688, 201] on div "ID Card issued by federal, state, or local government agency" at bounding box center [955, 209] width 910 height 21
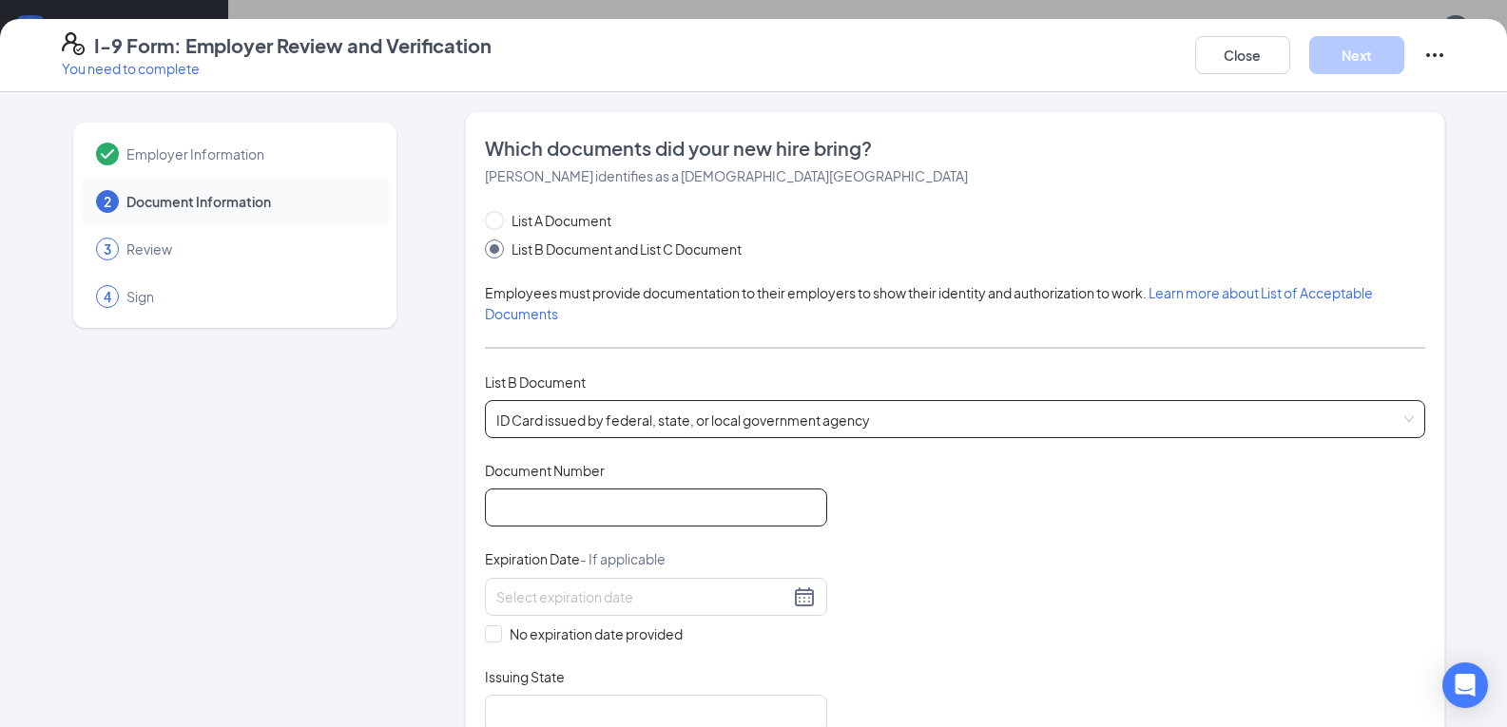
click at [549, 511] on input "Document Number" at bounding box center [656, 508] width 342 height 38
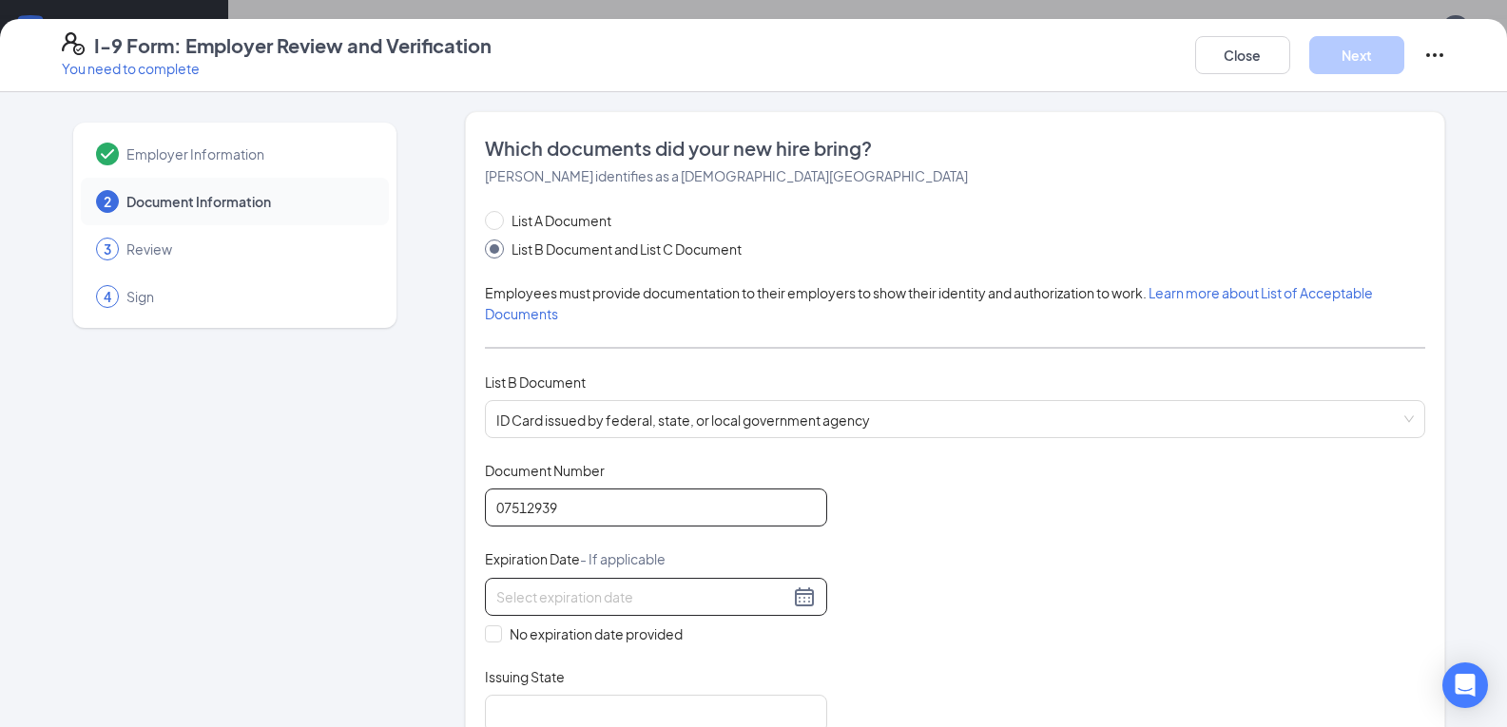
type input "07512939"
click at [792, 602] on div at bounding box center [656, 597] width 320 height 23
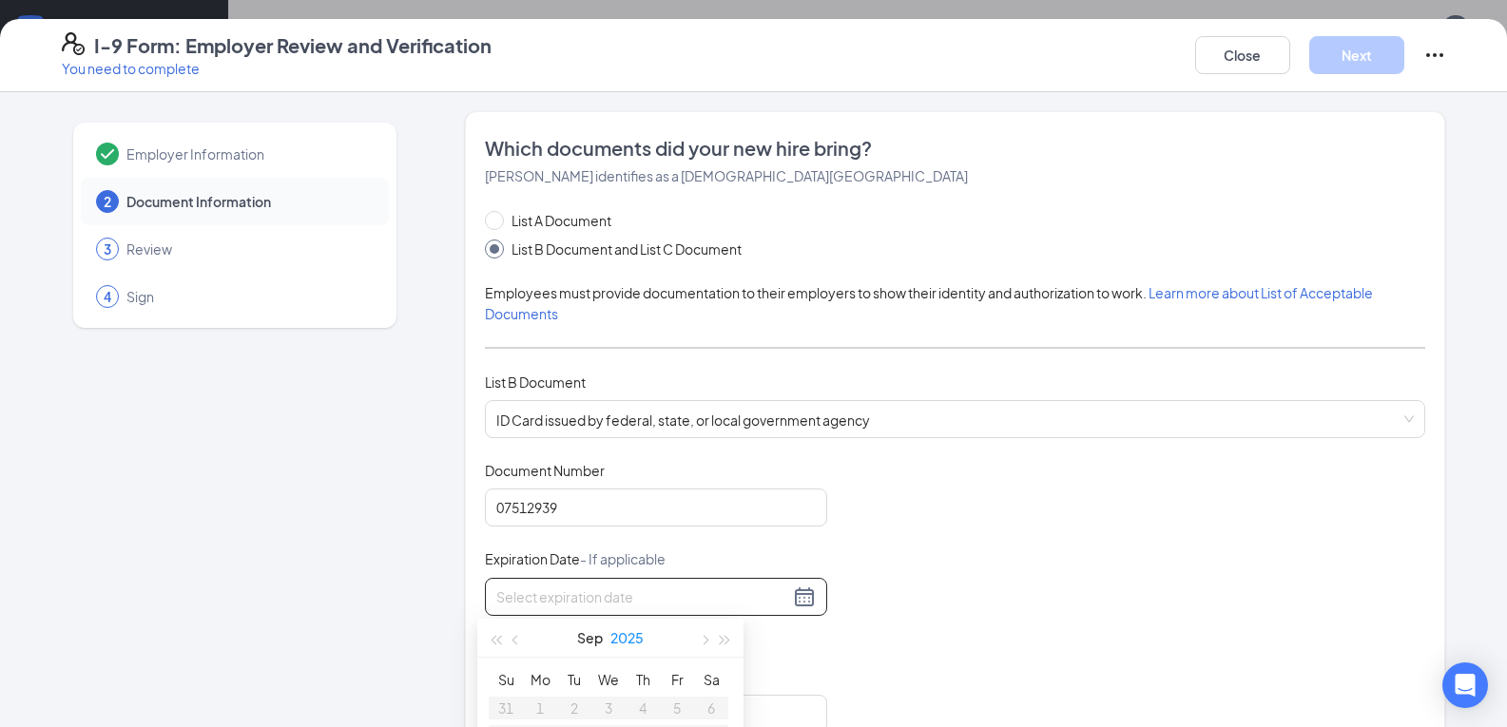
click at [643, 636] on button "2025" at bounding box center [626, 638] width 33 height 38
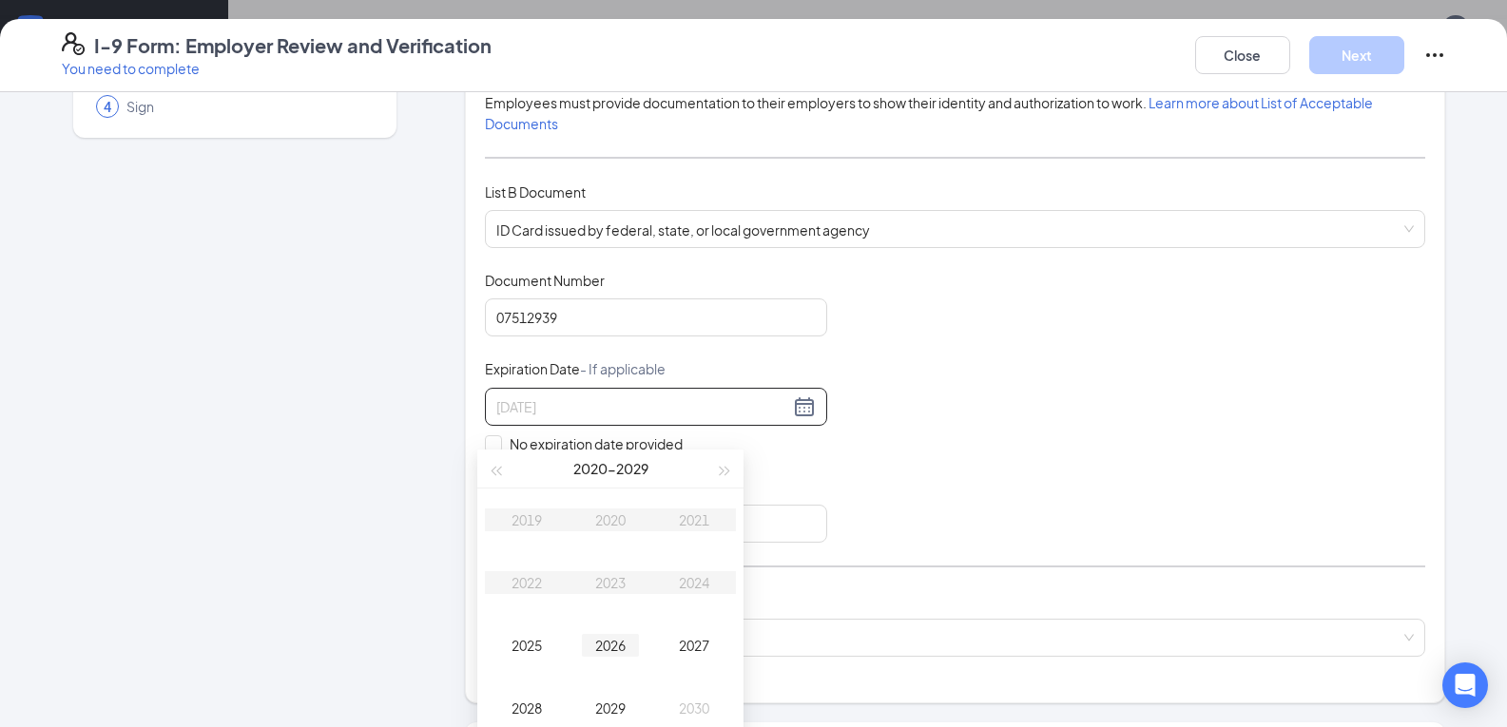
scroll to position [571, 0]
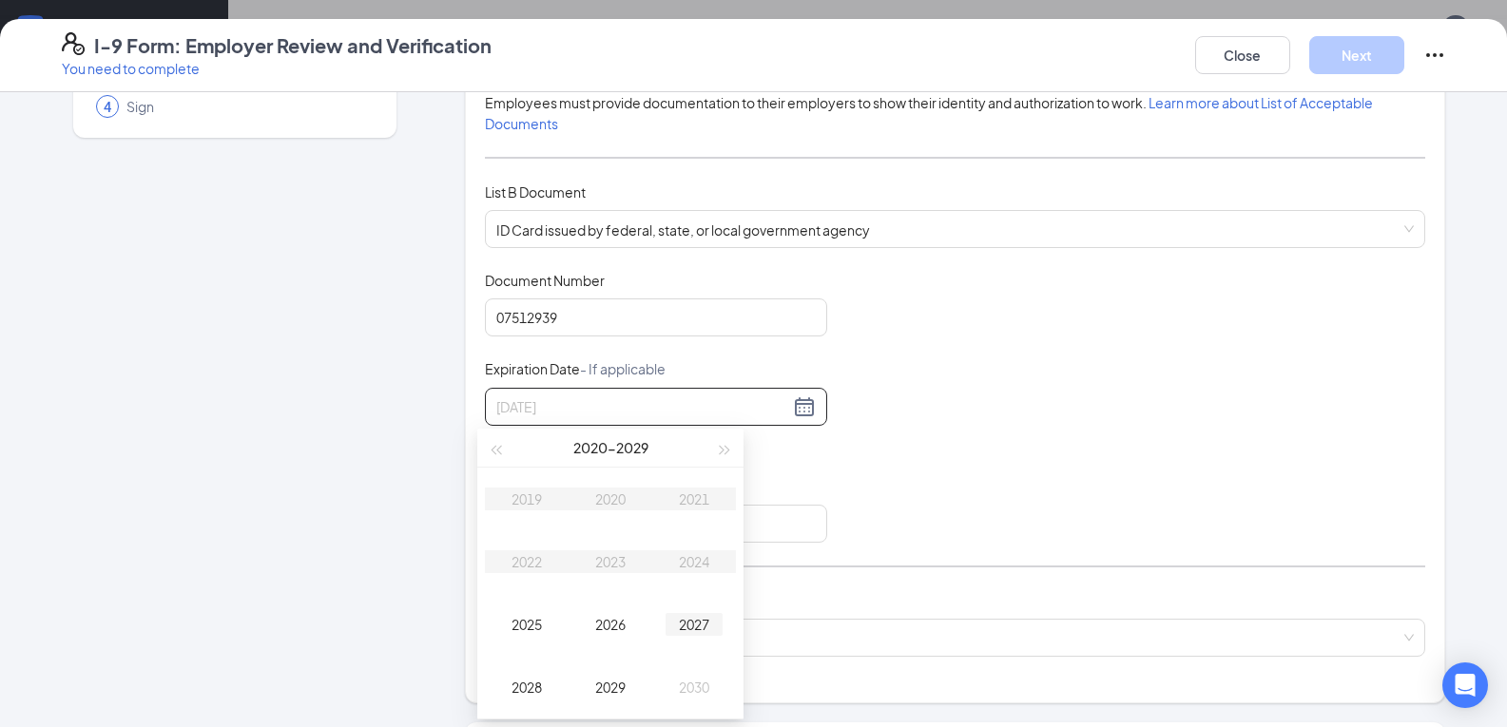
type input "[DATE]"
click at [721, 452] on span "button" at bounding box center [726, 451] width 10 height 10
click at [622, 500] on div "2030" at bounding box center [610, 499] width 57 height 23
type input "[DATE]"
click at [518, 498] on div "Jan" at bounding box center [526, 499] width 57 height 23
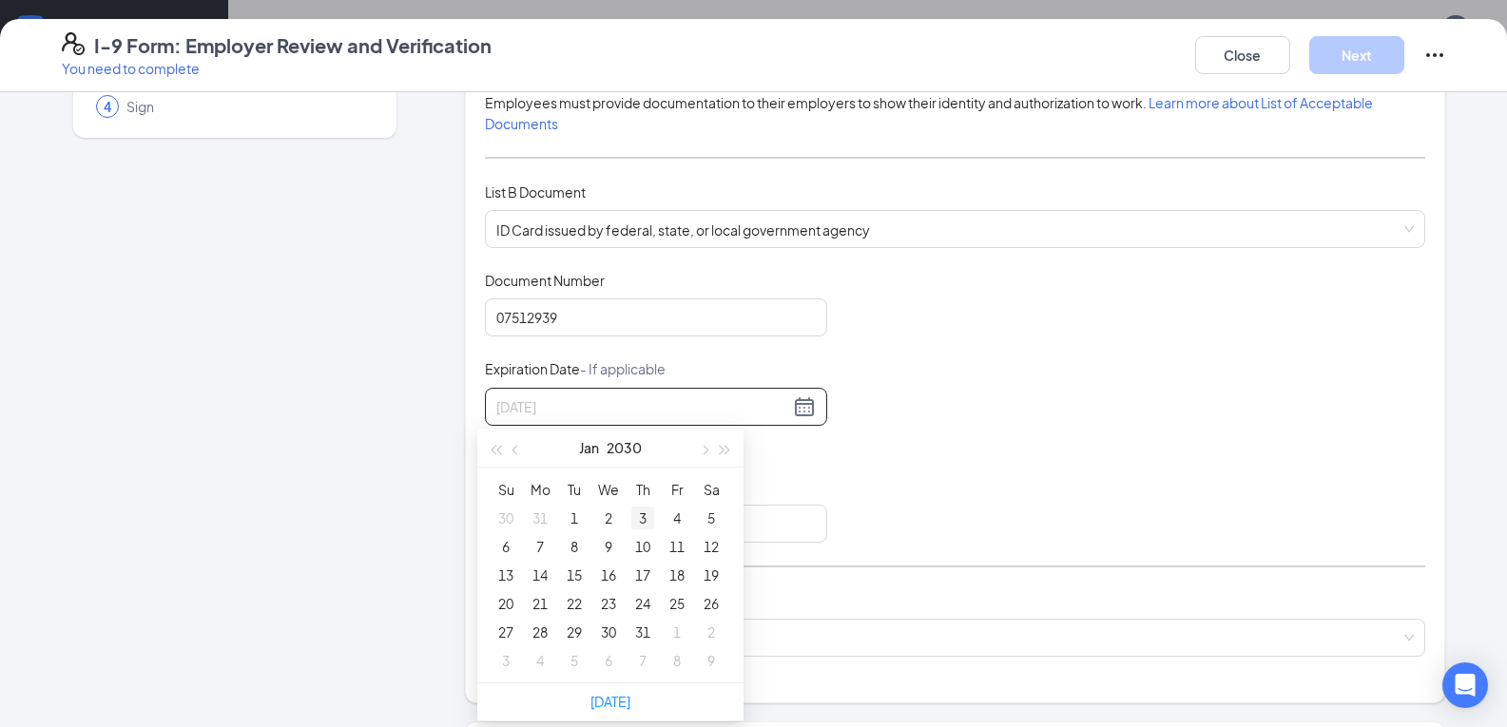
type input "[DATE]"
click at [641, 516] on div "3" at bounding box center [642, 518] width 23 height 23
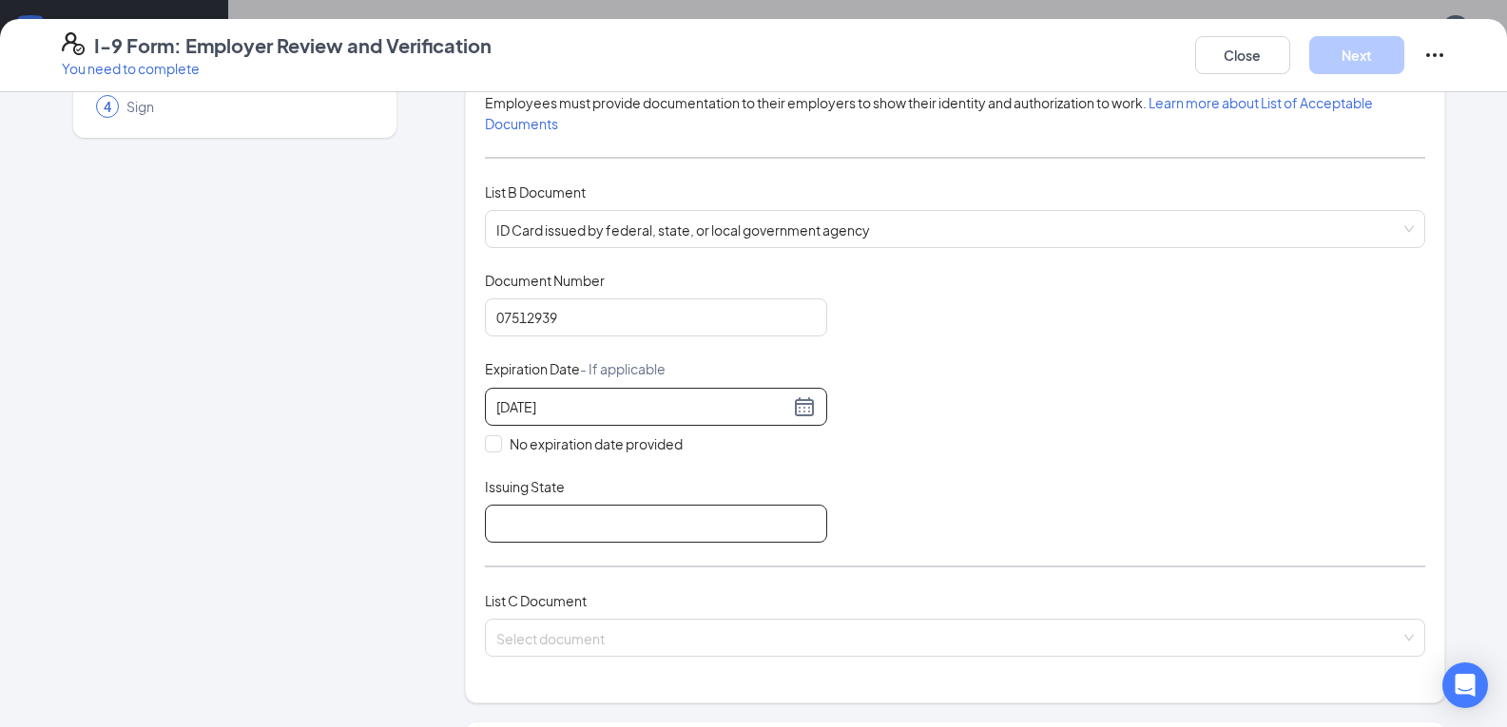
click at [555, 531] on input "Issuing State" at bounding box center [656, 524] width 342 height 38
type input "GA"
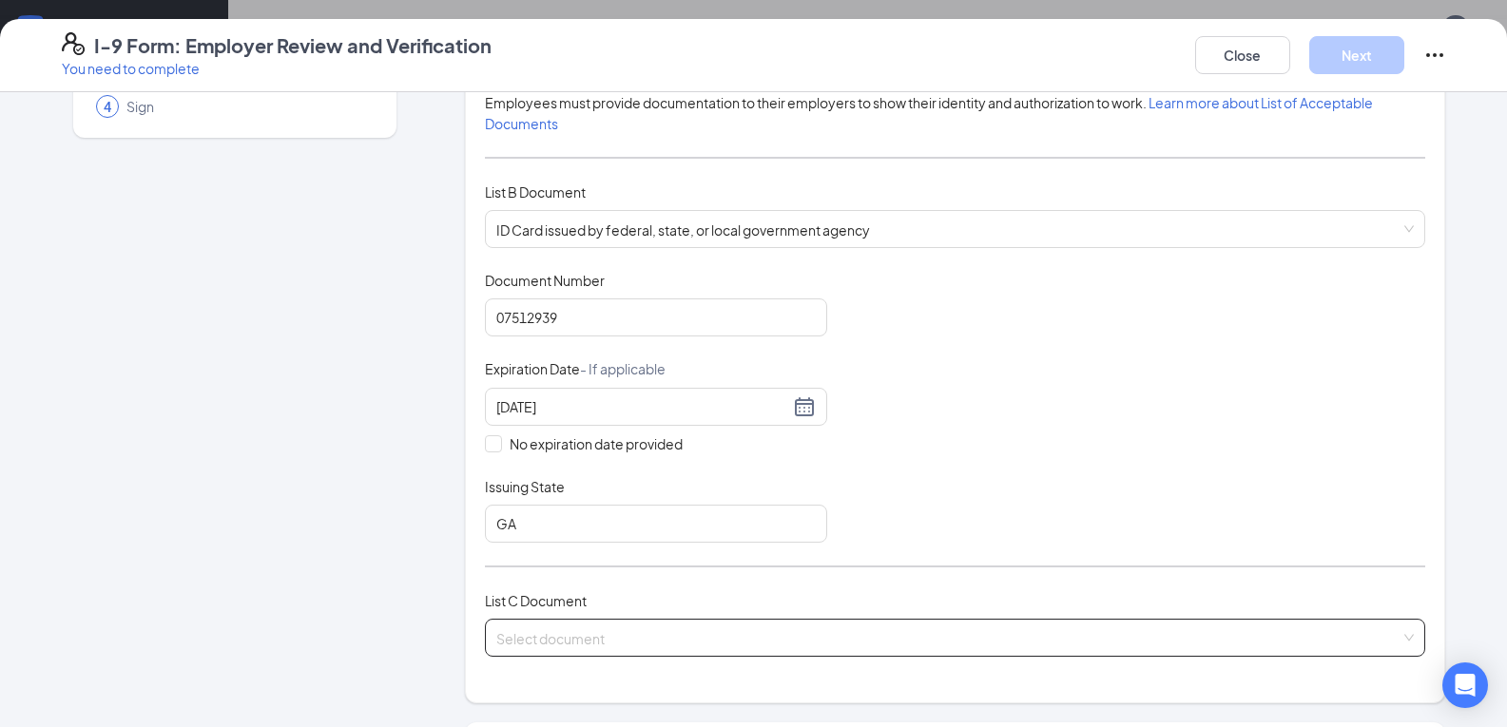
click at [605, 640] on input "search" at bounding box center [948, 634] width 904 height 29
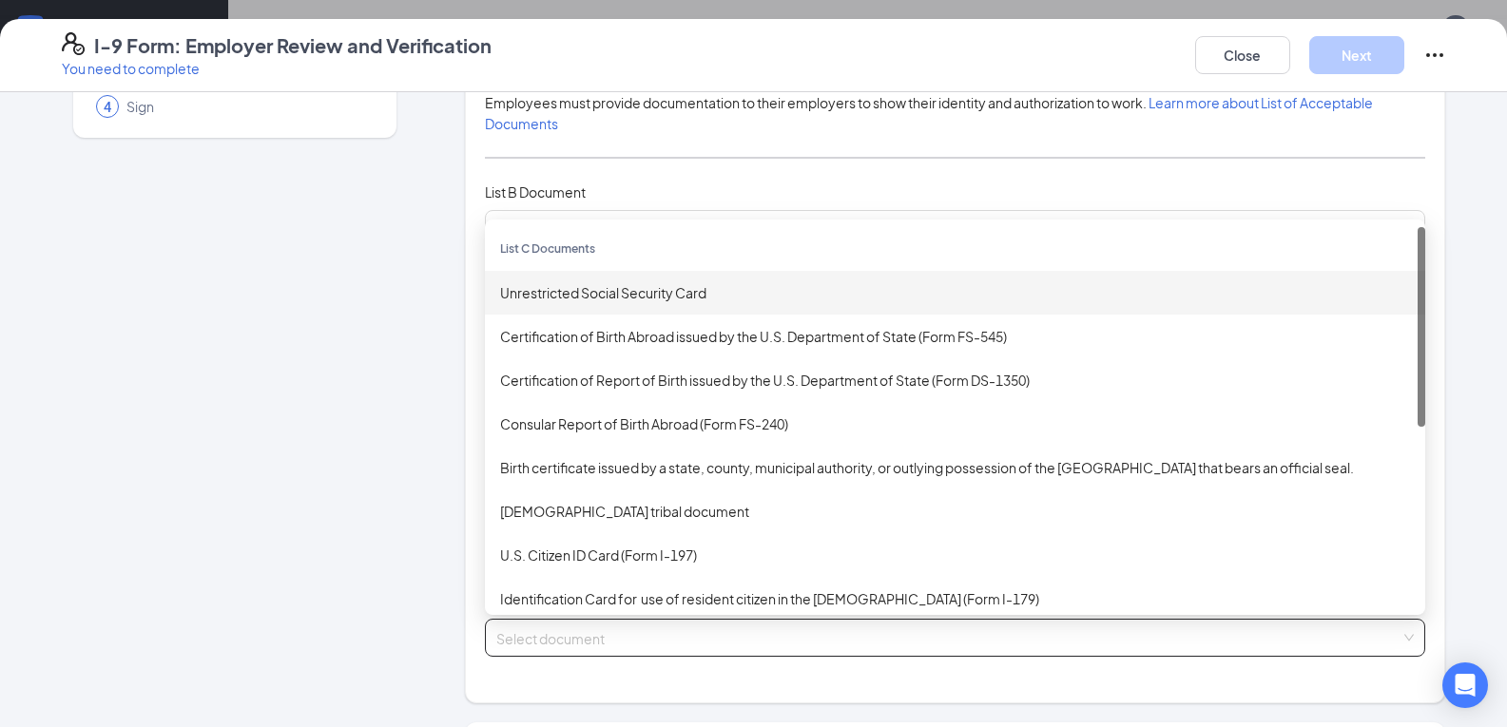
click at [638, 300] on div "Unrestricted Social Security Card" at bounding box center [955, 292] width 910 height 21
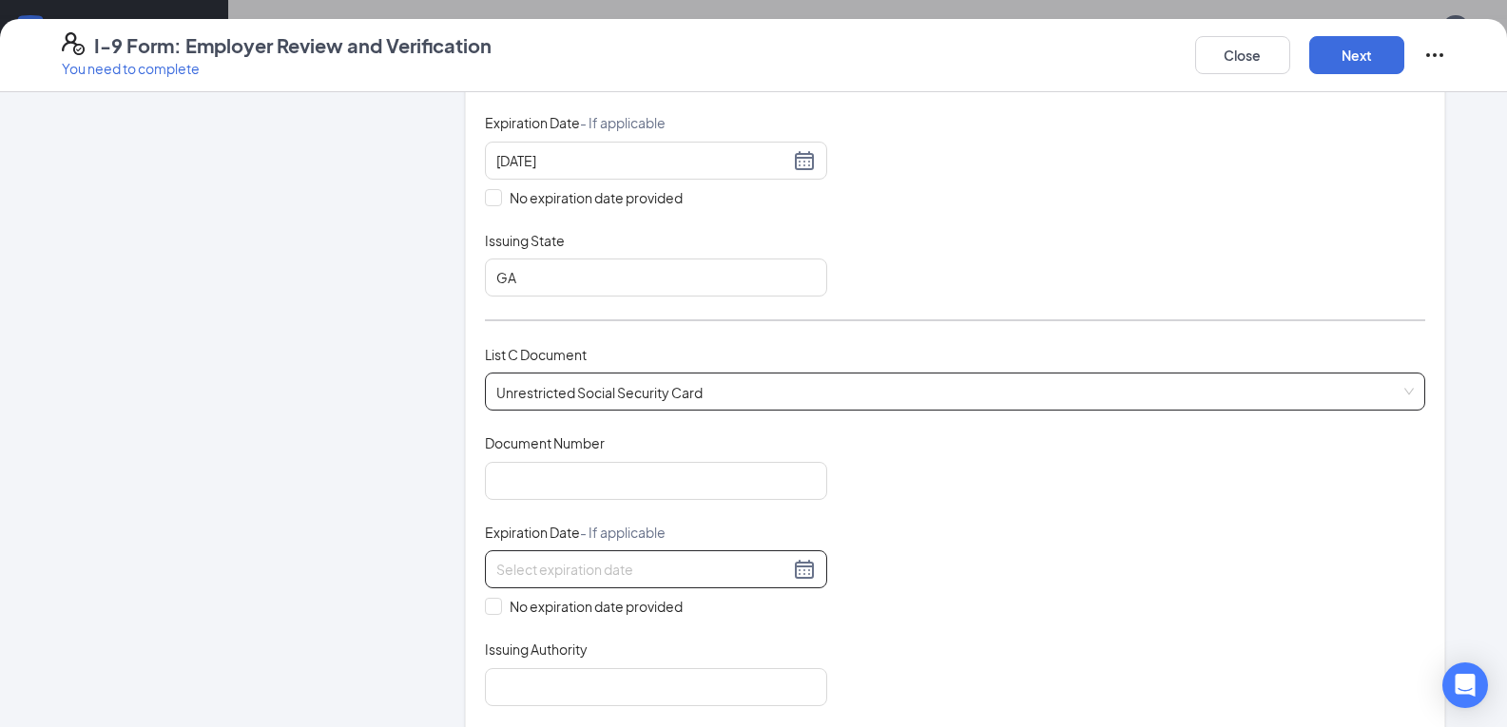
scroll to position [475, 0]
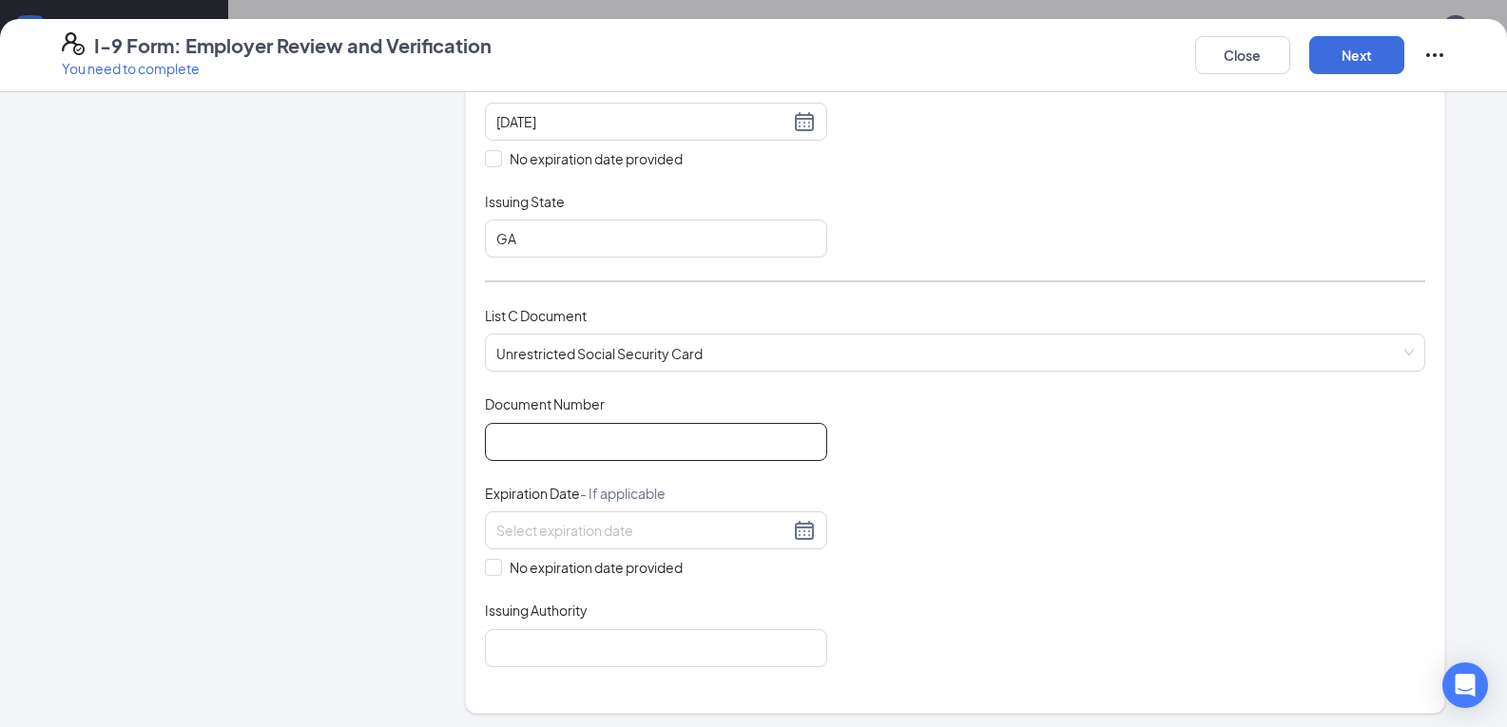
click at [544, 444] on input "Document Number" at bounding box center [656, 442] width 342 height 38
type input "673288300"
click at [502, 568] on span "No expiration date provided" at bounding box center [596, 567] width 188 height 21
click at [495, 568] on input "No expiration date provided" at bounding box center [491, 565] width 13 height 13
checkbox input "true"
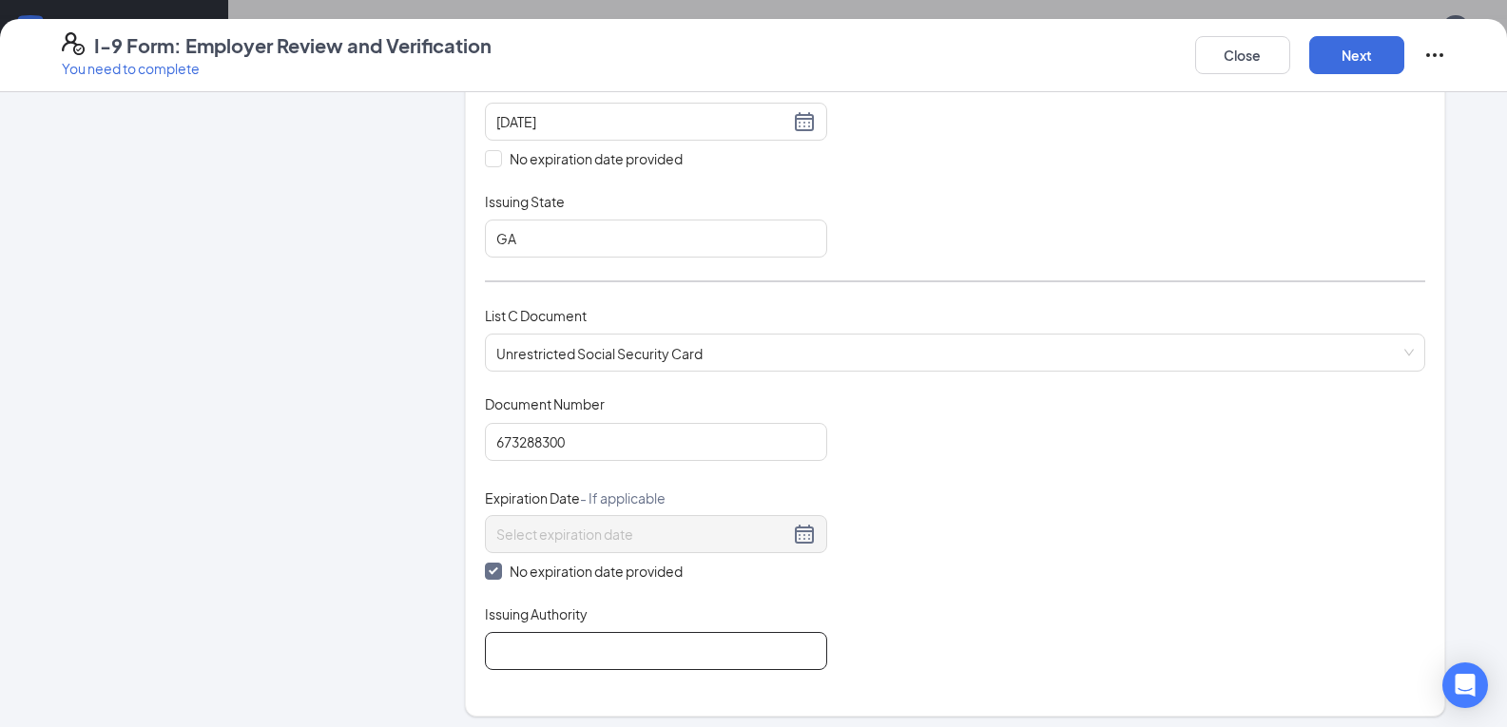
click at [572, 664] on input "Issuing Authority" at bounding box center [656, 651] width 342 height 38
type input "GA"
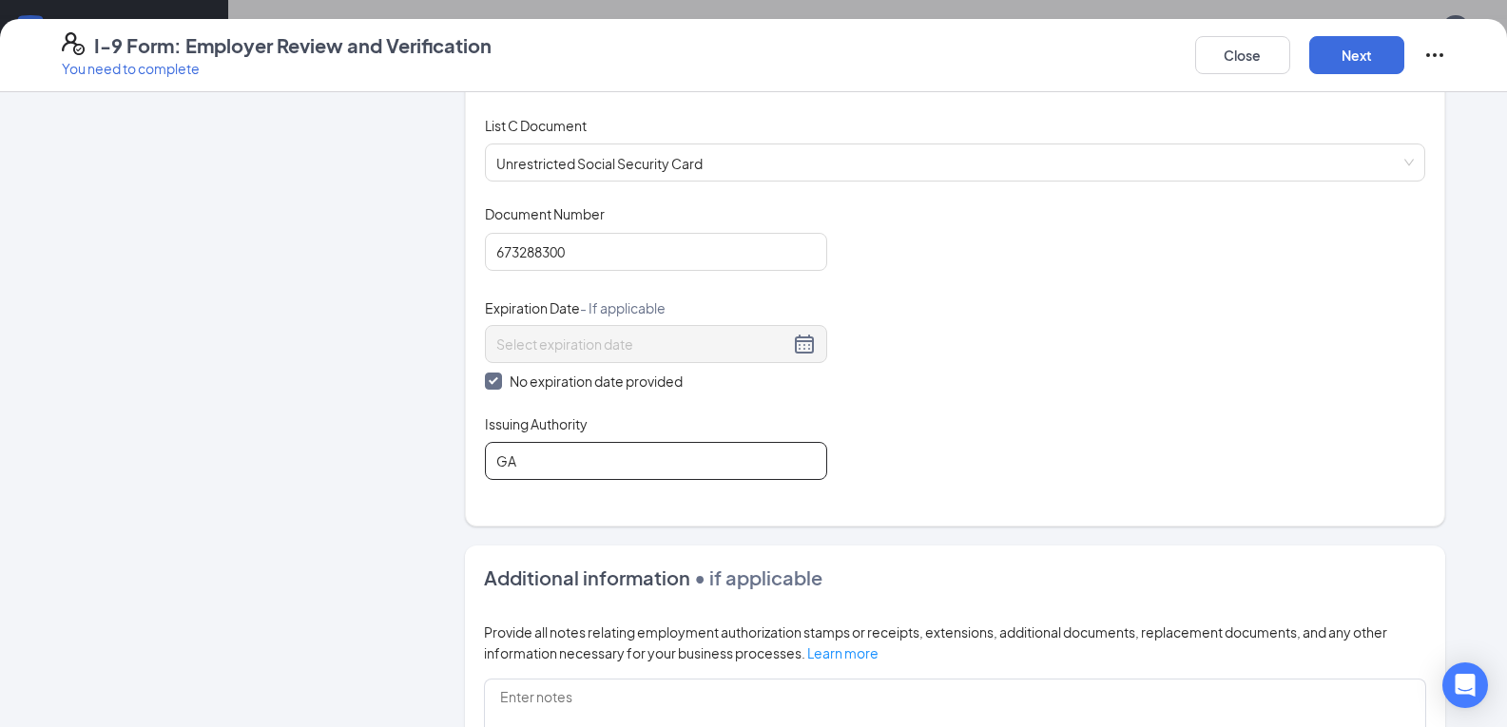
scroll to position [761, 0]
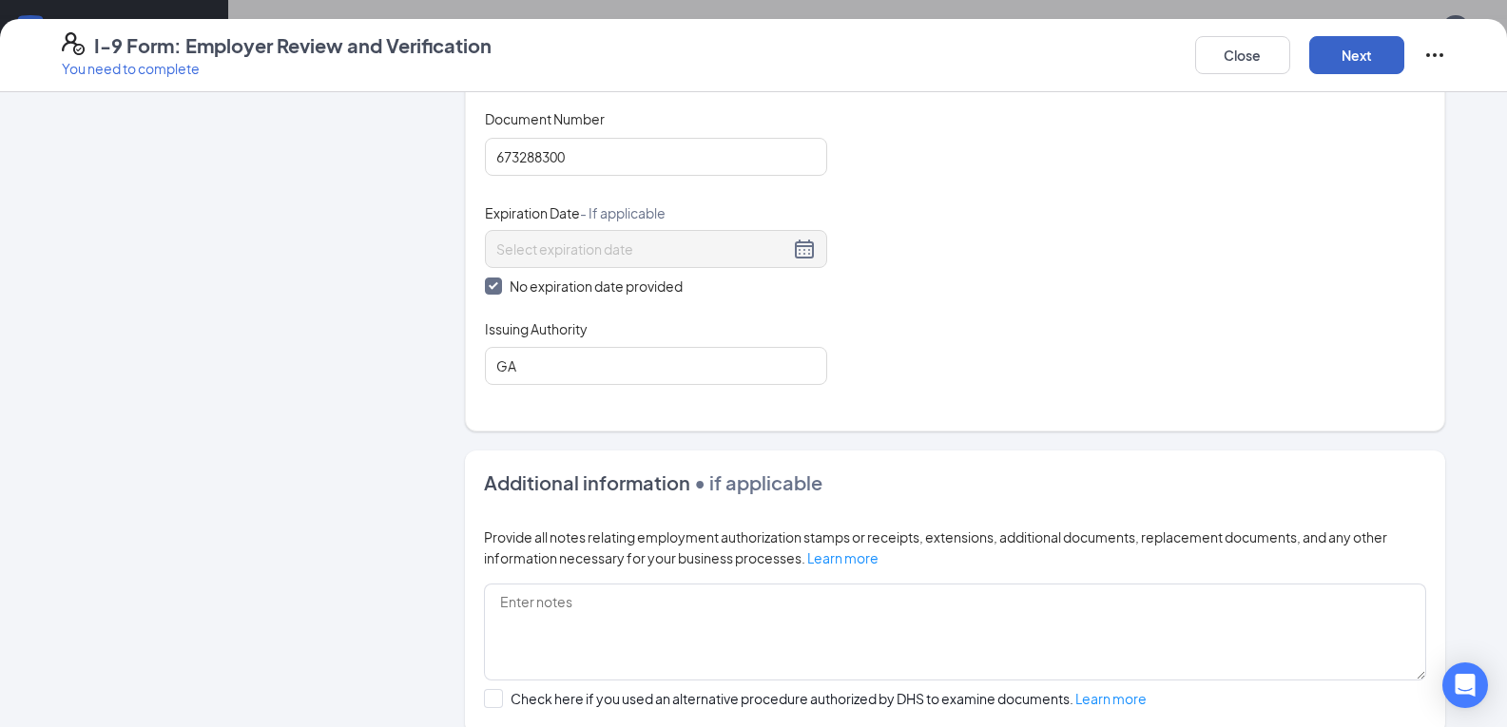
click at [1381, 61] on button "Next" at bounding box center [1356, 55] width 95 height 38
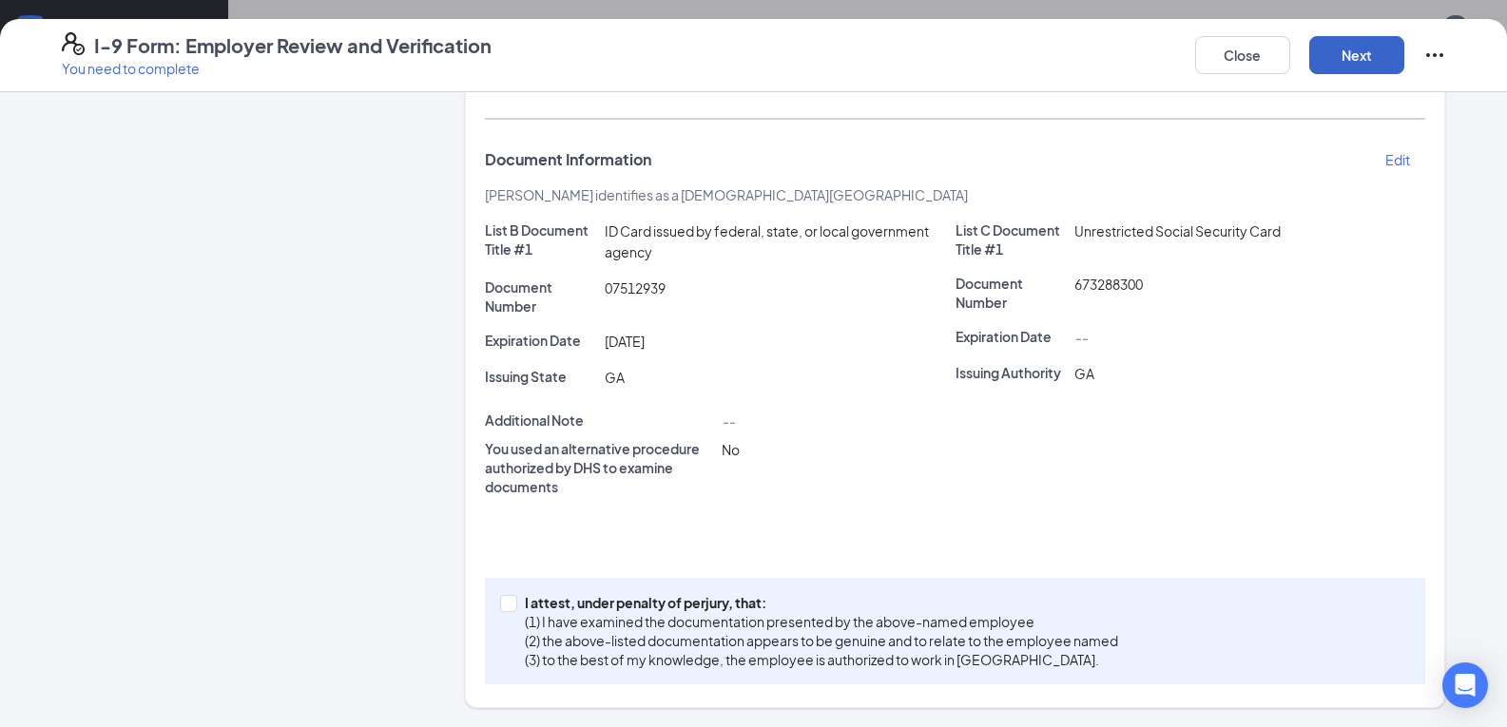
scroll to position [338, 0]
click at [506, 607] on input "I attest, under penalty of [PERSON_NAME], that: (1) I have examined the documen…" at bounding box center [506, 601] width 13 height 13
checkbox input "true"
click at [1365, 41] on button "Next" at bounding box center [1356, 55] width 95 height 38
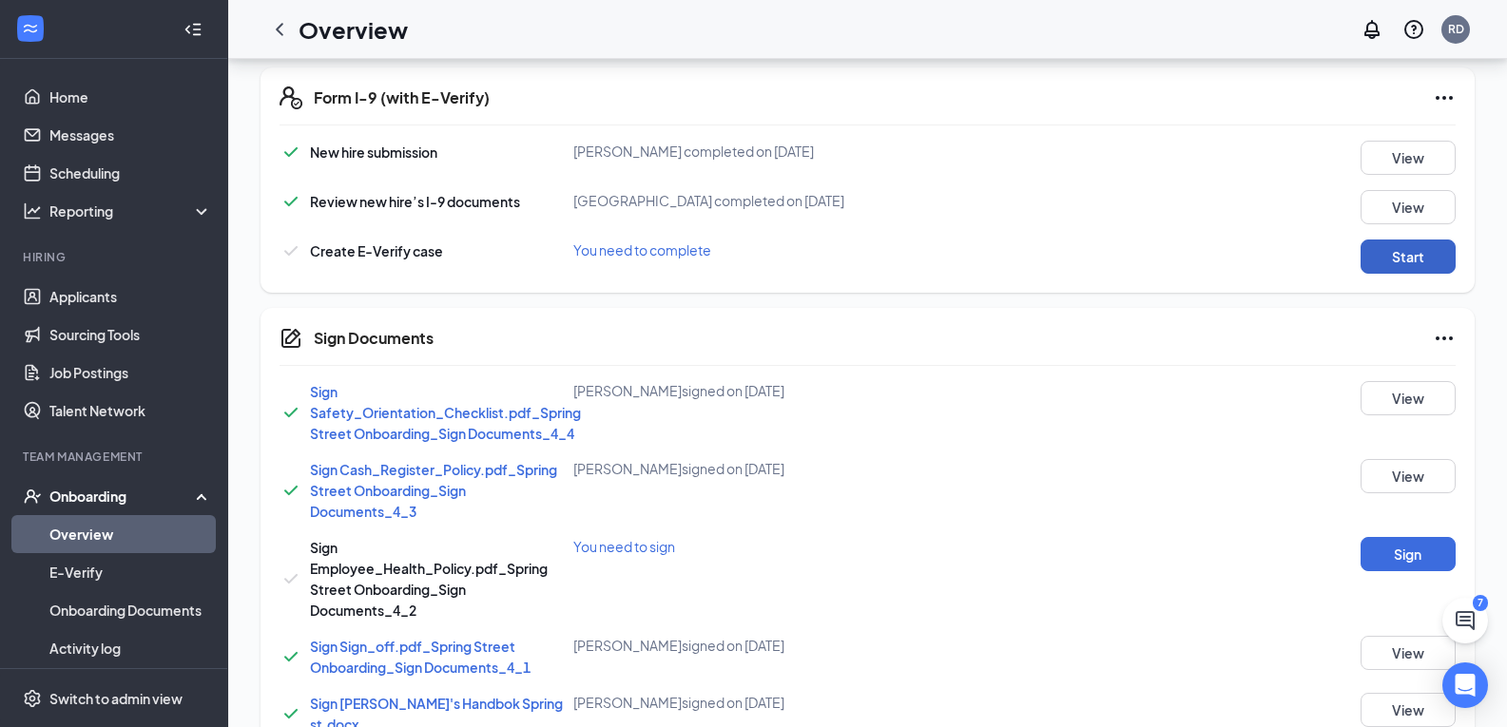
click at [1413, 263] on button "Start" at bounding box center [1408, 257] width 95 height 34
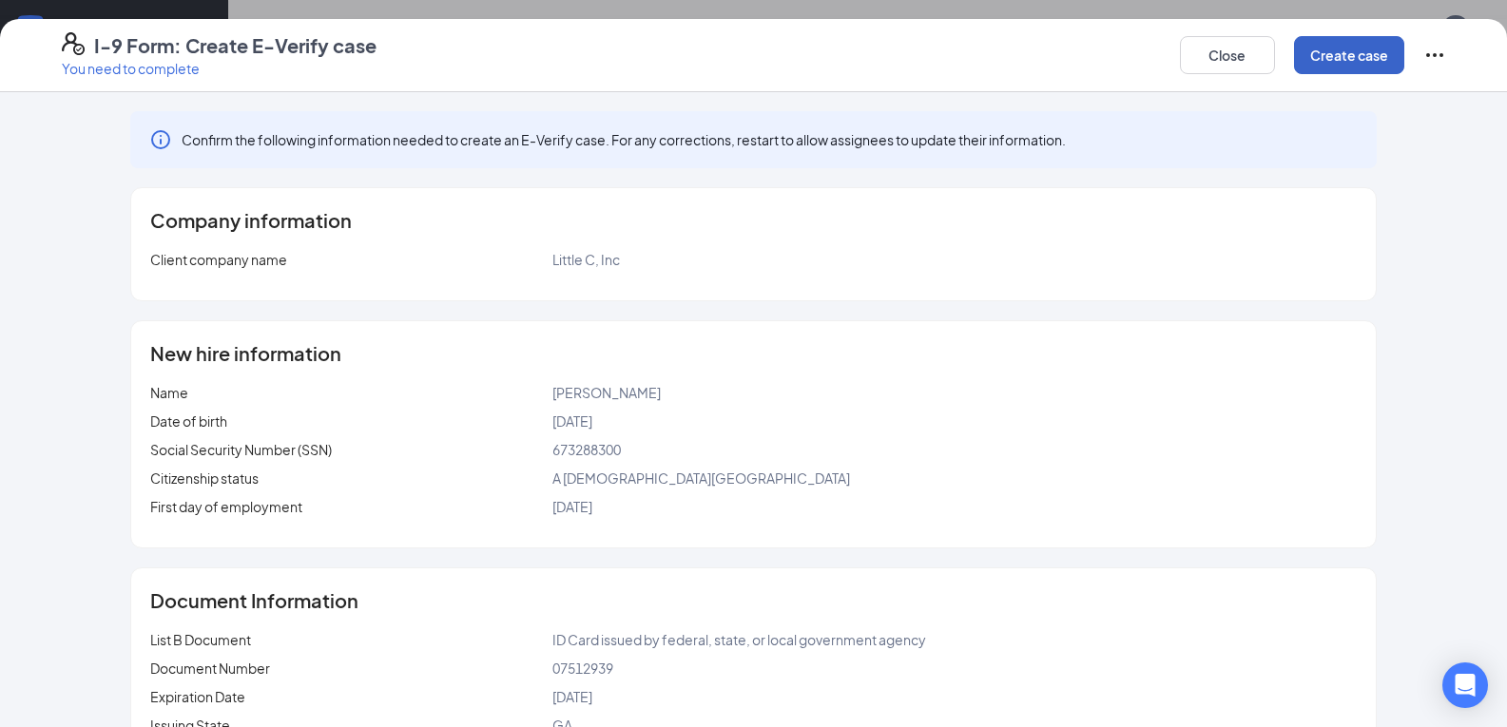
click at [1400, 52] on button "Create case" at bounding box center [1349, 55] width 110 height 38
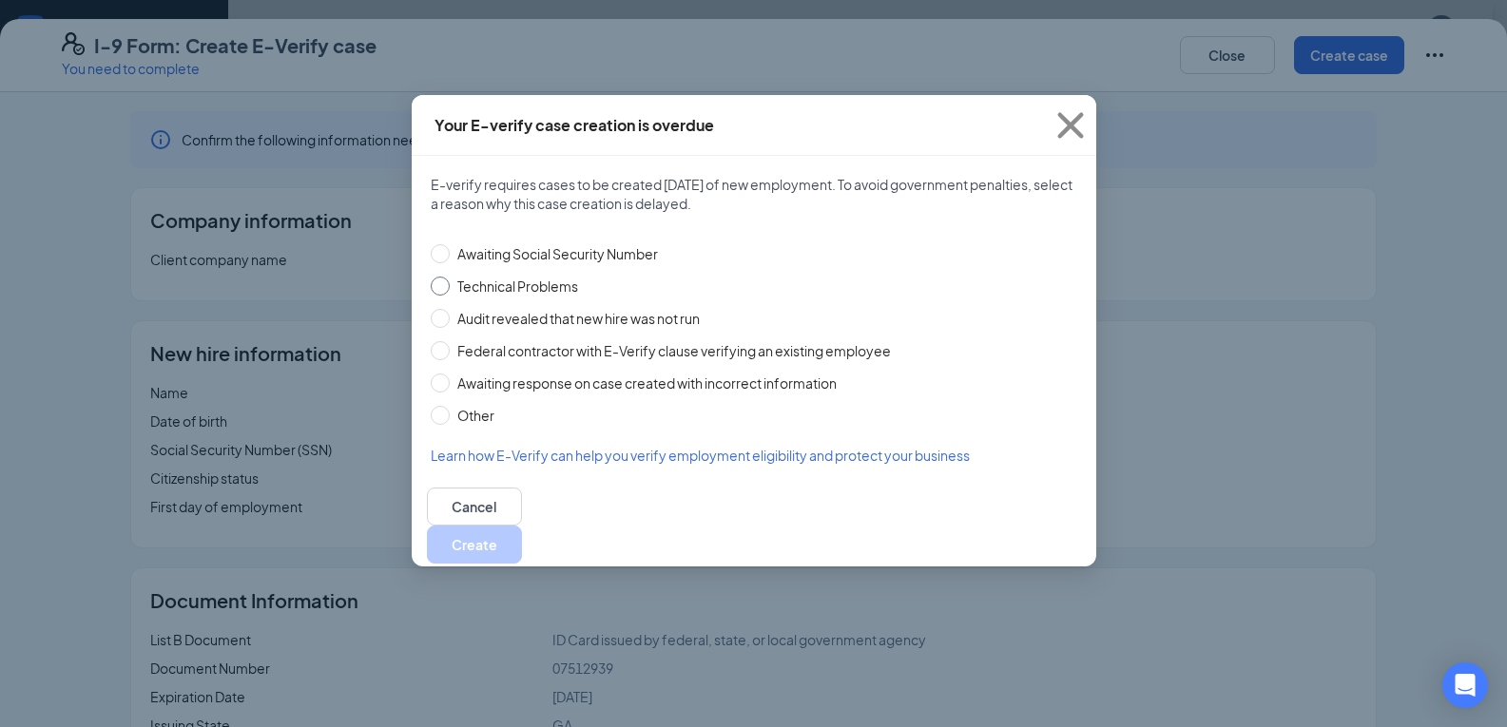
click at [447, 289] on input "Technical Problems" at bounding box center [440, 286] width 19 height 19
radio input "true"
click at [522, 536] on button "Create" at bounding box center [474, 545] width 95 height 38
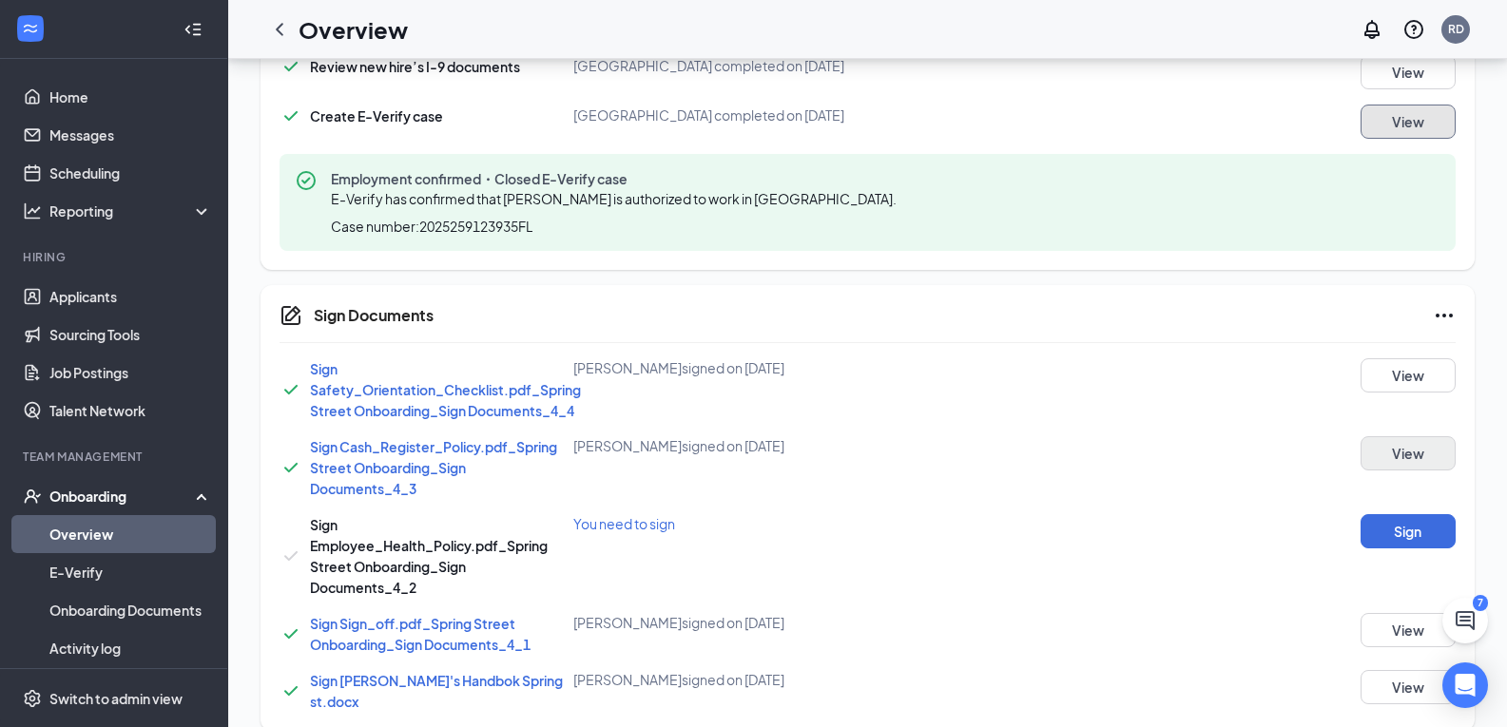
scroll to position [725, 0]
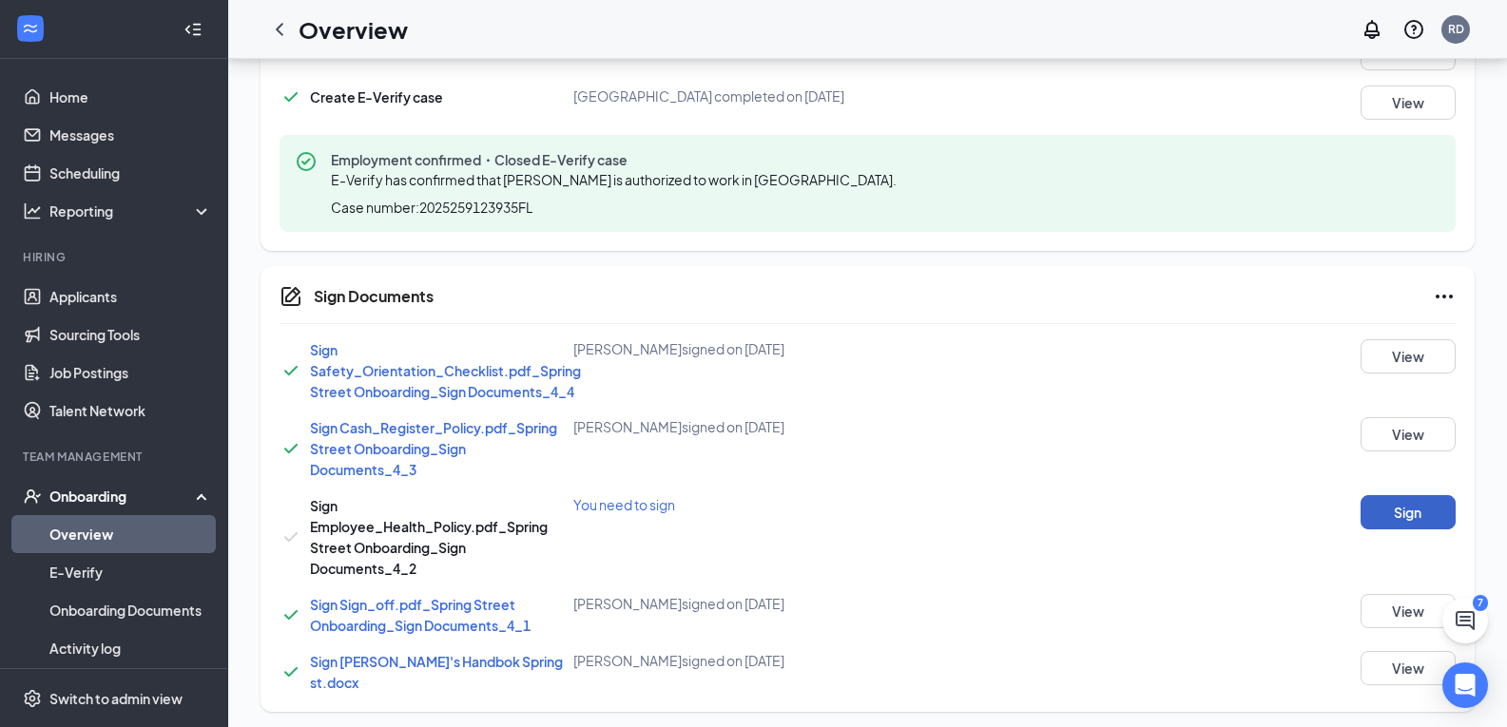
click at [1364, 515] on button "Sign" at bounding box center [1408, 512] width 95 height 34
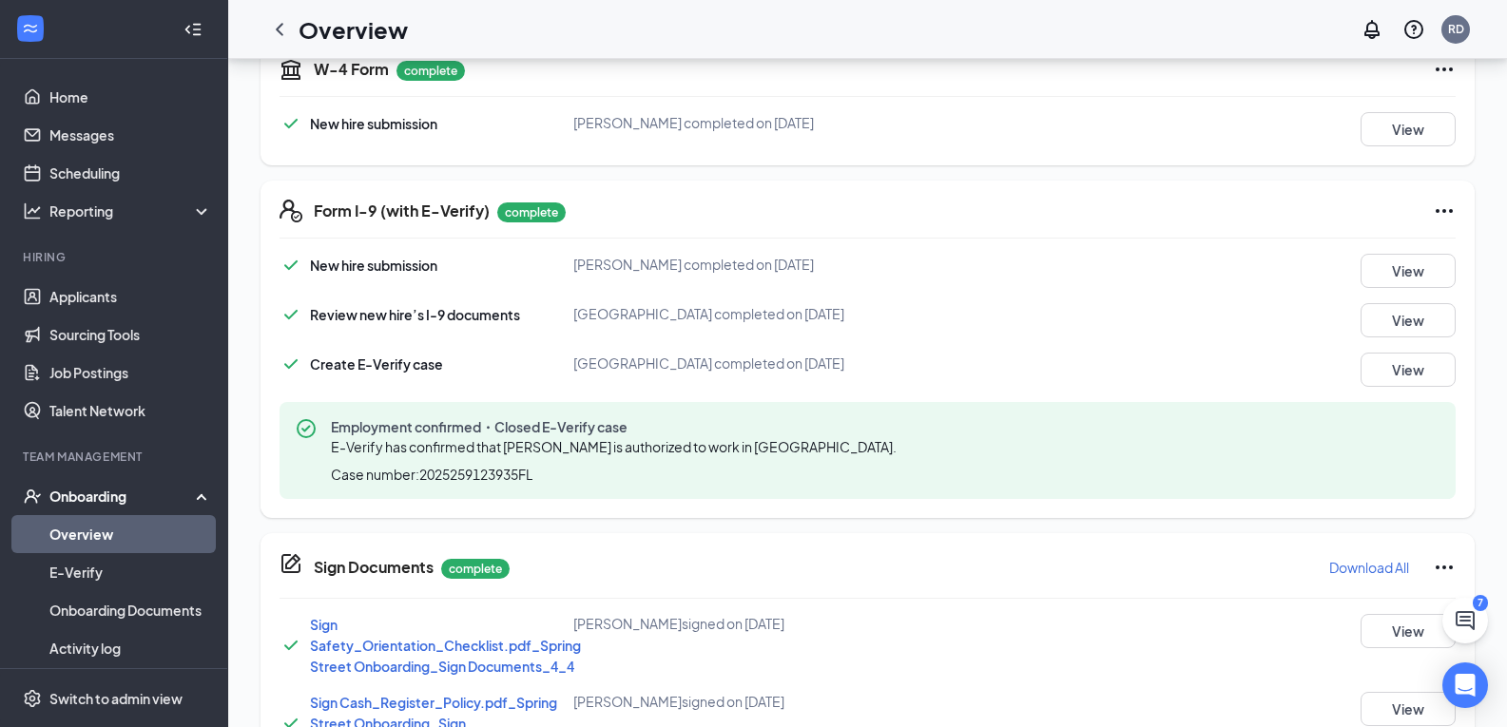
scroll to position [447, 0]
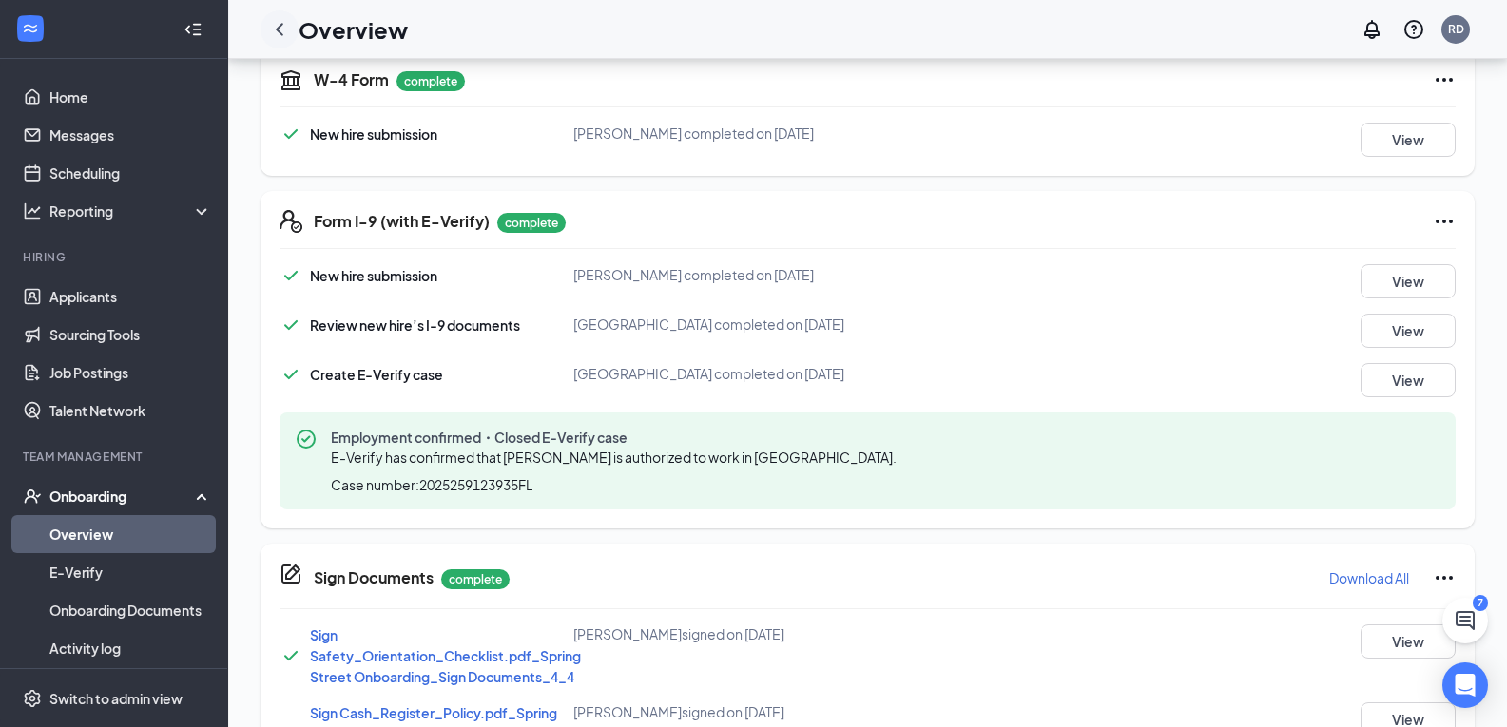
click at [276, 31] on icon "ChevronLeft" at bounding box center [279, 29] width 23 height 23
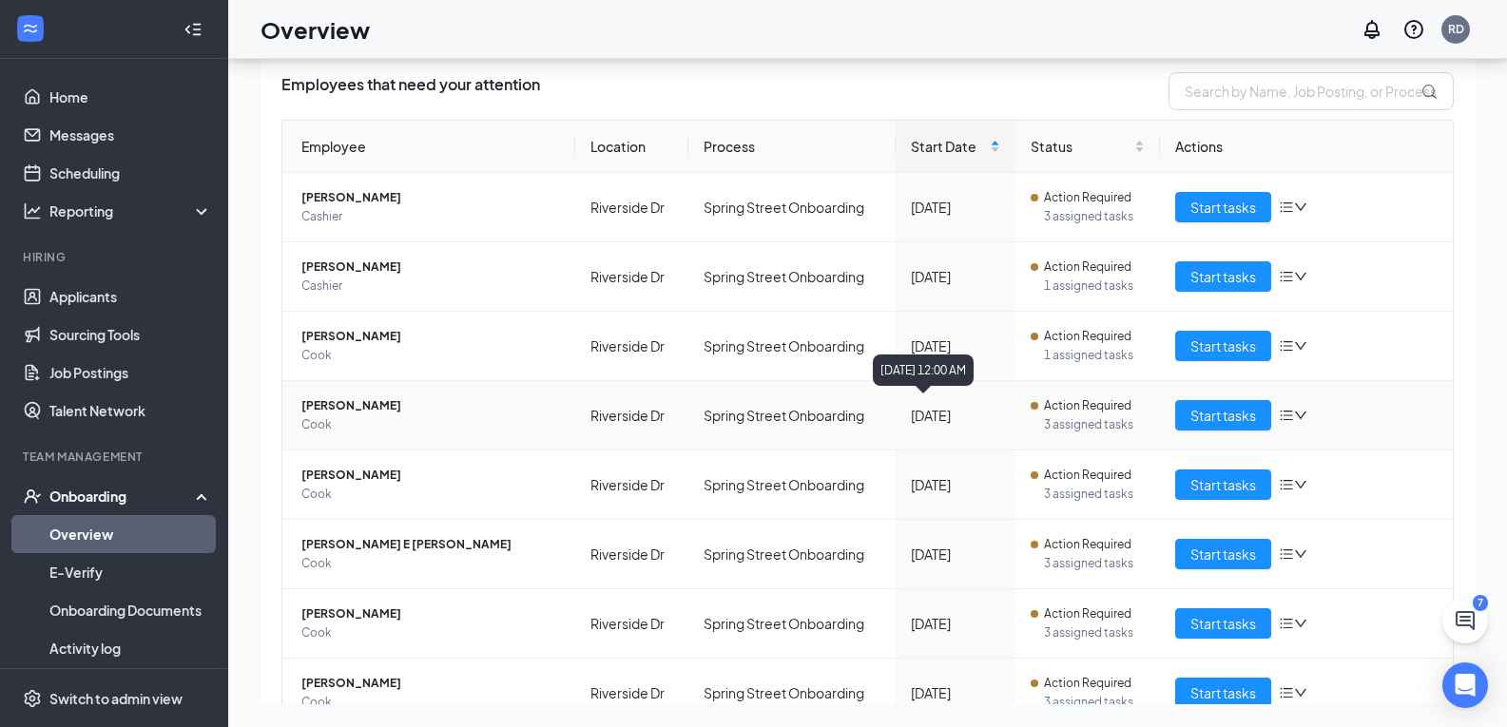
scroll to position [95, 0]
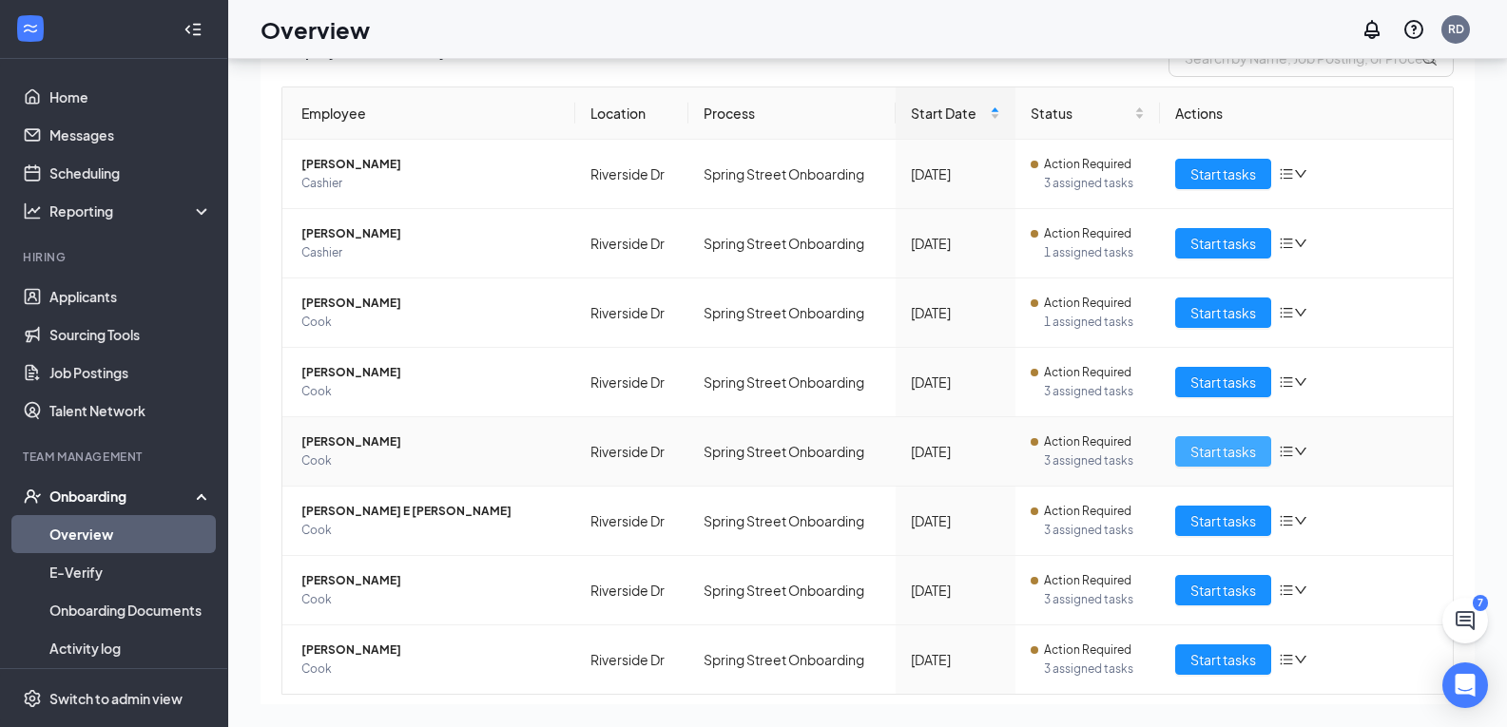
click at [1191, 452] on span "Start tasks" at bounding box center [1224, 451] width 66 height 21
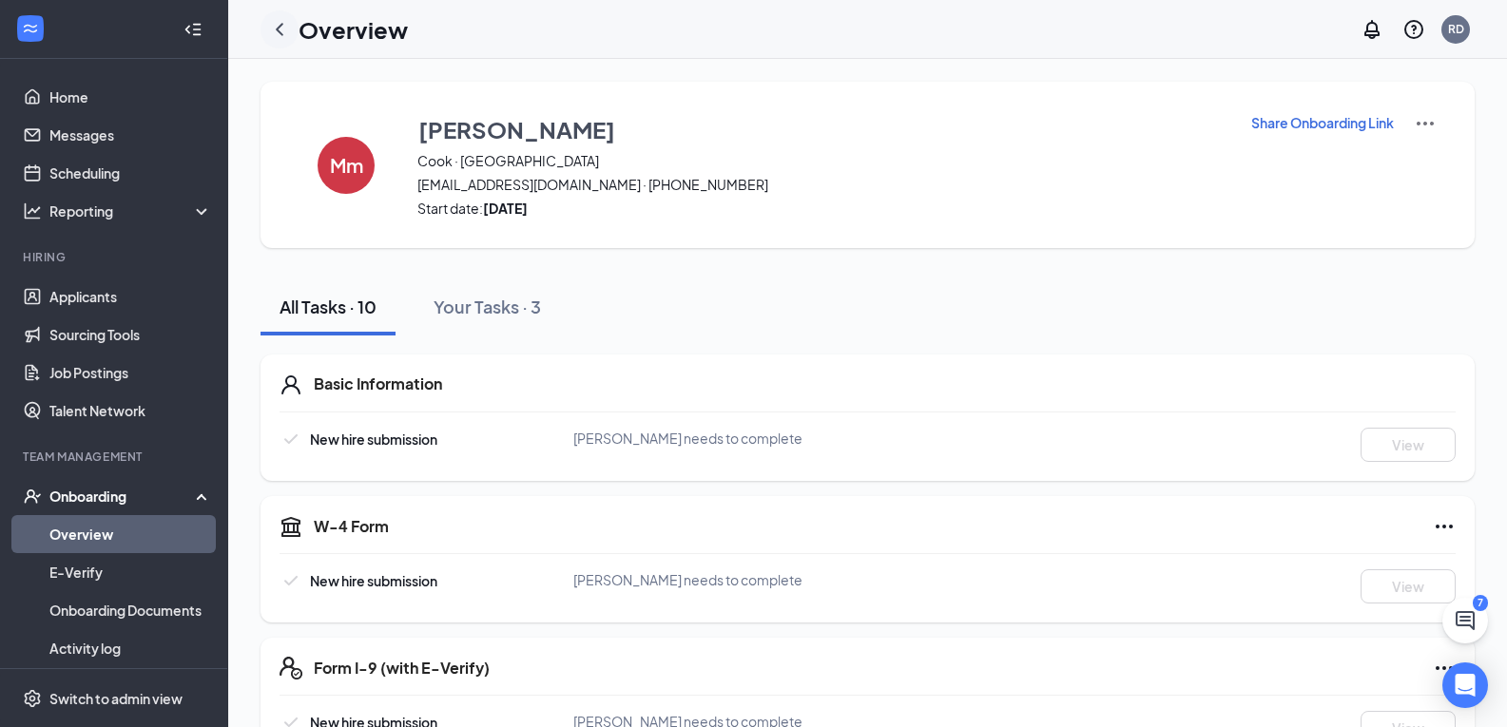
click at [283, 25] on icon "ChevronLeft" at bounding box center [279, 29] width 23 height 23
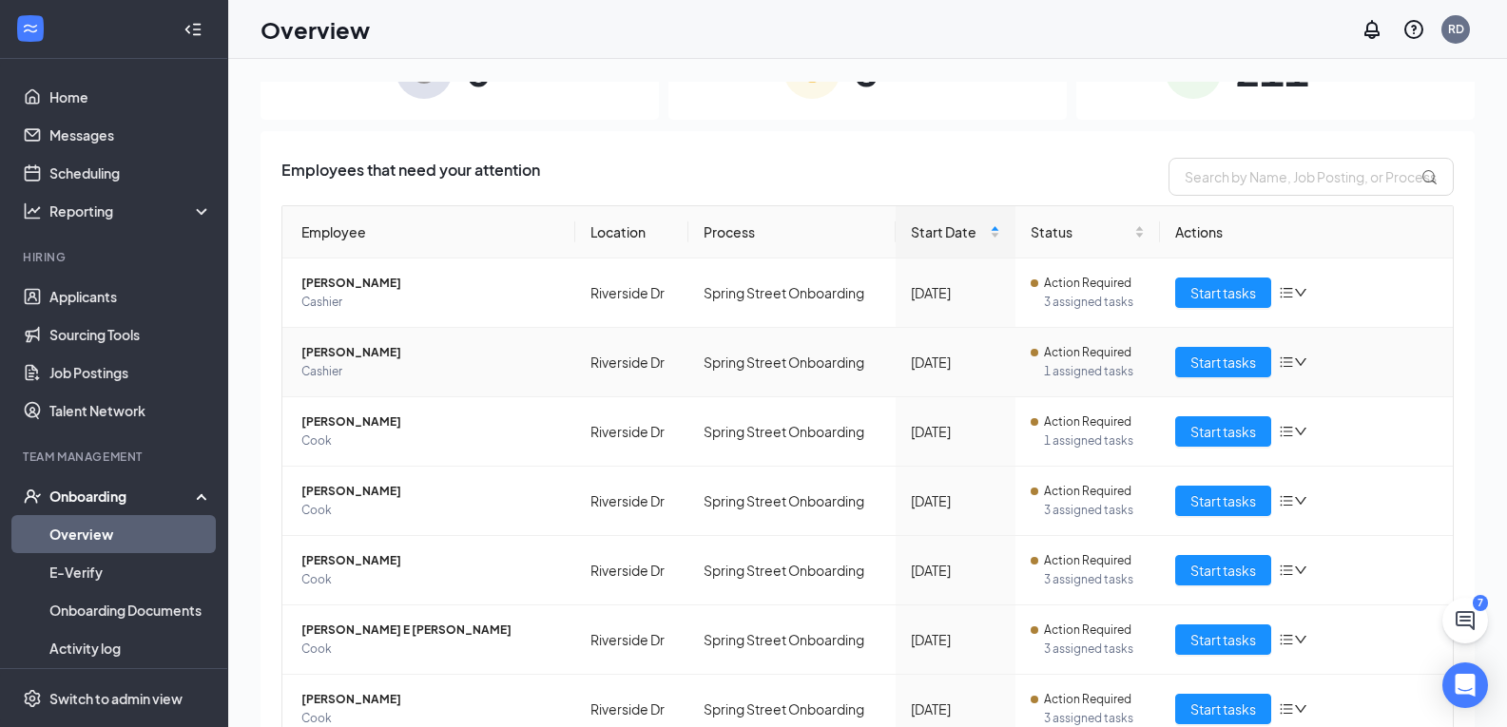
scroll to position [95, 0]
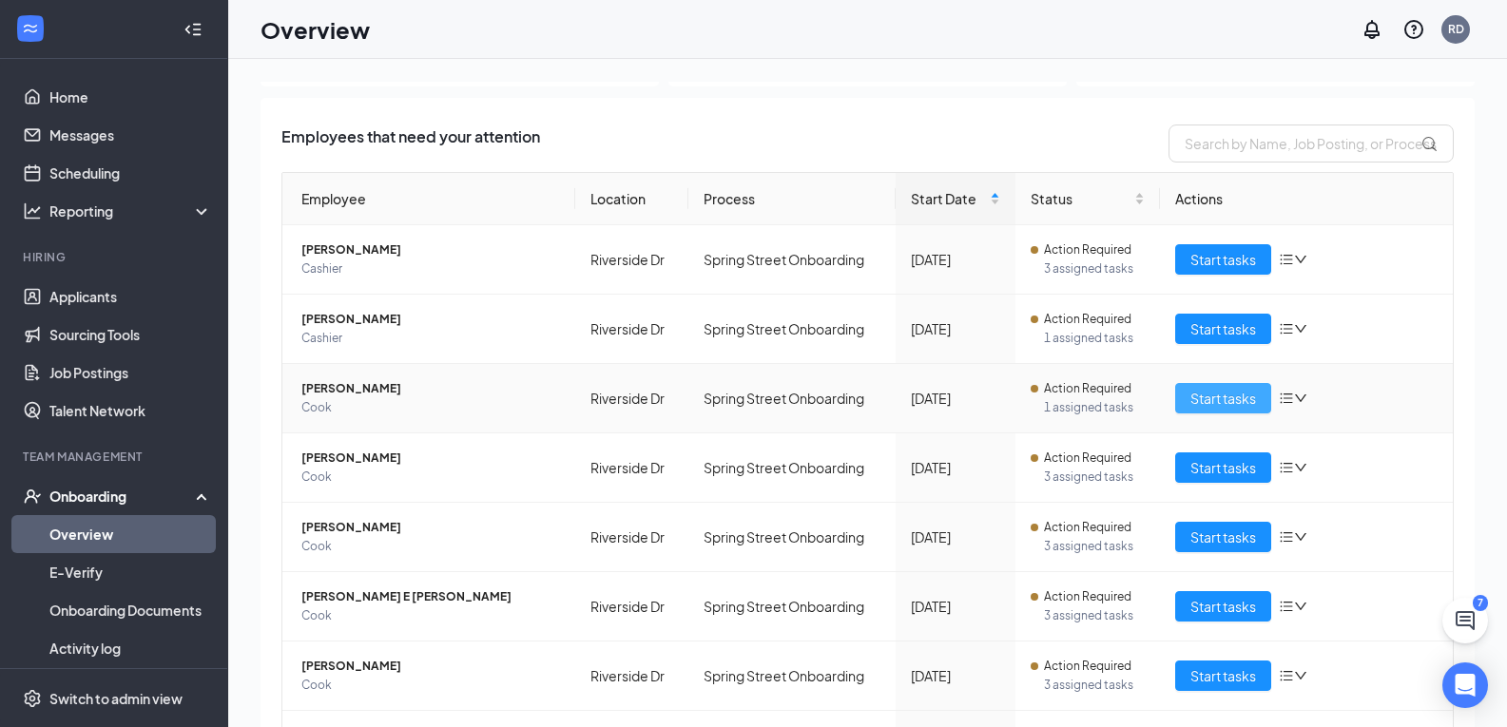
click at [1224, 394] on span "Start tasks" at bounding box center [1224, 398] width 66 height 21
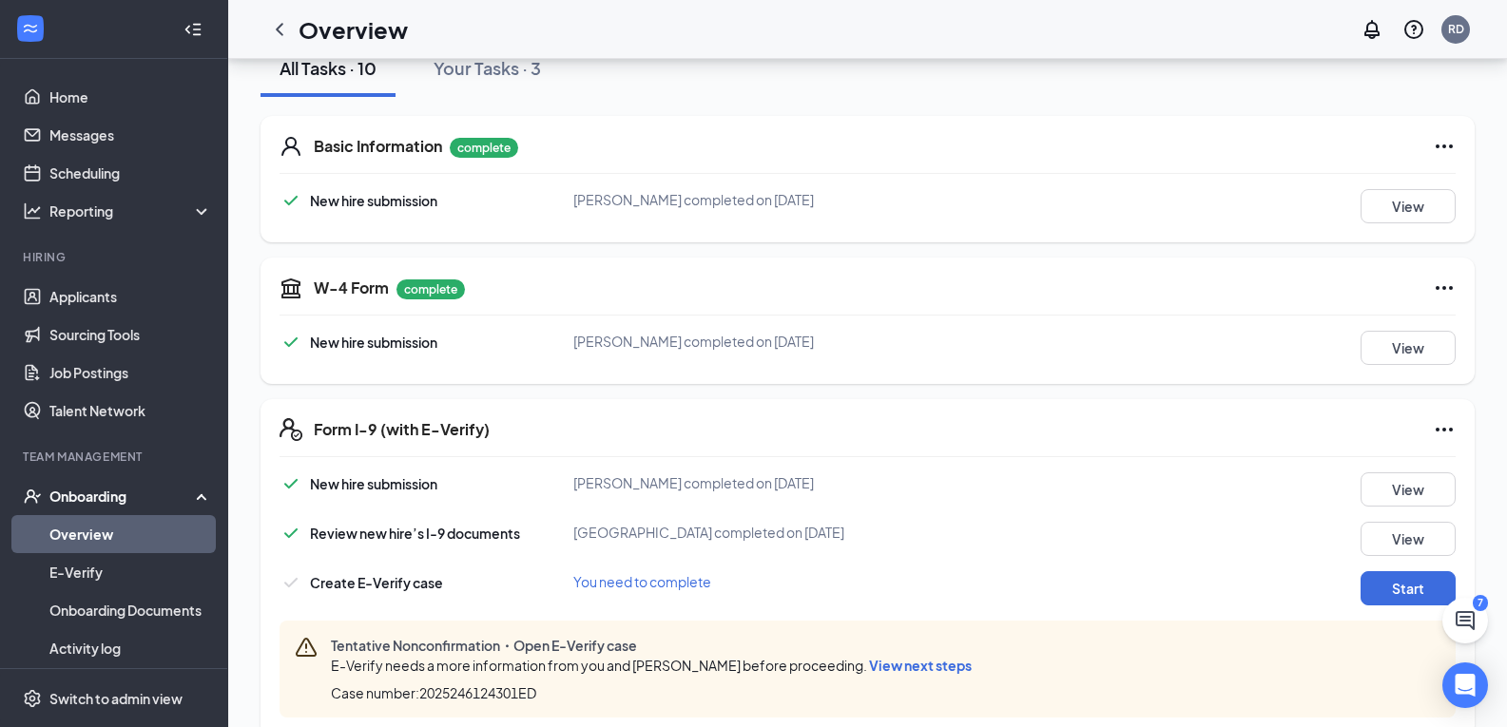
scroll to position [285, 0]
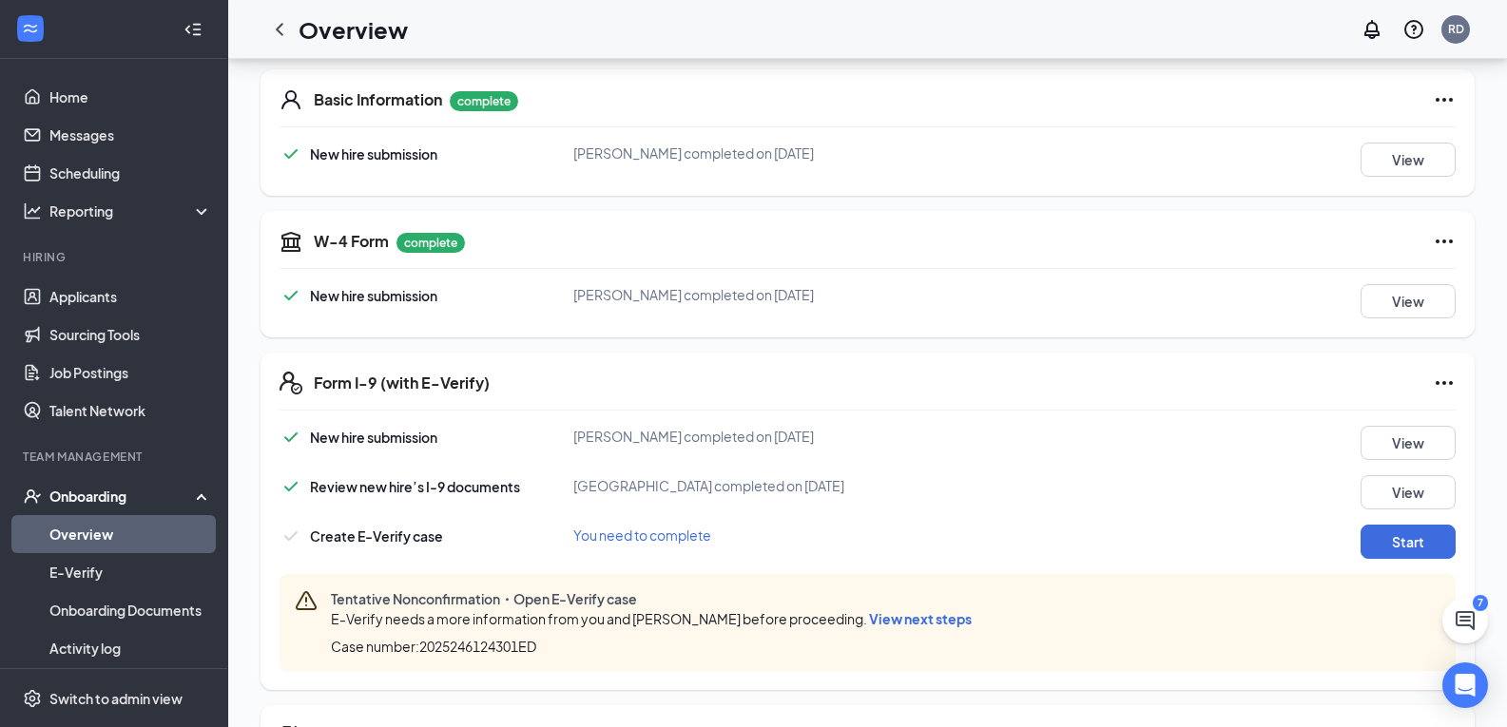
click at [274, 33] on icon "ChevronLeft" at bounding box center [279, 29] width 23 height 23
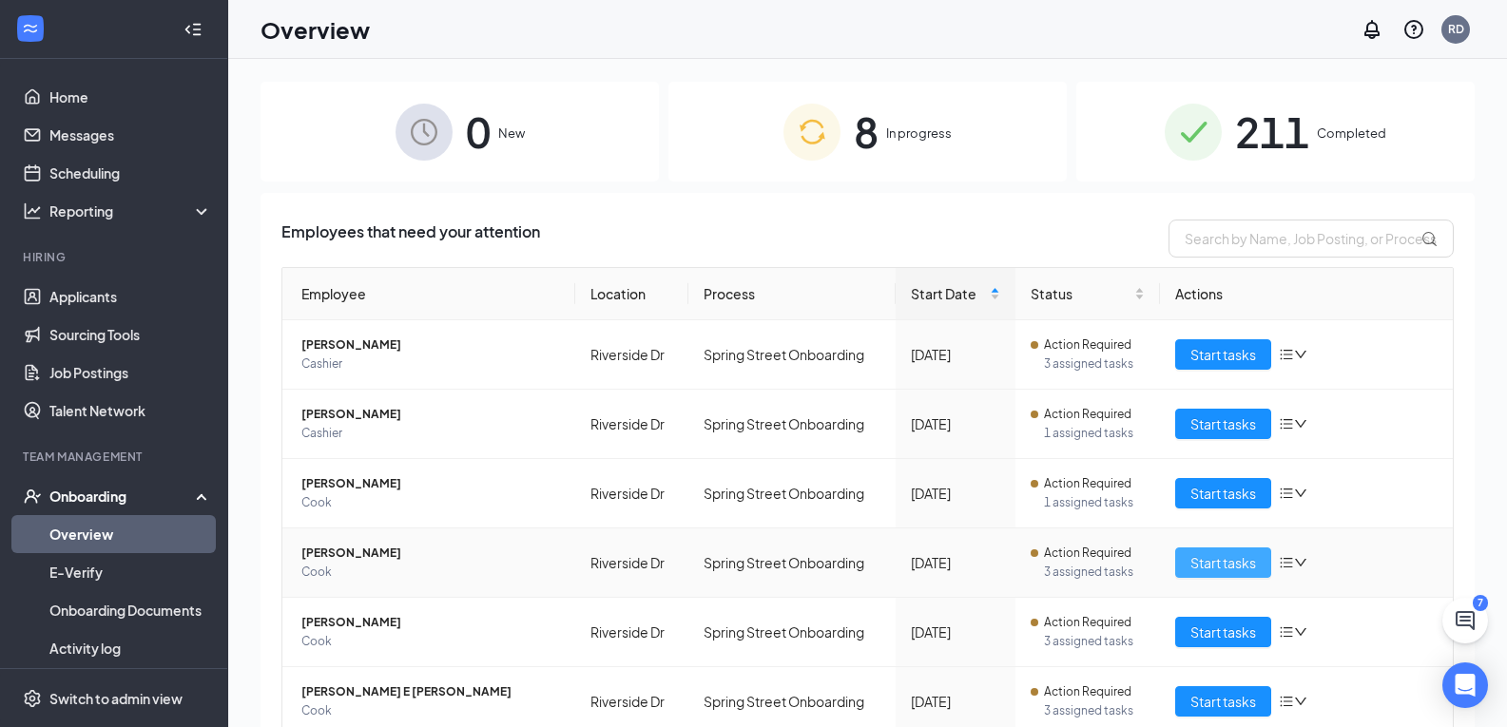
click at [1209, 559] on span "Start tasks" at bounding box center [1224, 562] width 66 height 21
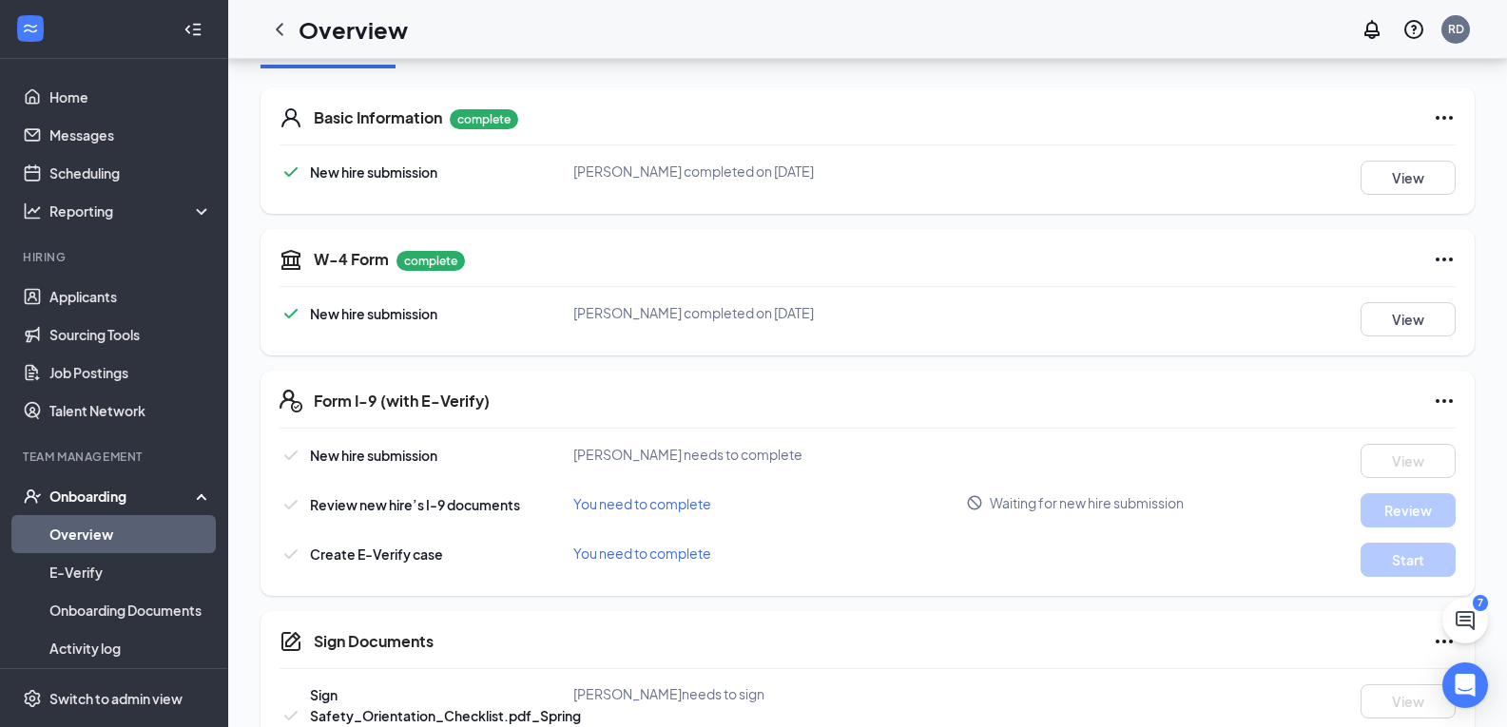
scroll to position [285, 0]
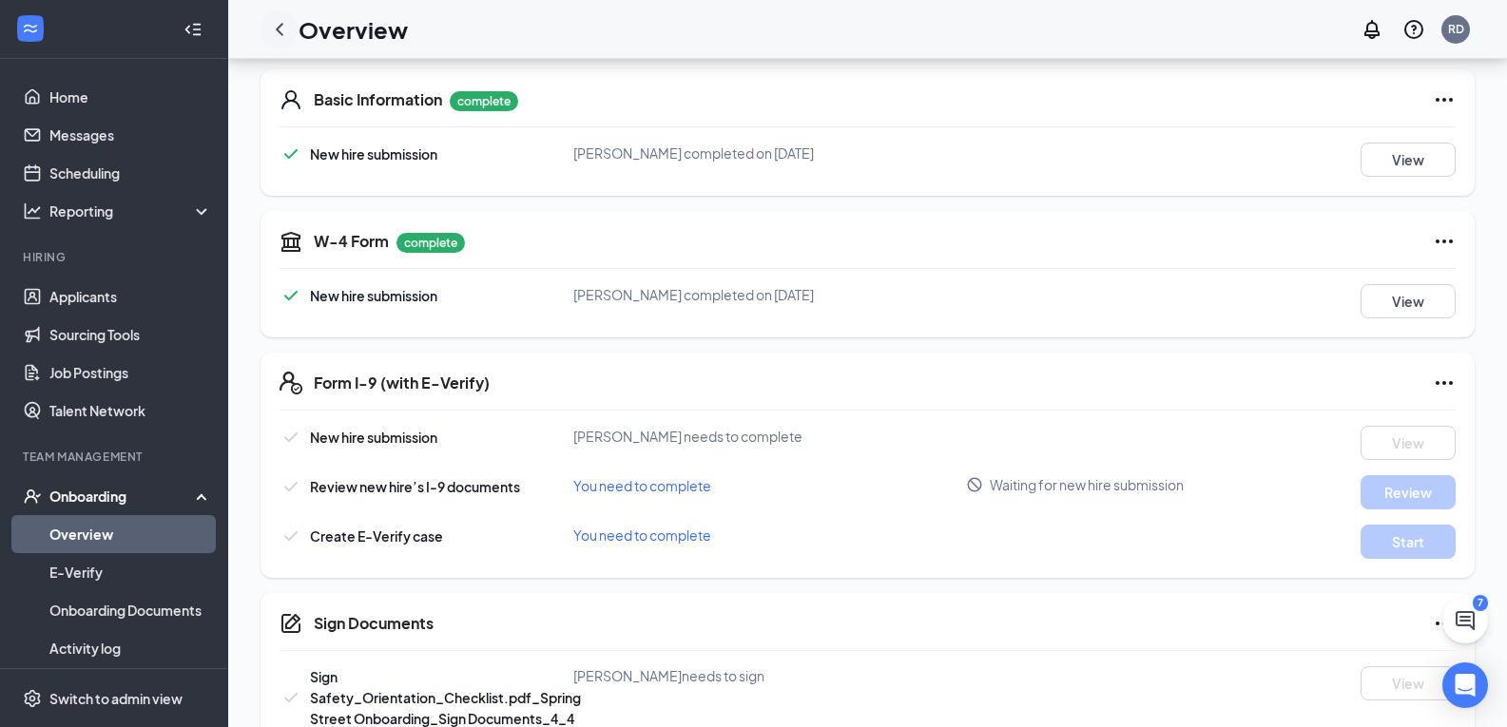
click at [276, 29] on icon "ChevronLeft" at bounding box center [279, 29] width 23 height 23
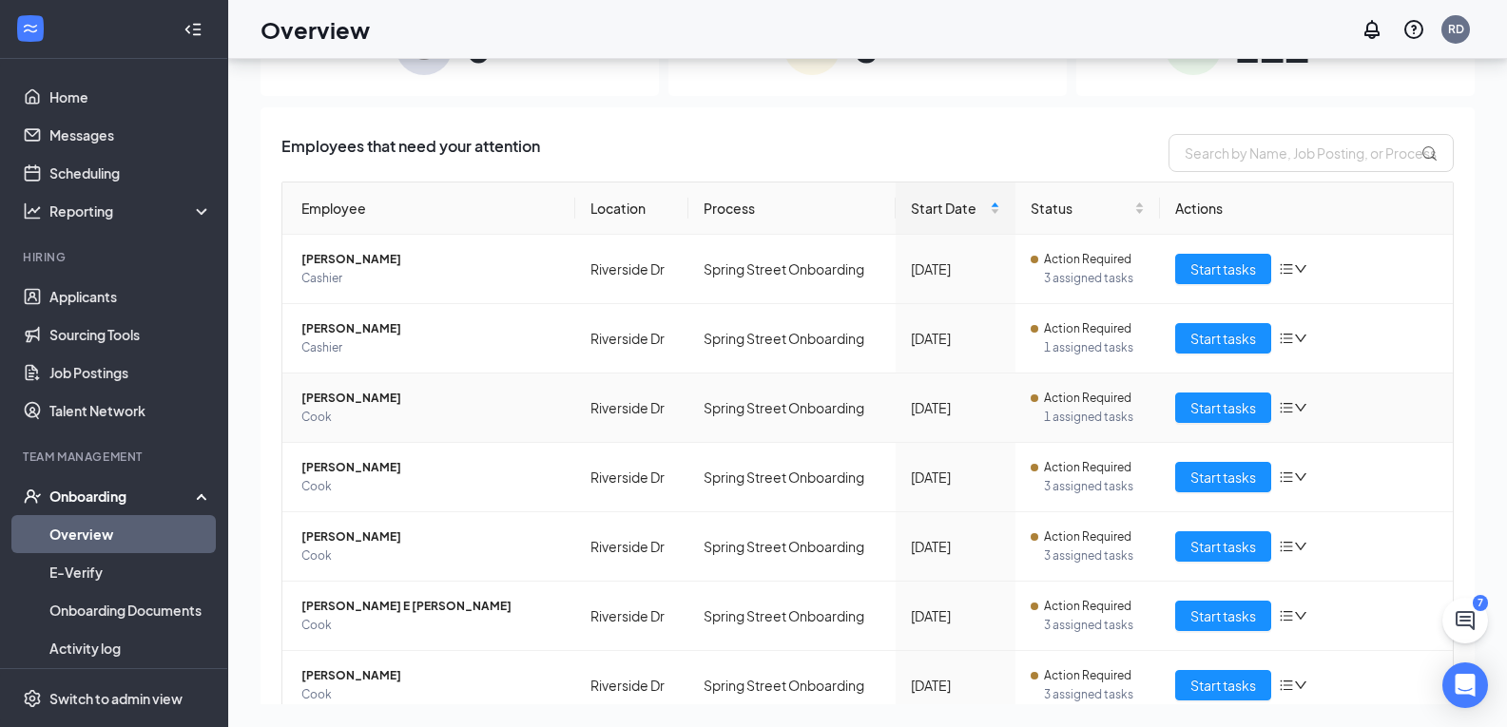
scroll to position [95, 0]
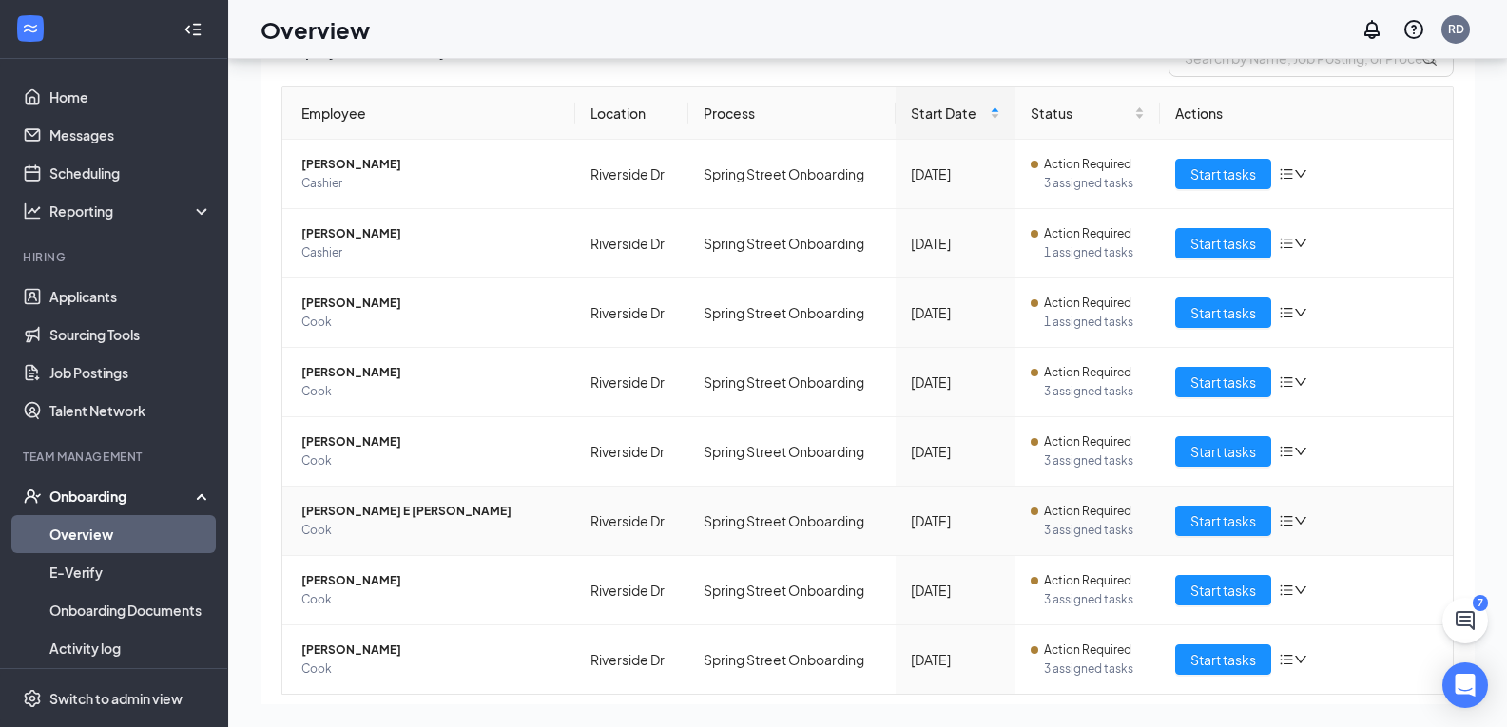
click at [340, 514] on span "[PERSON_NAME] E [PERSON_NAME]" at bounding box center [430, 511] width 259 height 19
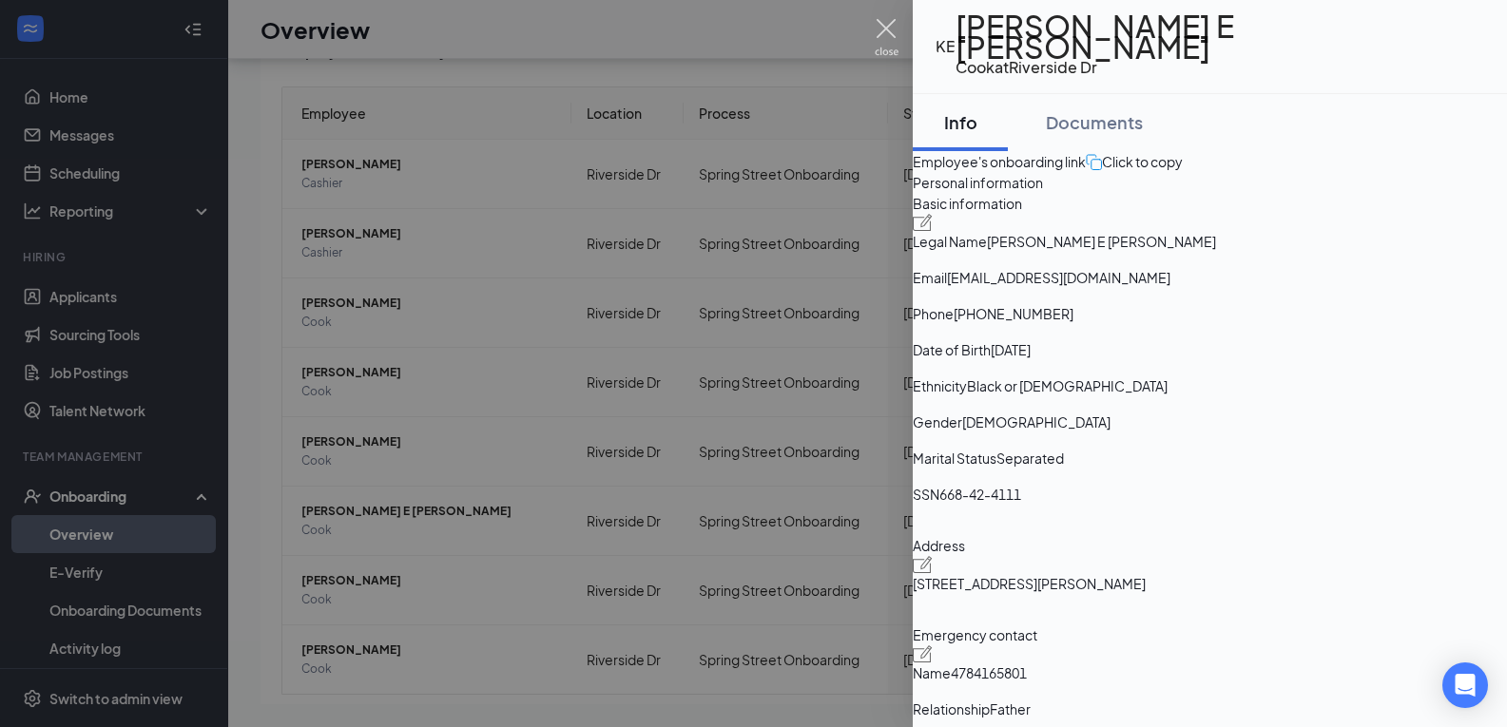
click at [884, 24] on img at bounding box center [887, 37] width 24 height 37
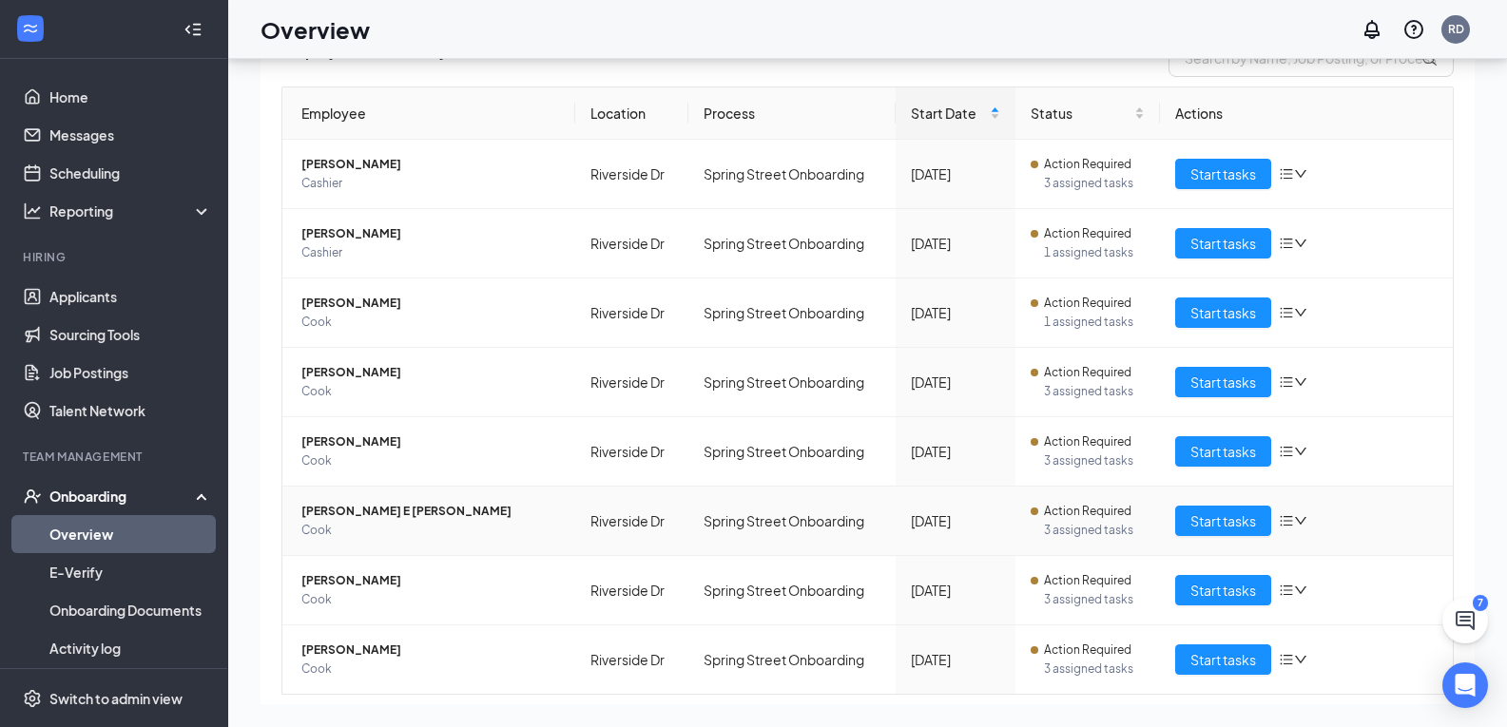
click at [343, 505] on span "[PERSON_NAME] E [PERSON_NAME]" at bounding box center [430, 511] width 259 height 19
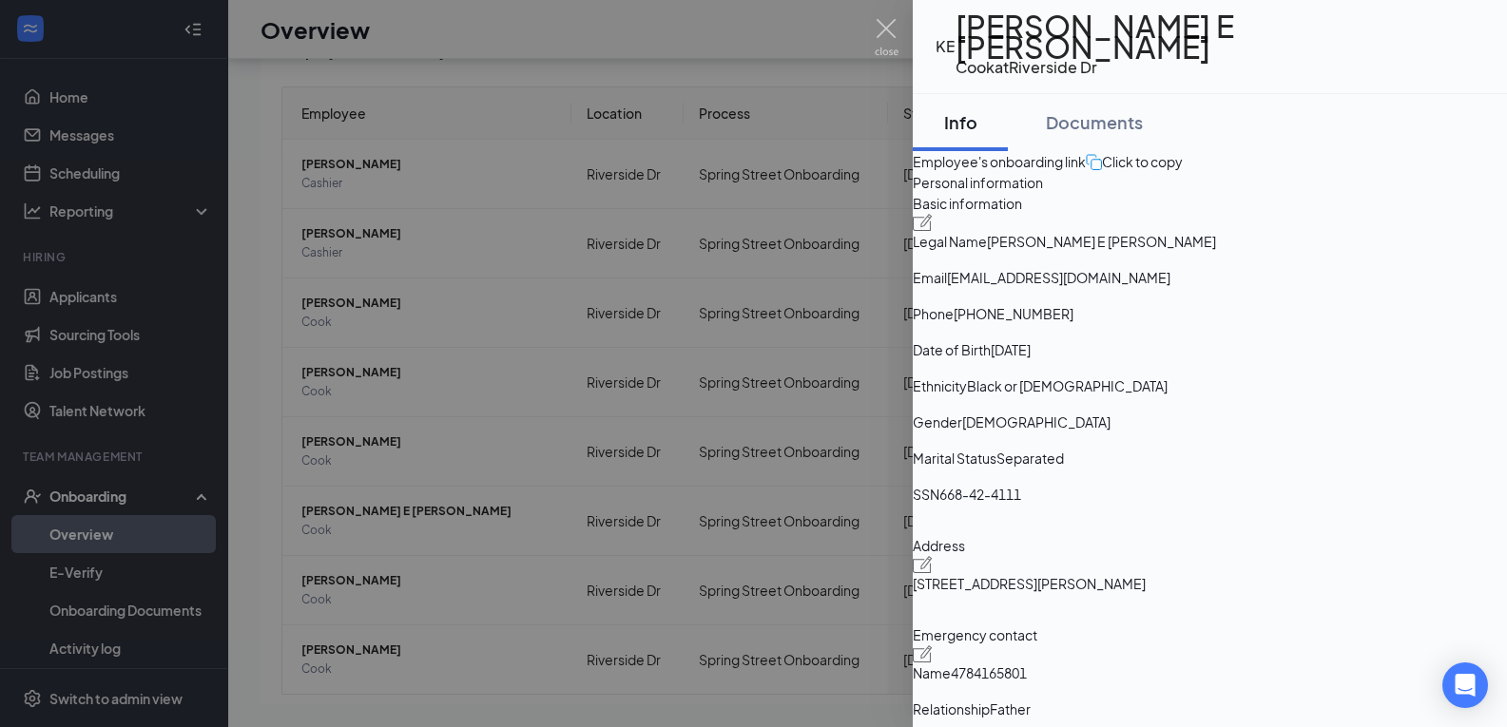
drag, startPoint x: 880, startPoint y: 8, endPoint x: 886, endPoint y: 32, distance: 25.6
click at [880, 9] on div at bounding box center [753, 363] width 1507 height 727
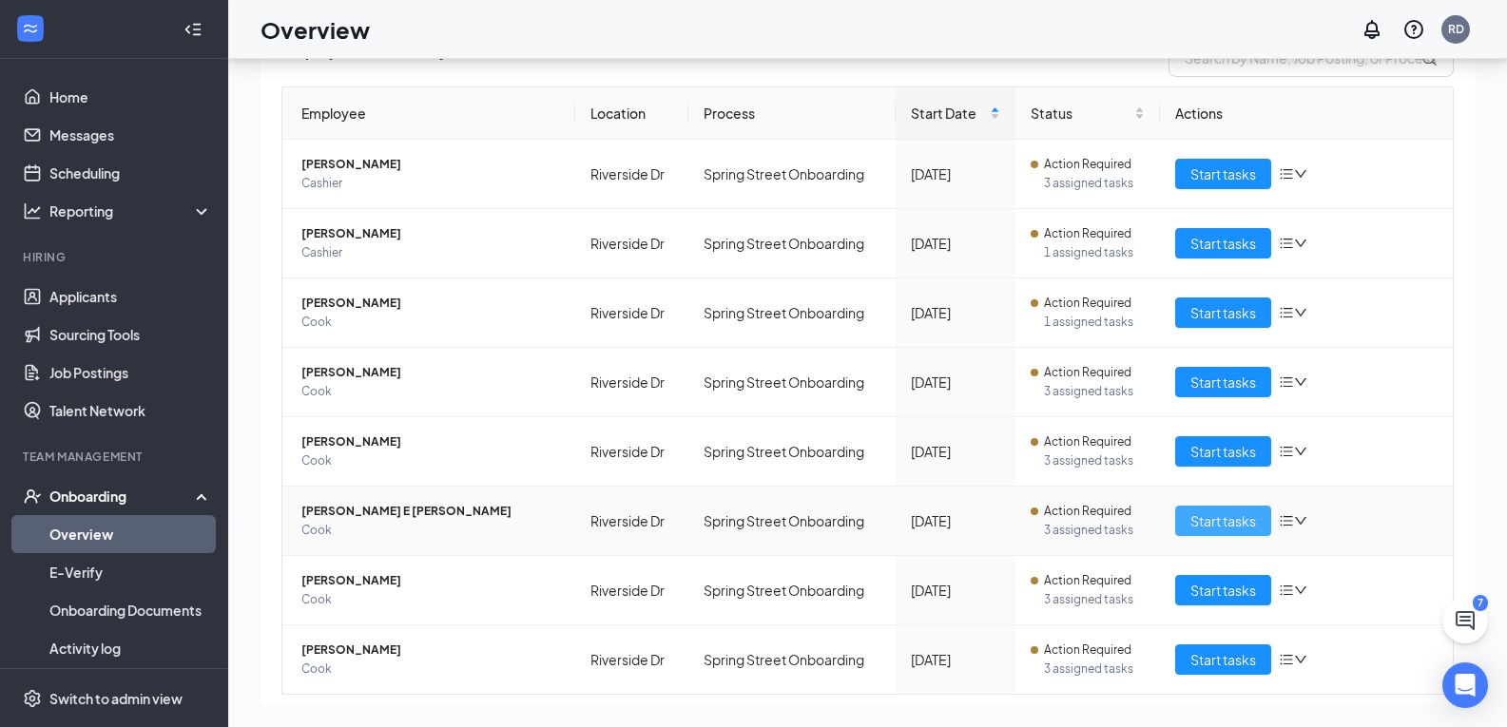
click at [1230, 513] on span "Start tasks" at bounding box center [1224, 521] width 66 height 21
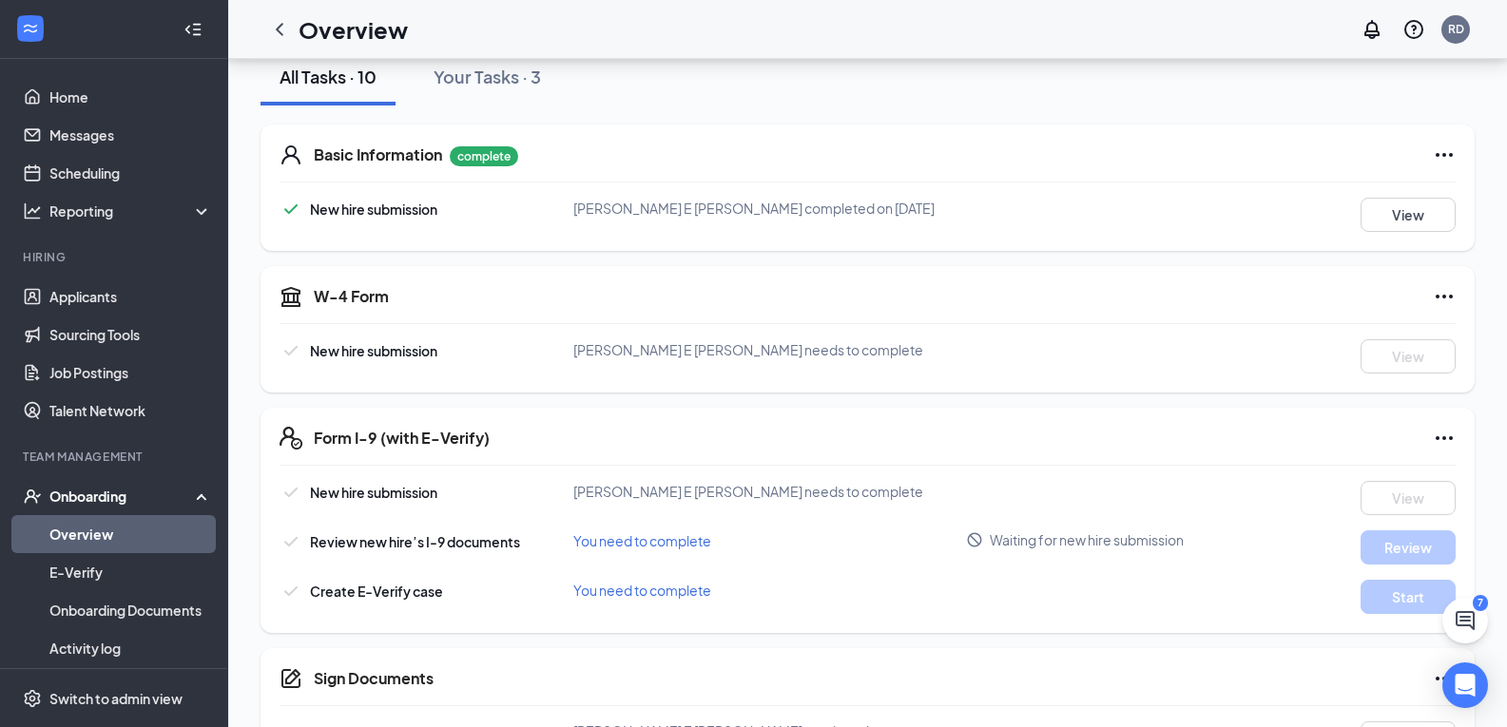
scroll to position [285, 0]
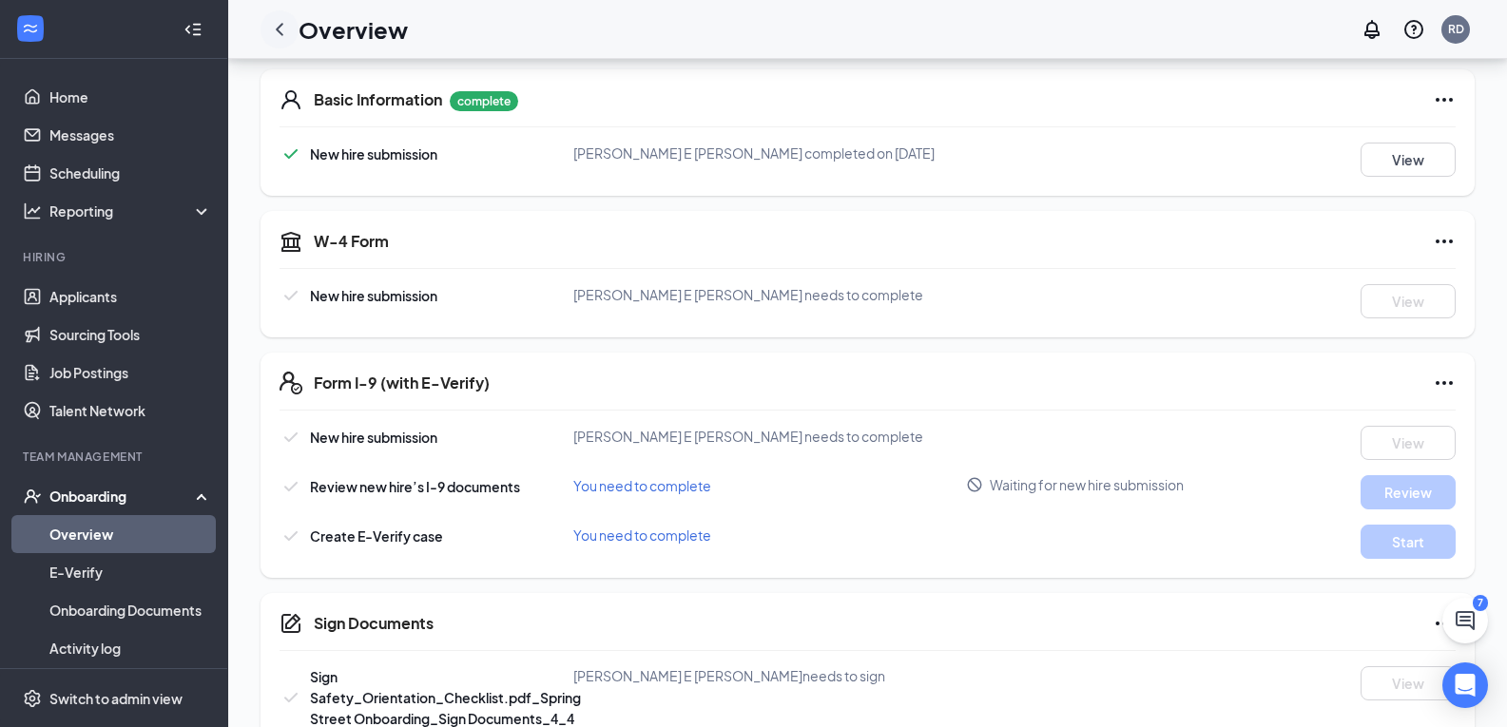
click at [280, 37] on icon "ChevronLeft" at bounding box center [279, 29] width 23 height 23
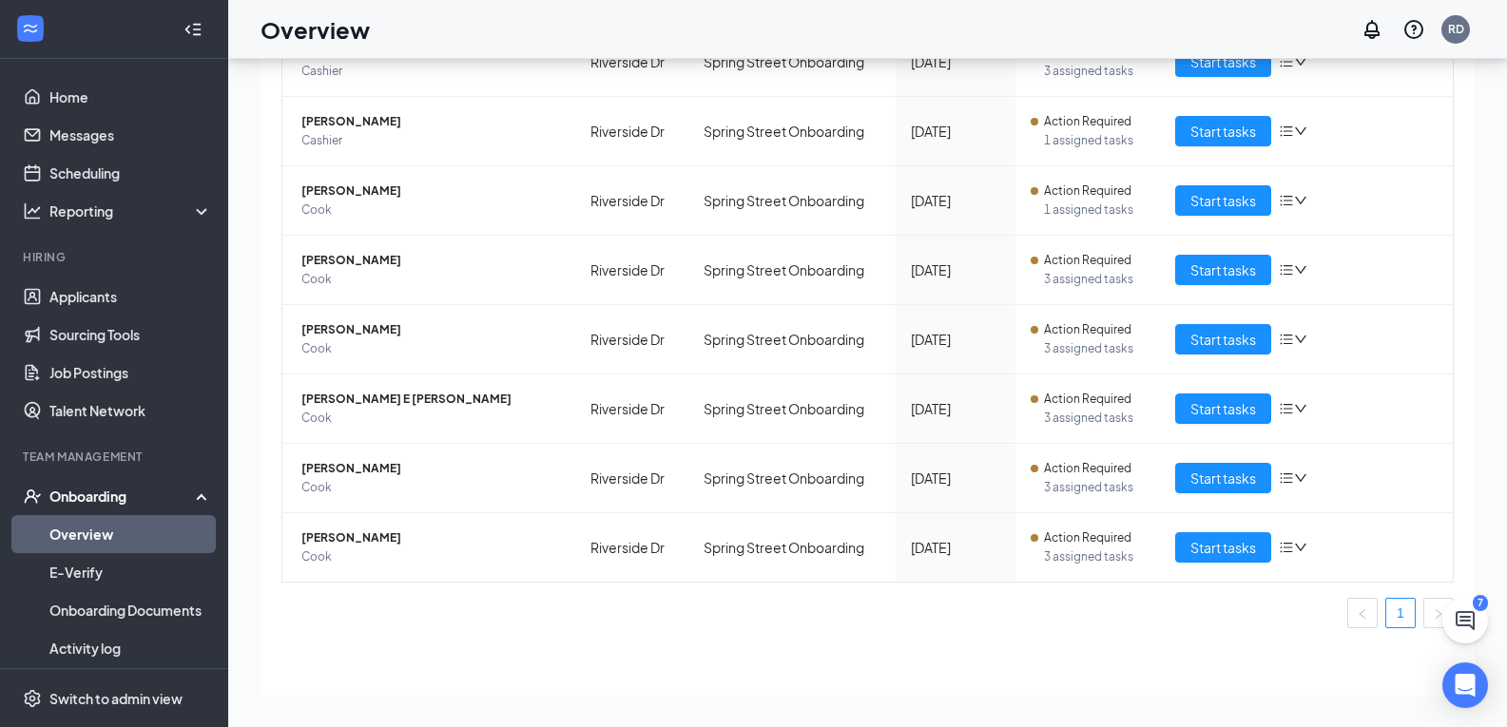
scroll to position [214, 0]
